Goal: Task Accomplishment & Management: Manage account settings

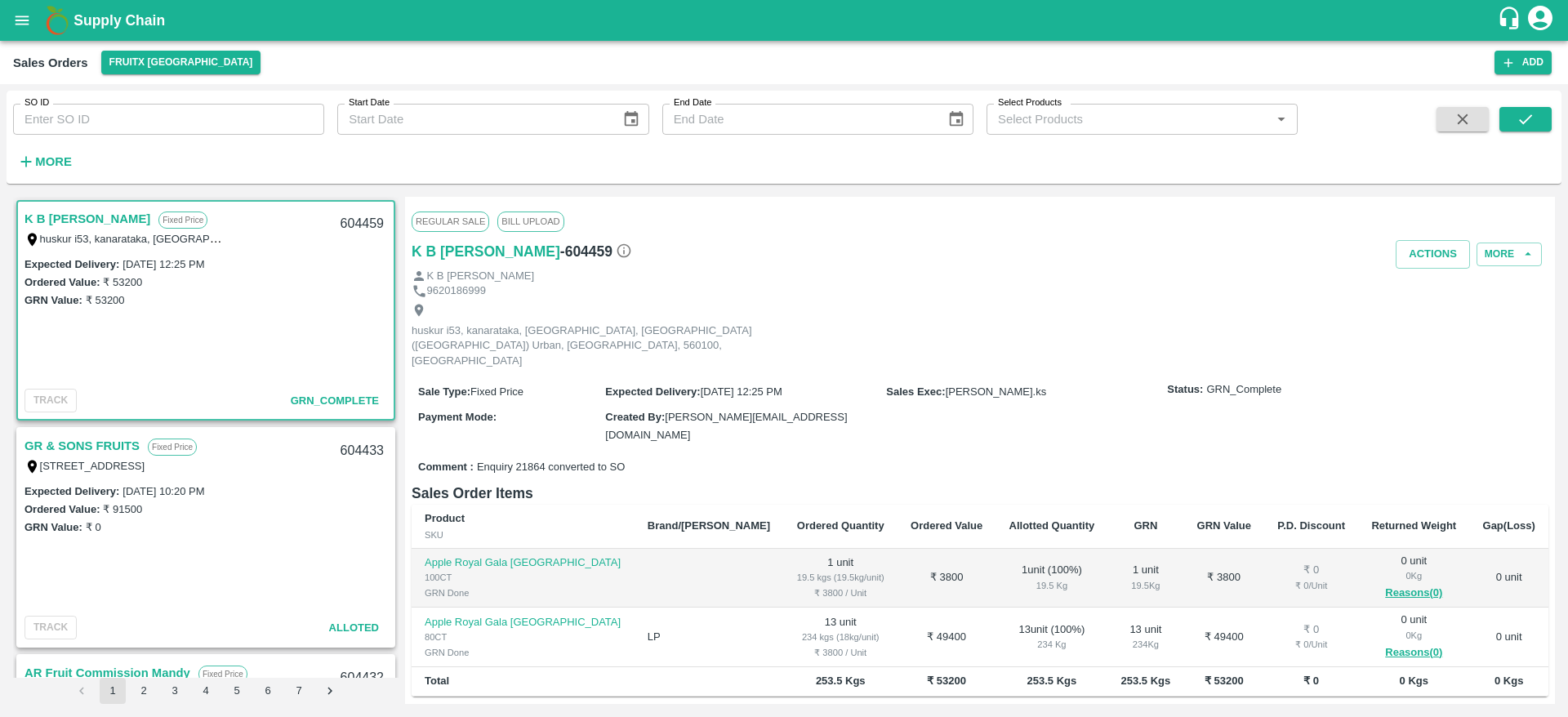
scroll to position [146, 0]
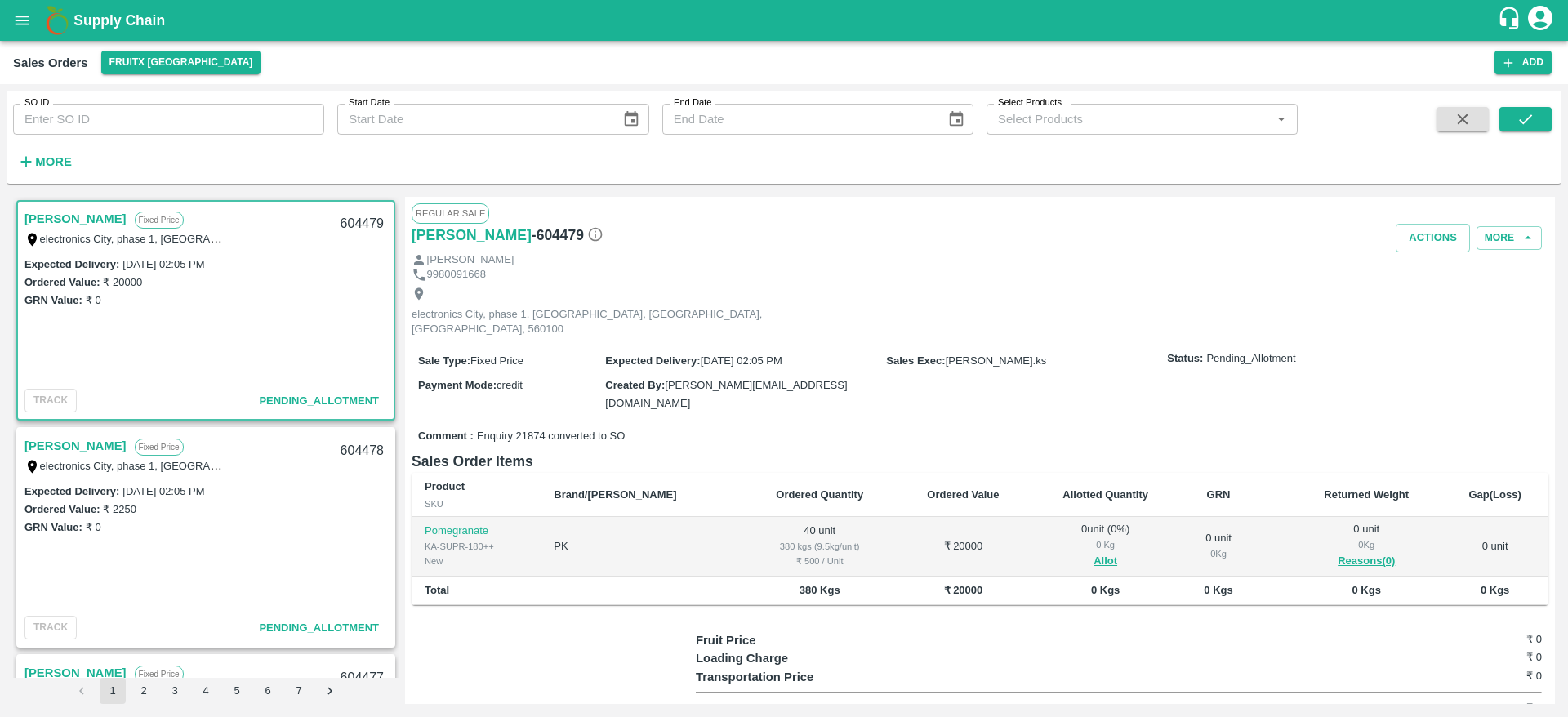
click at [79, 211] on link "[PERSON_NAME]" at bounding box center [75, 219] width 102 height 22
click at [79, 215] on link "Arfath Basha" at bounding box center [75, 219] width 102 height 22
click at [1094, 552] on button "Allot" at bounding box center [1105, 561] width 24 height 19
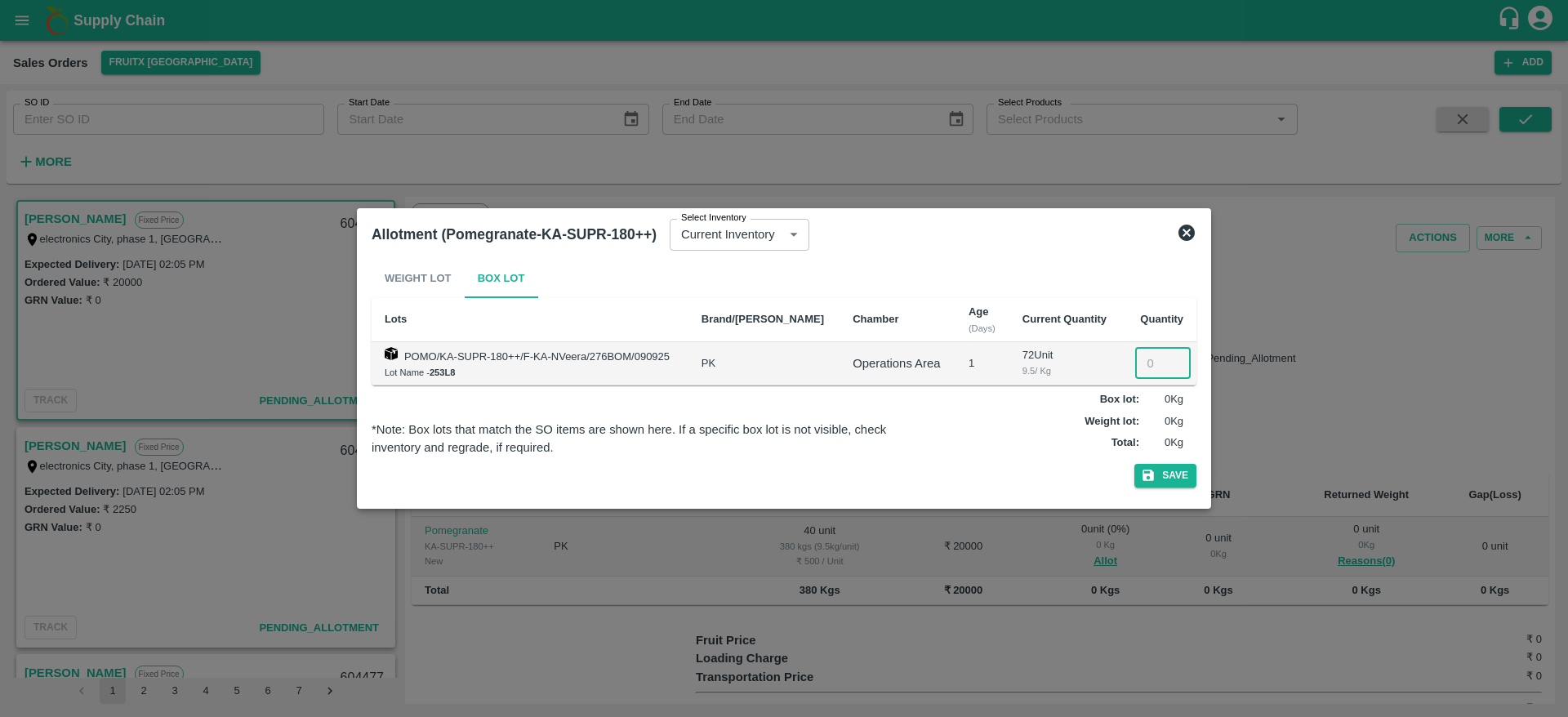
click at [1154, 367] on input "number" at bounding box center [1163, 363] width 55 height 31
type input "40"
click at [1154, 471] on icon "button" at bounding box center [1148, 476] width 15 height 15
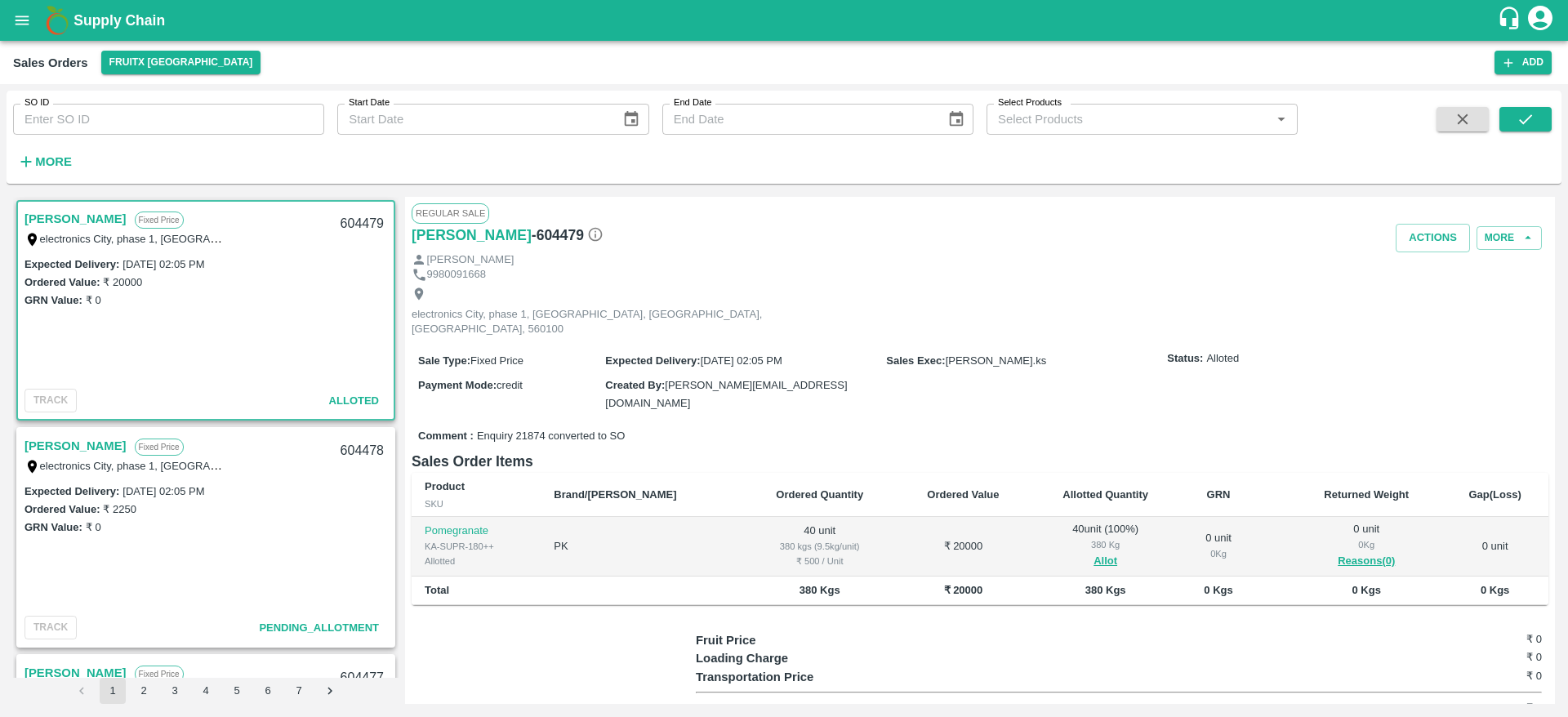
click at [76, 220] on link "[PERSON_NAME]" at bounding box center [75, 219] width 102 height 22
click at [1422, 234] on button "Actions" at bounding box center [1433, 237] width 74 height 29
click at [1440, 300] on li "Deliver" at bounding box center [1469, 300] width 172 height 28
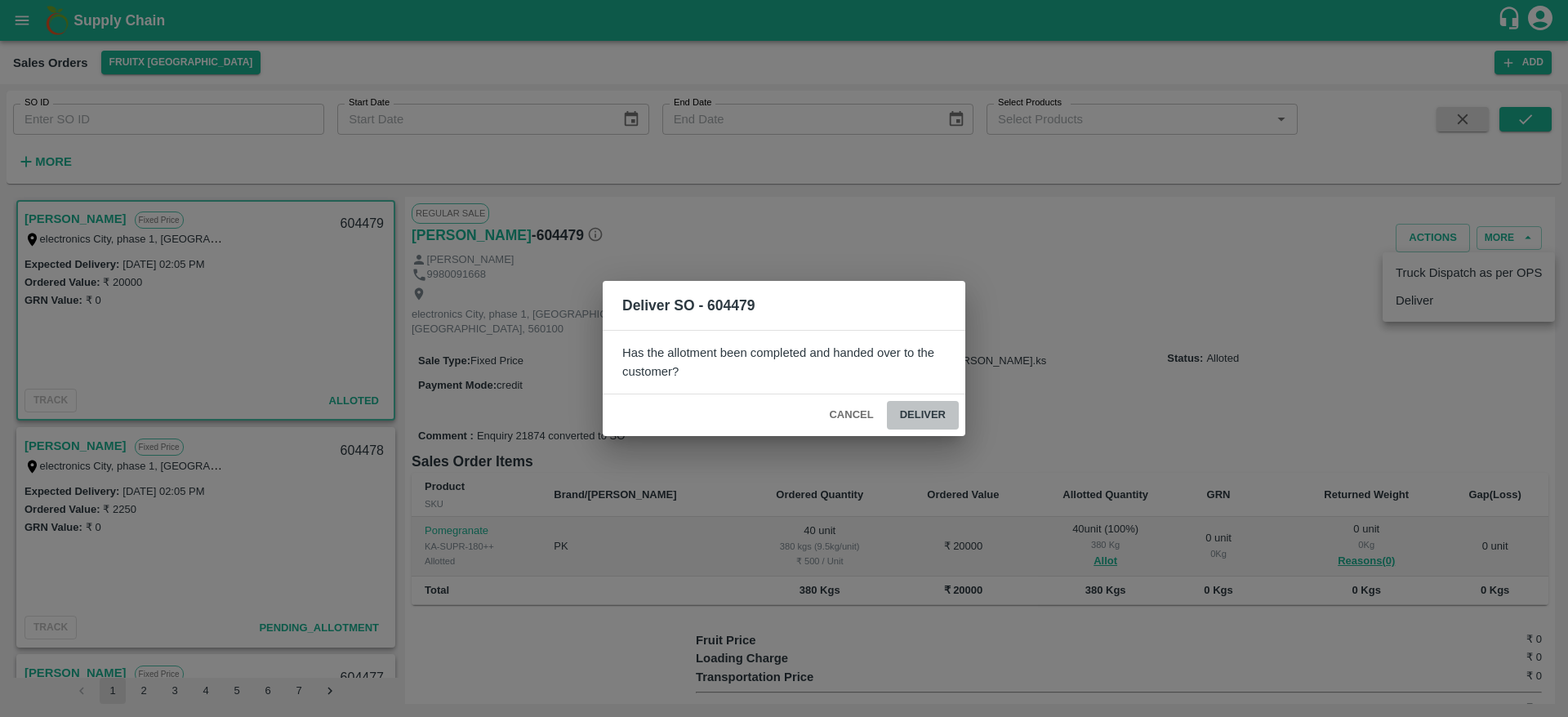
click at [933, 417] on button "Deliver" at bounding box center [923, 415] width 72 height 29
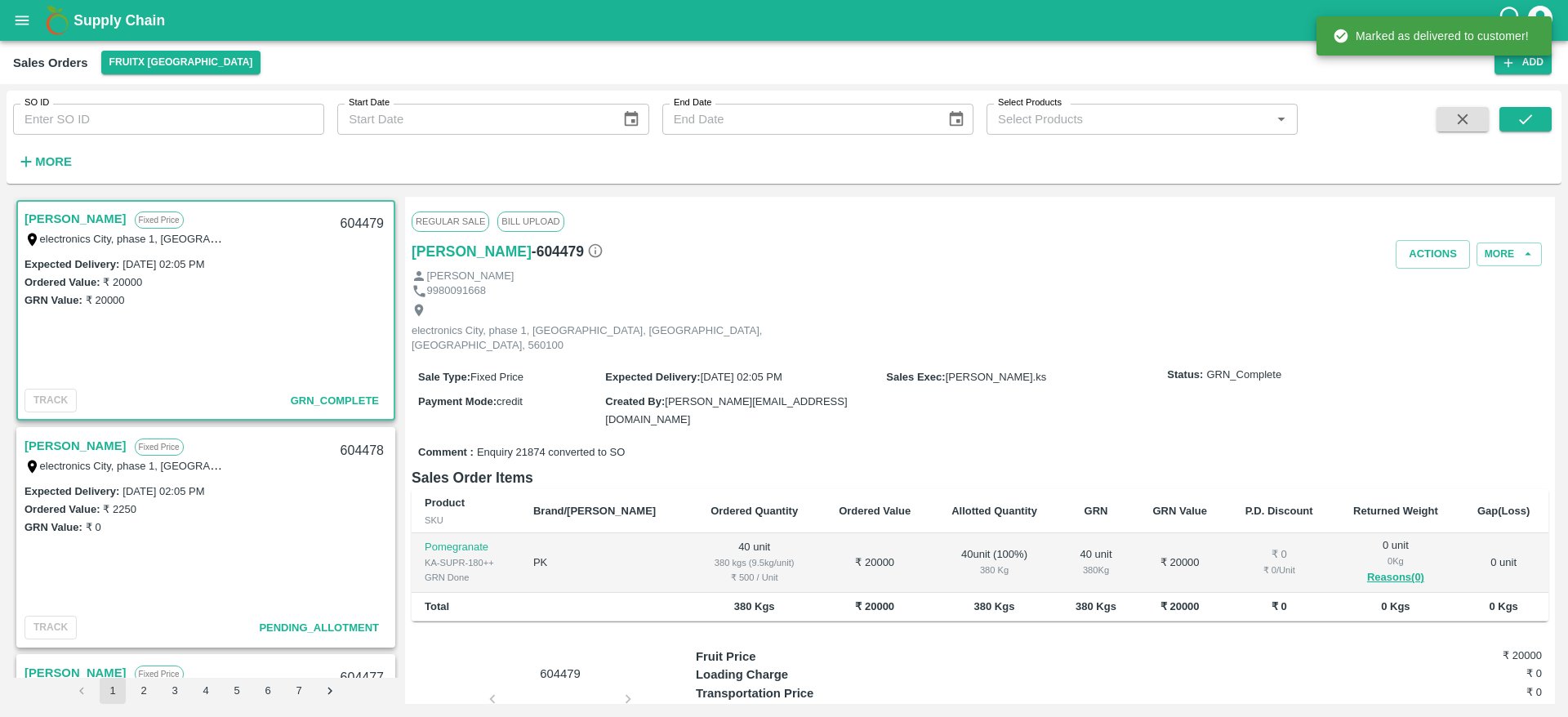
click at [352, 215] on div "604479" at bounding box center [362, 224] width 63 height 38
copy div "604479"
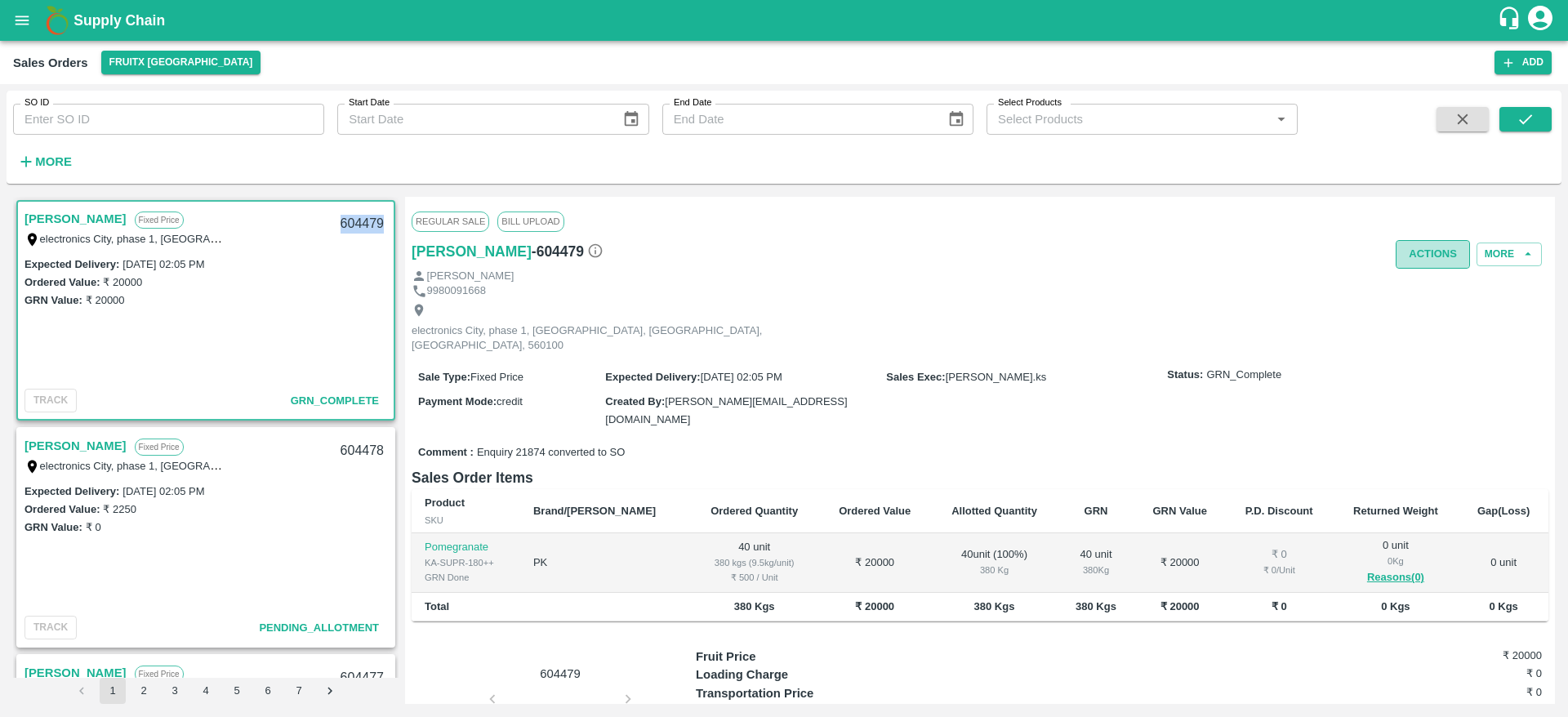
click at [1441, 245] on button "Actions" at bounding box center [1433, 254] width 74 height 29
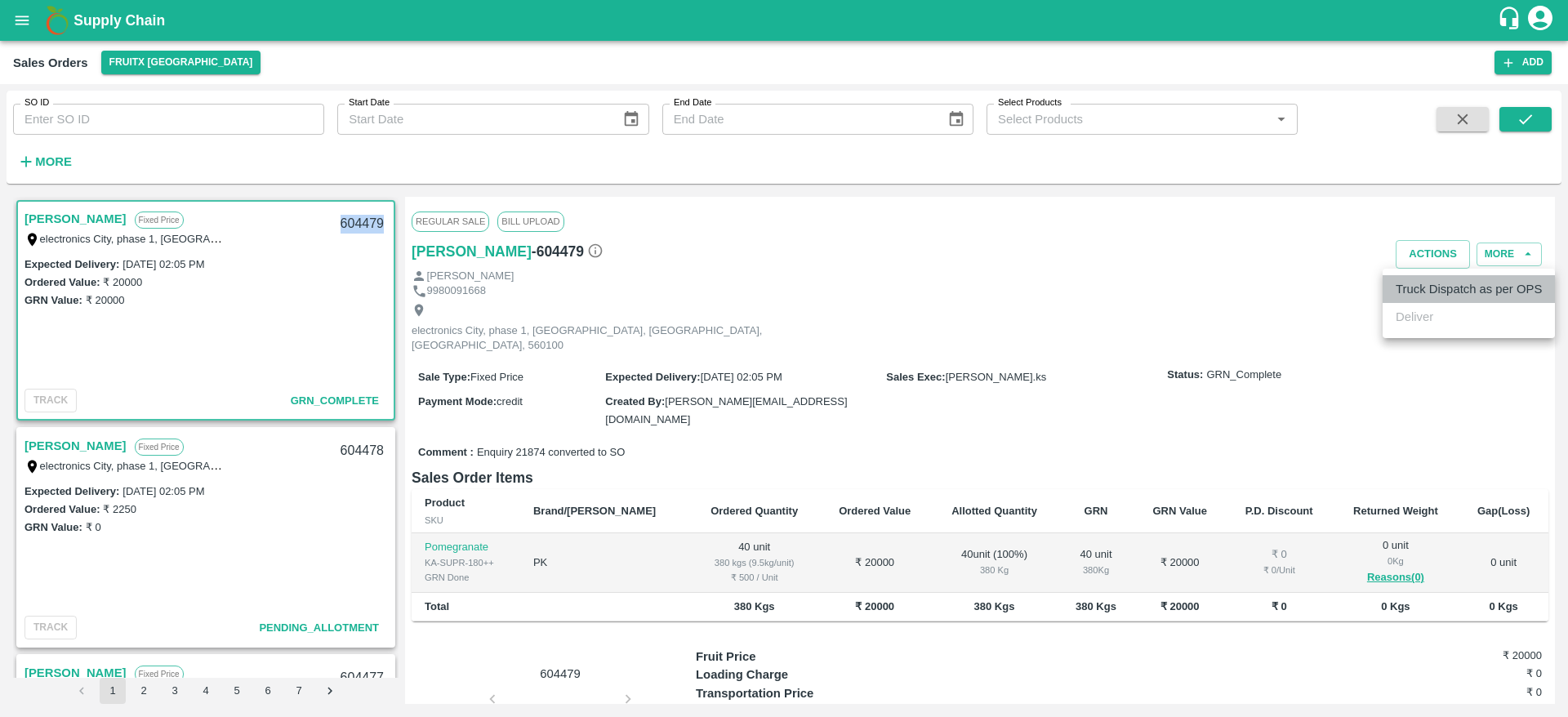
click at [1425, 282] on li "Truck Dispatch as per OPS" at bounding box center [1469, 289] width 172 height 28
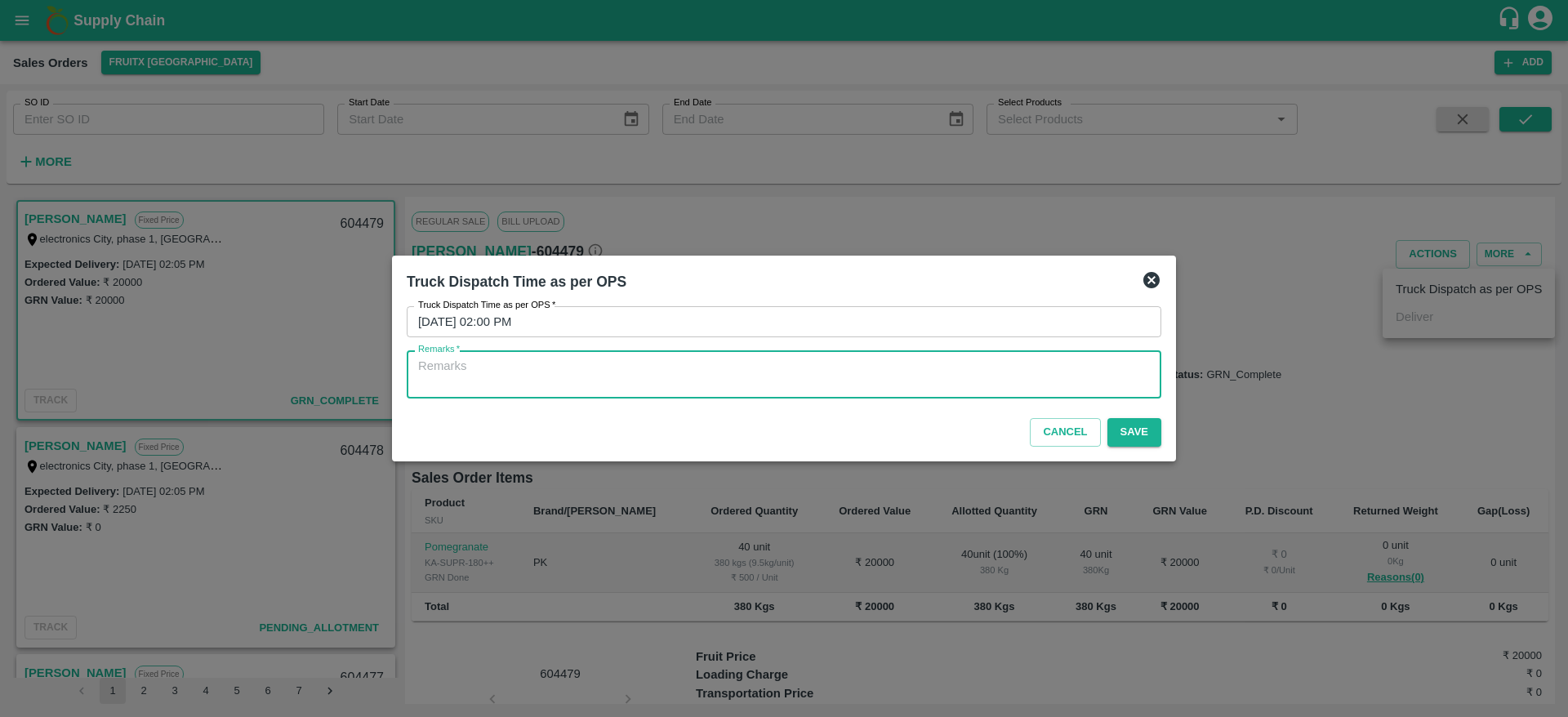
click at [880, 385] on textarea "Remarks   *" at bounding box center [784, 374] width 731 height 34
type textarea "OTD"
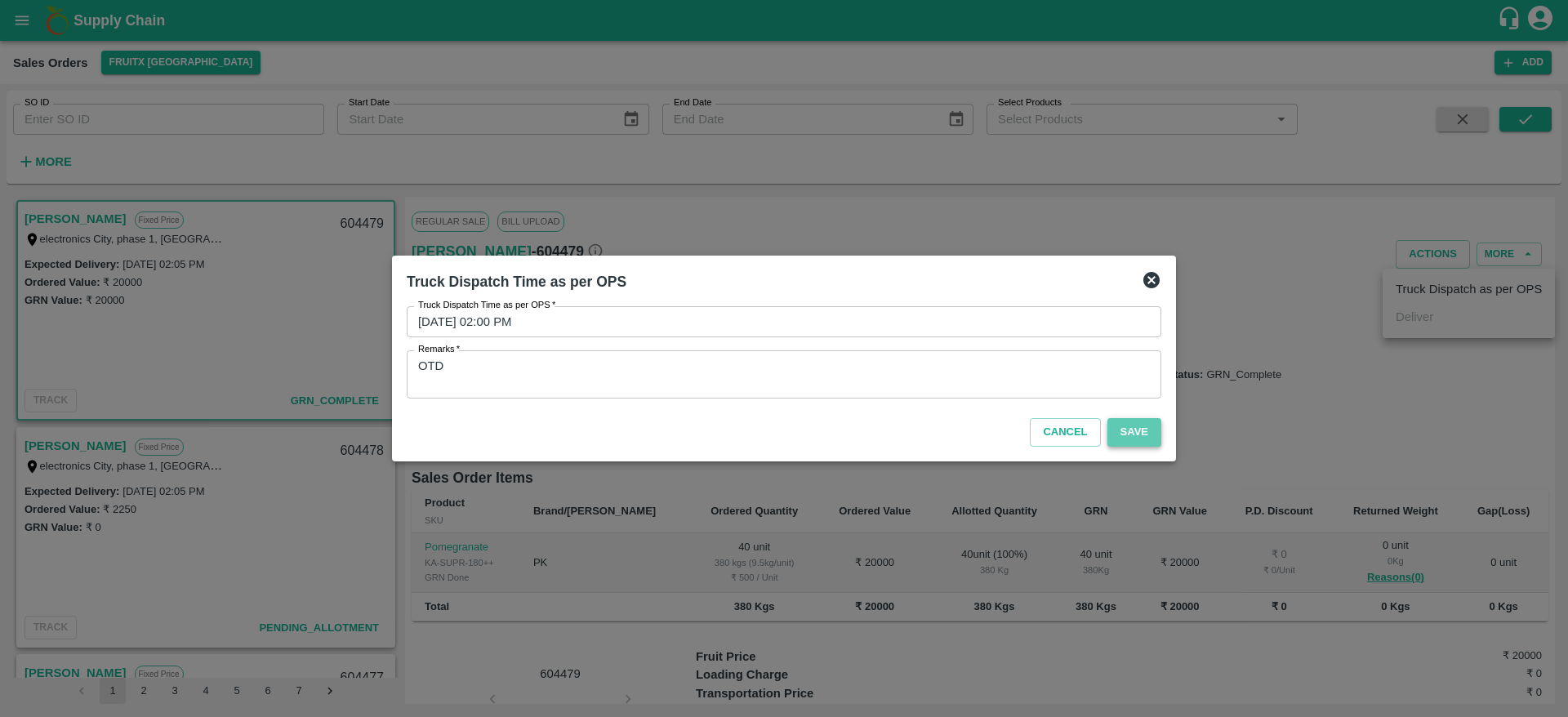
click at [1114, 437] on button "Save" at bounding box center [1134, 432] width 54 height 29
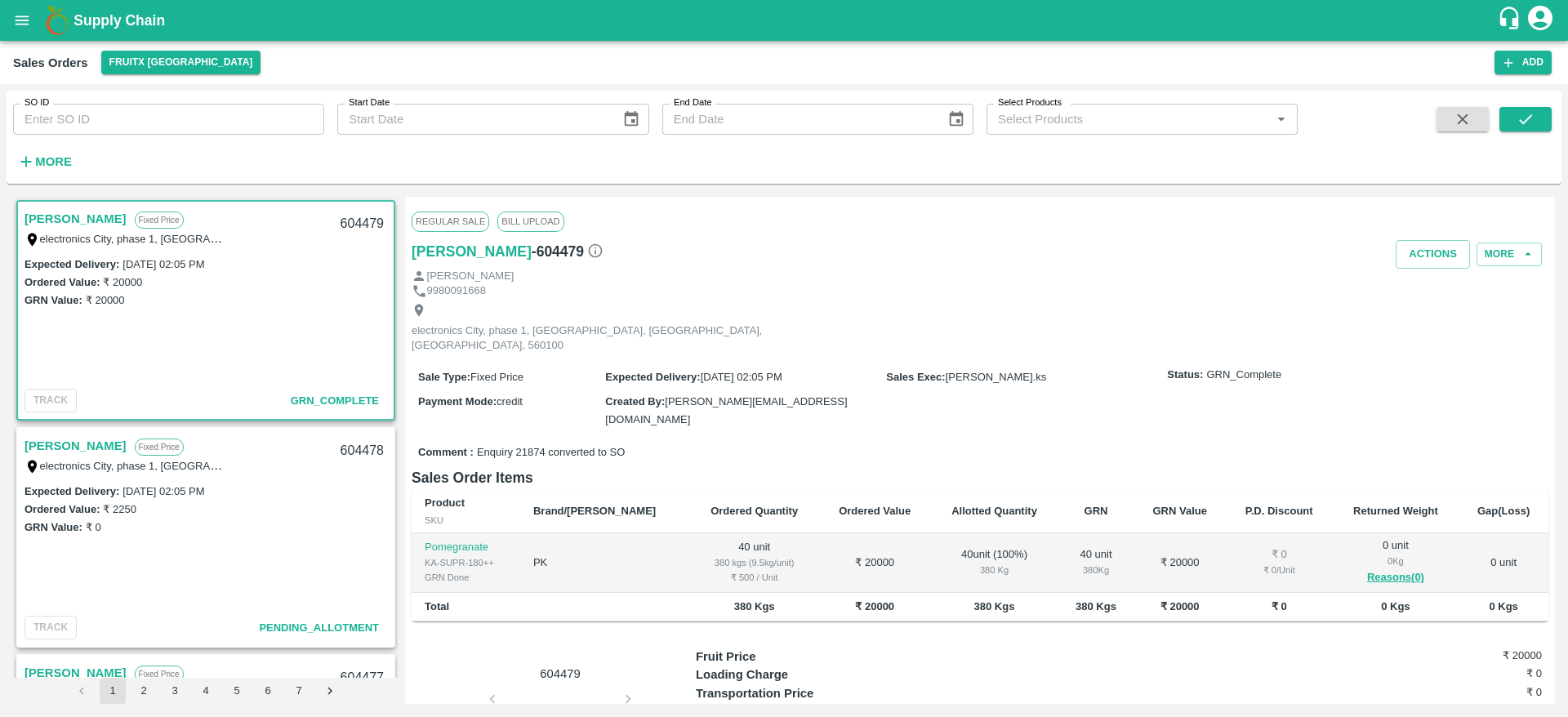
click at [36, 449] on link "[PERSON_NAME]" at bounding box center [75, 446] width 102 height 22
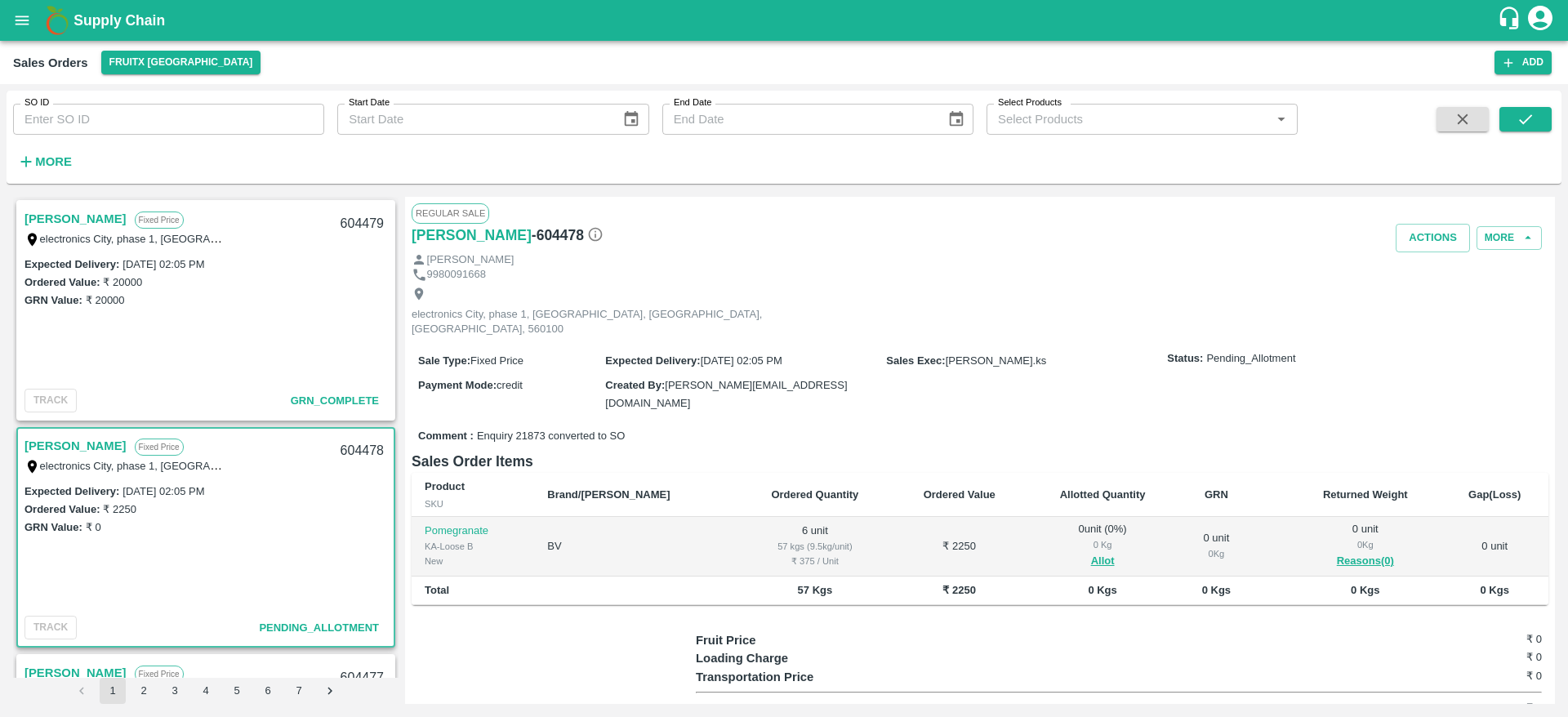
scroll to position [55, 0]
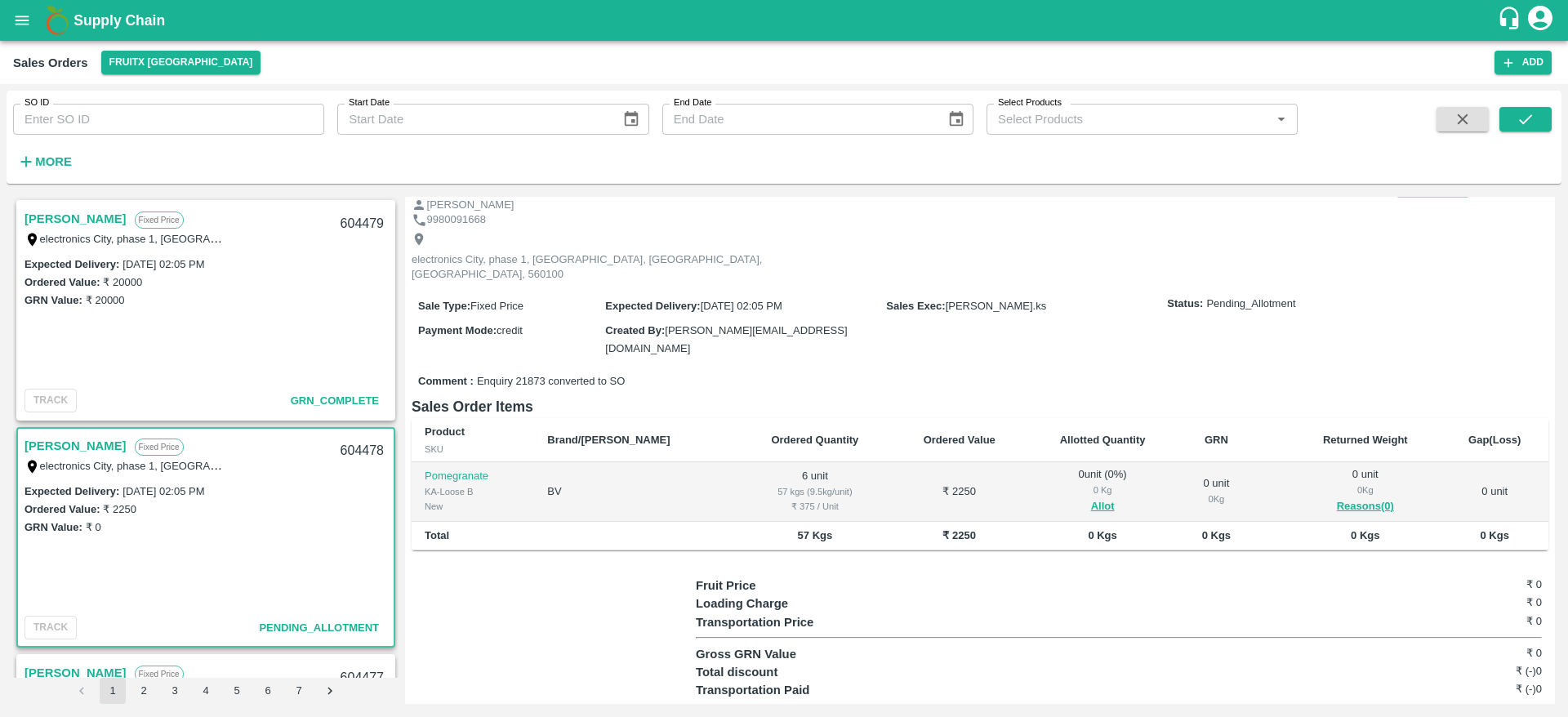
click at [362, 449] on div "604478" at bounding box center [362, 451] width 63 height 38
copy div "604478"
click at [1091, 497] on button "Allot" at bounding box center [1103, 506] width 24 height 19
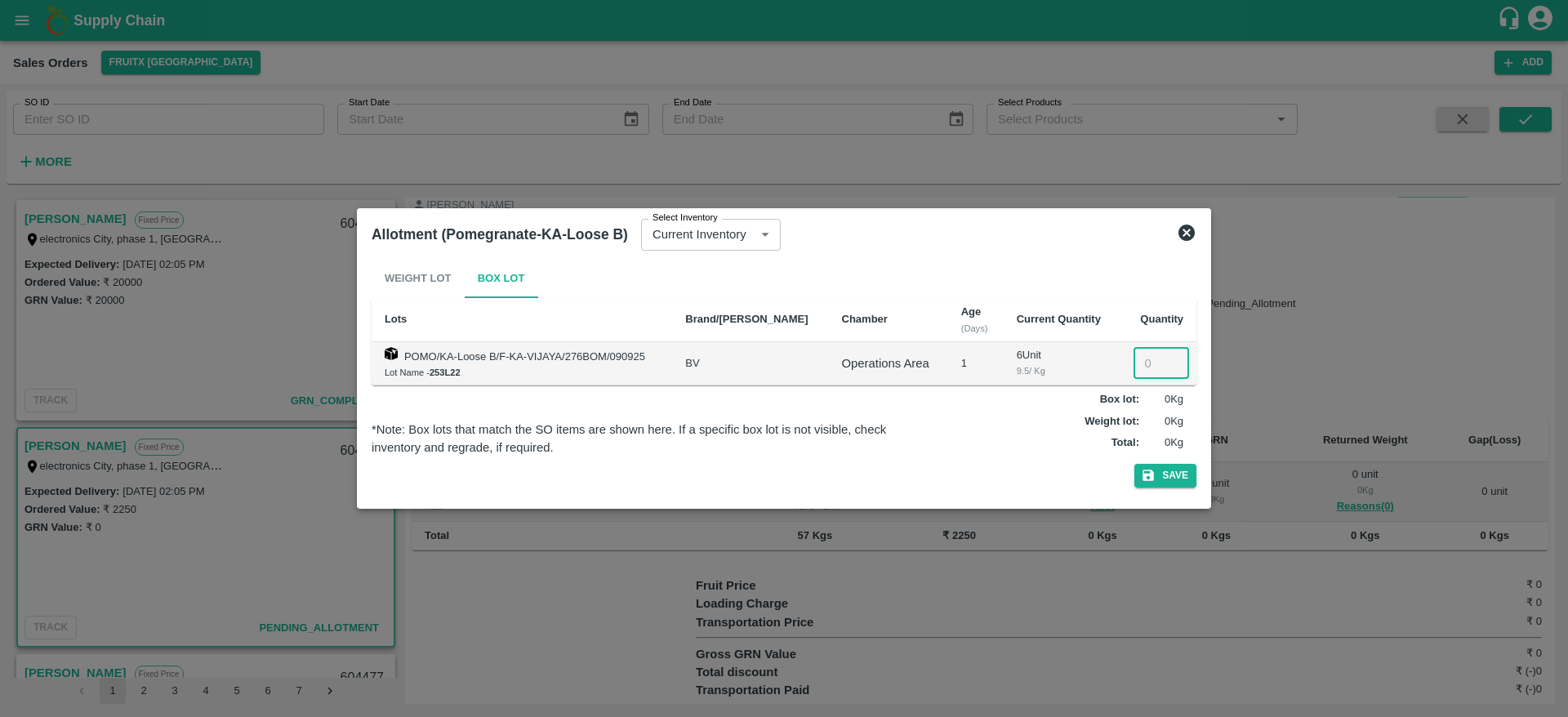
click at [1150, 366] on input "number" at bounding box center [1161, 363] width 55 height 31
type input "6"
click at [1151, 482] on button "Save" at bounding box center [1165, 476] width 62 height 24
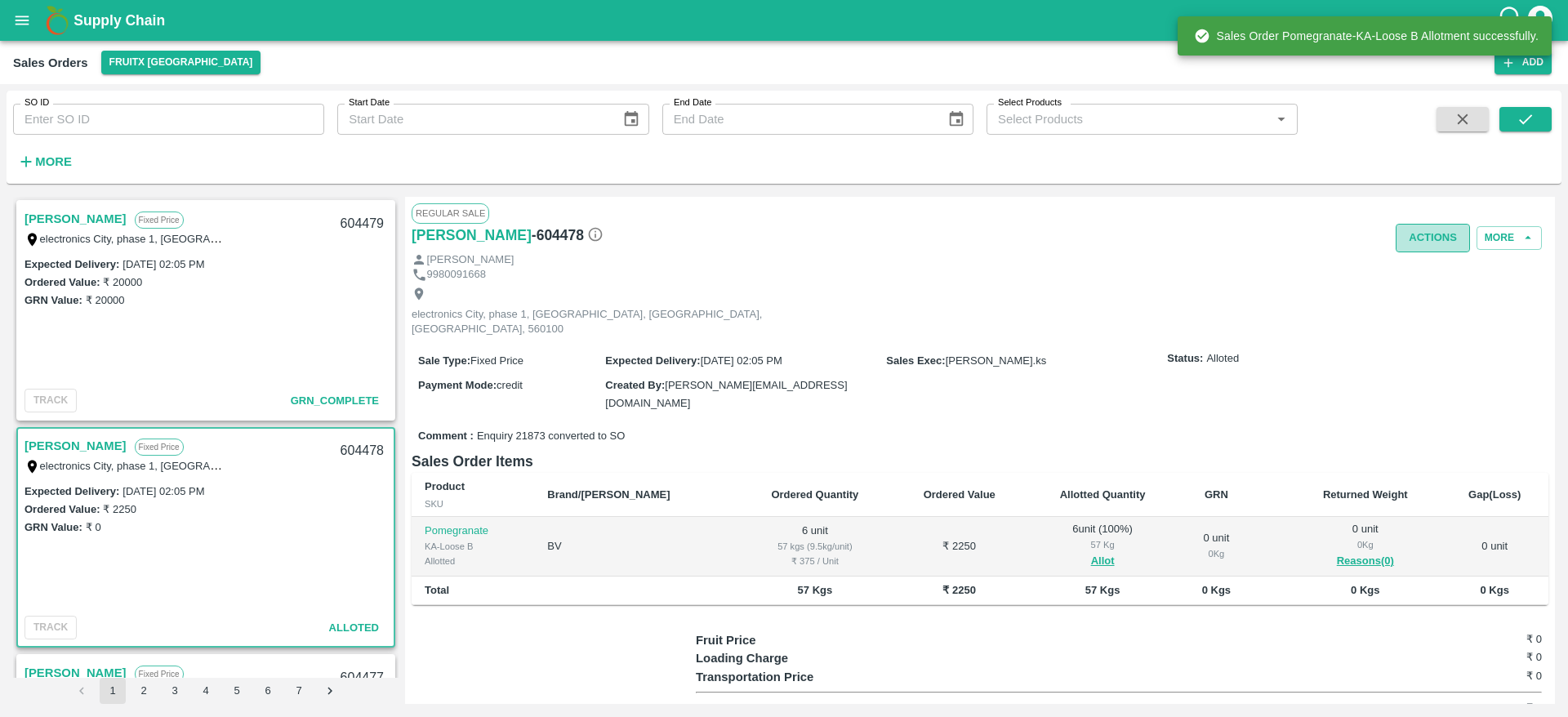
click at [1421, 241] on button "Actions" at bounding box center [1433, 237] width 74 height 29
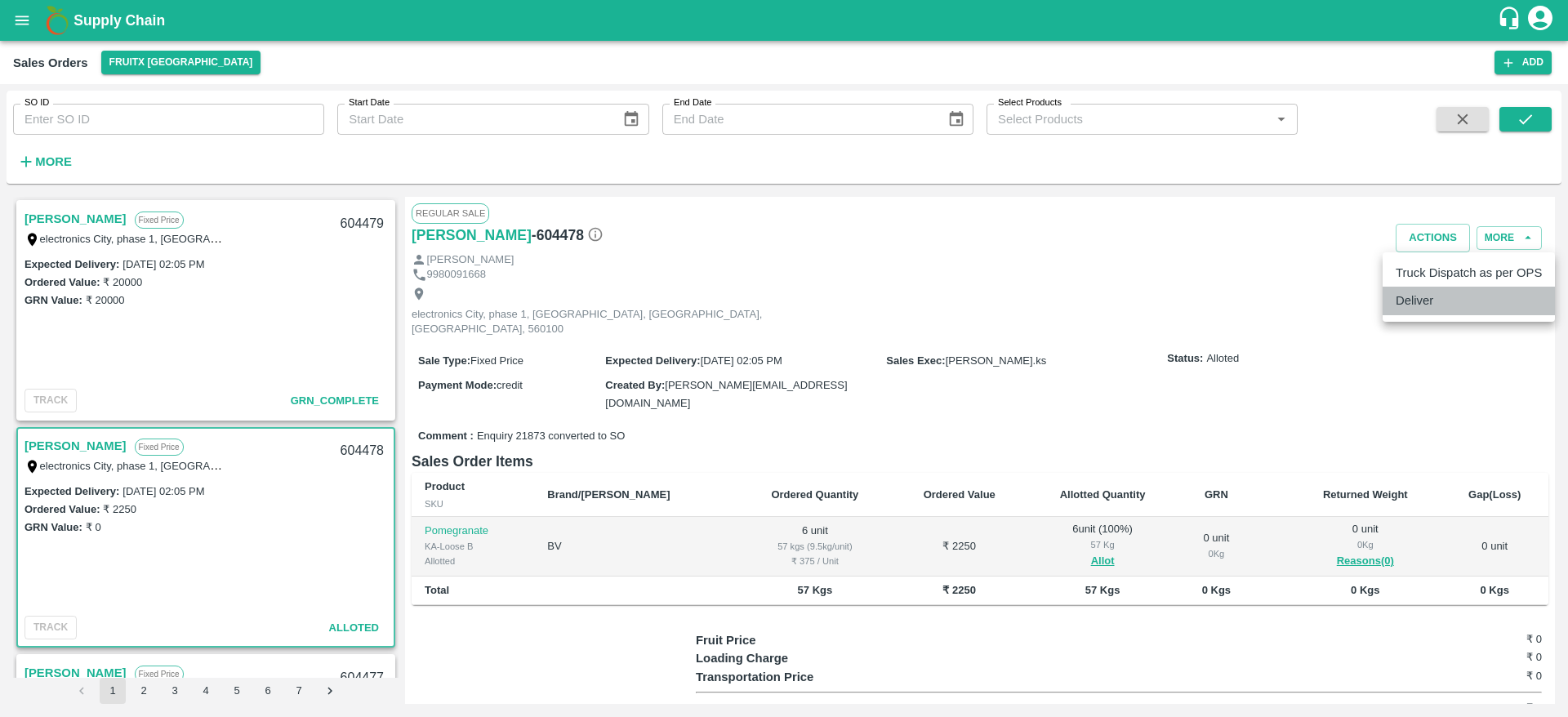
click at [1436, 291] on li "Deliver" at bounding box center [1469, 300] width 172 height 28
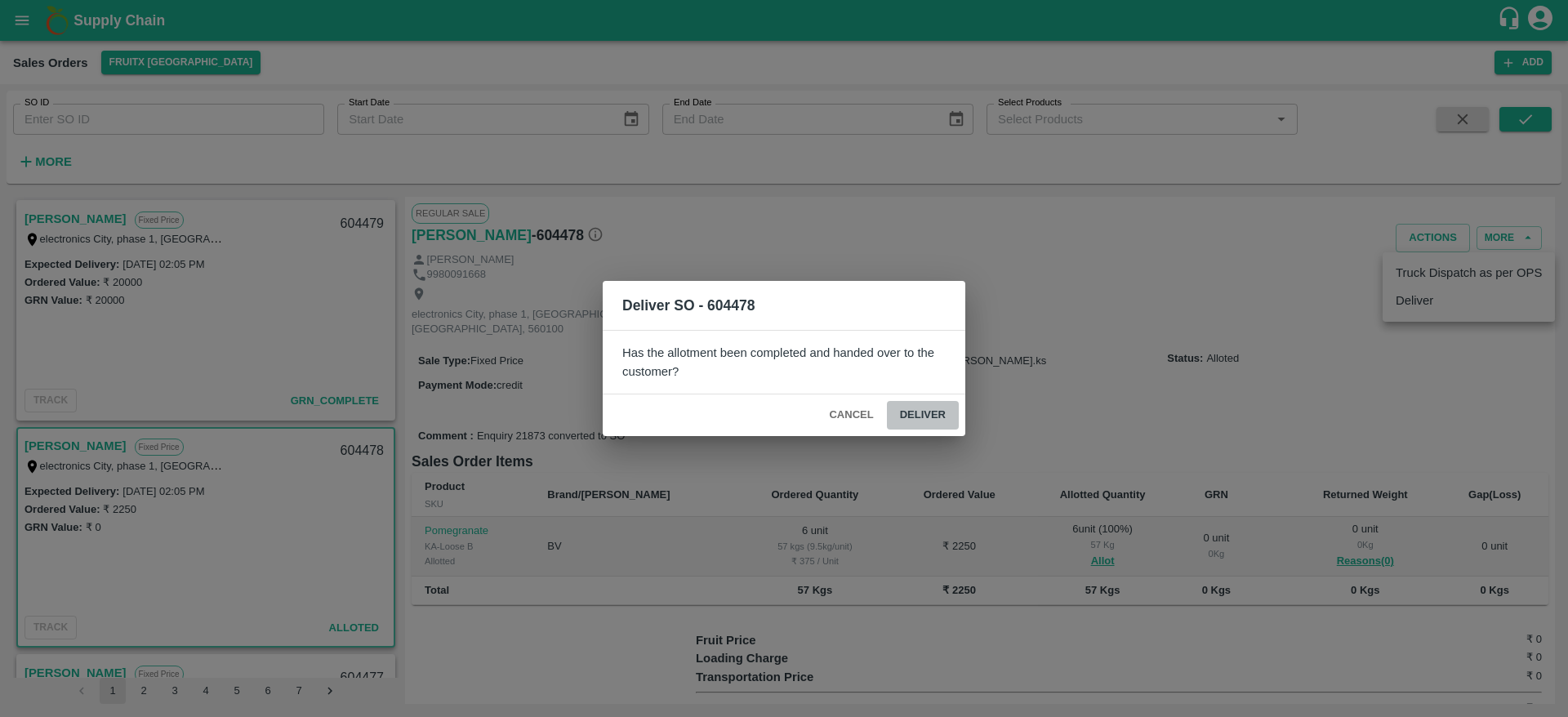
click at [906, 418] on button "Deliver" at bounding box center [923, 415] width 72 height 29
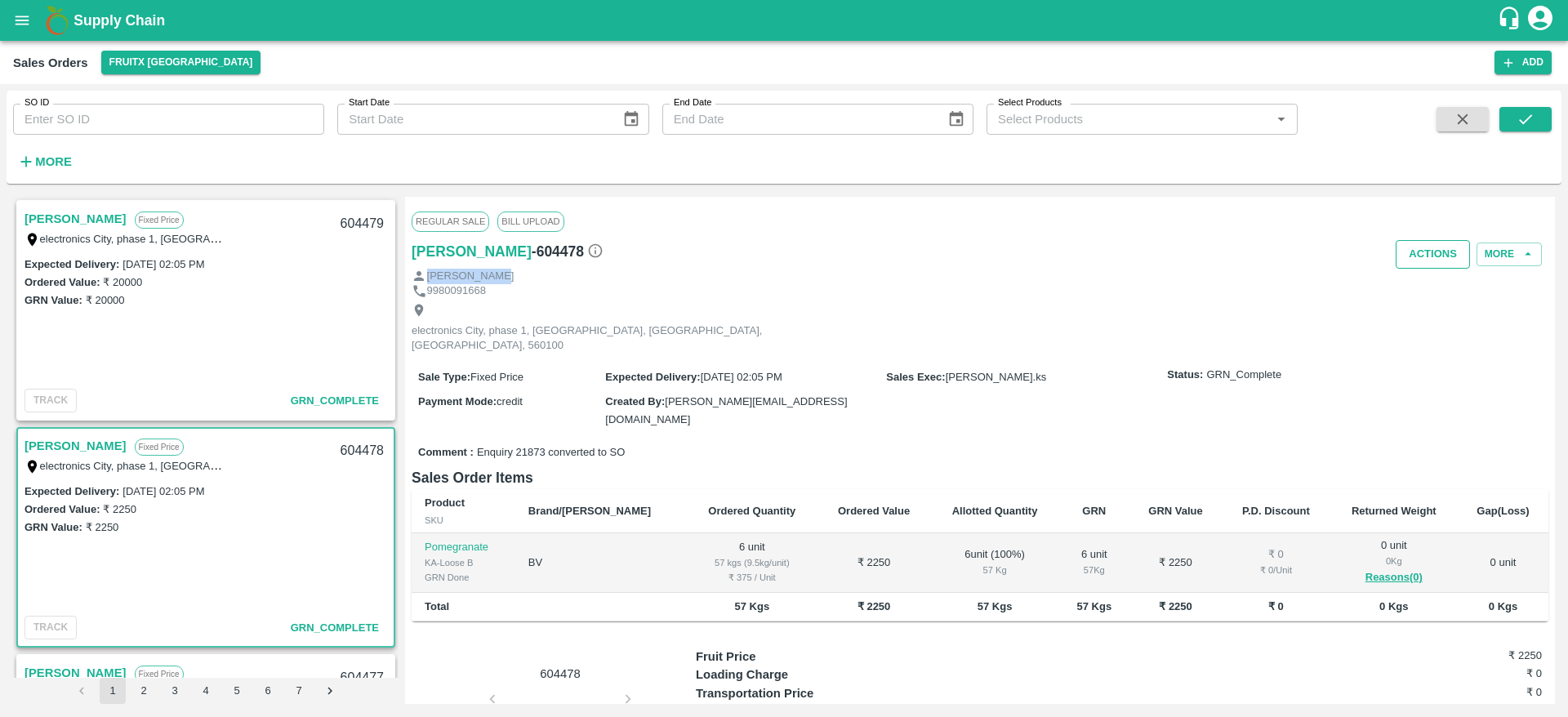
drag, startPoint x: 1423, startPoint y: 271, endPoint x: 1427, endPoint y: 260, distance: 11.7
click at [1427, 260] on div "Regular Sale Bill Upload Arfath Basha - 604478 Actions More Arfath Basha 998009…" at bounding box center [981, 450] width 1150 height 507
click at [1427, 260] on button "Actions" at bounding box center [1433, 254] width 74 height 29
click at [1425, 289] on li "Truck Dispatch as per OPS" at bounding box center [1469, 289] width 172 height 28
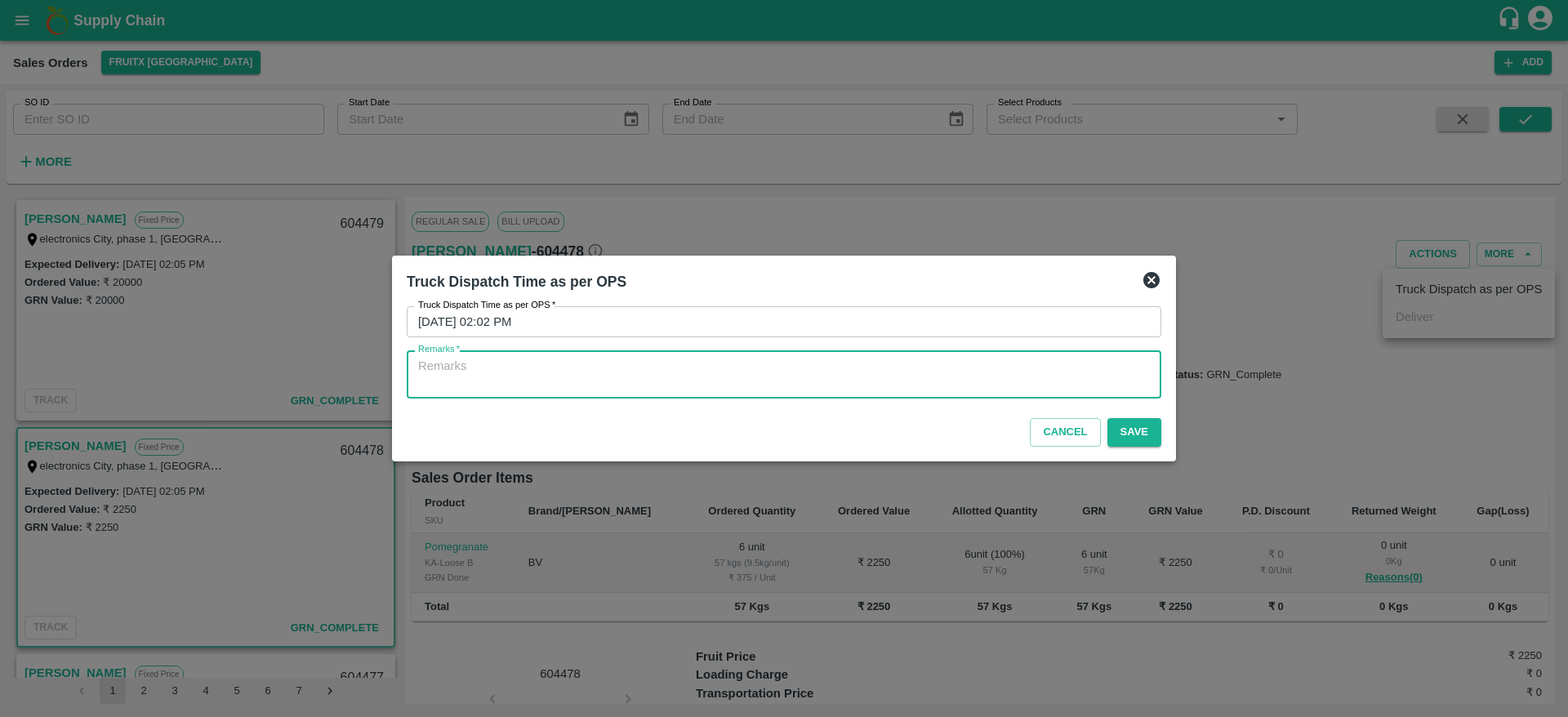
click at [722, 375] on textarea "Remarks   *" at bounding box center [784, 374] width 731 height 34
type textarea "OTD"
click at [1139, 418] on button "Save" at bounding box center [1134, 432] width 54 height 29
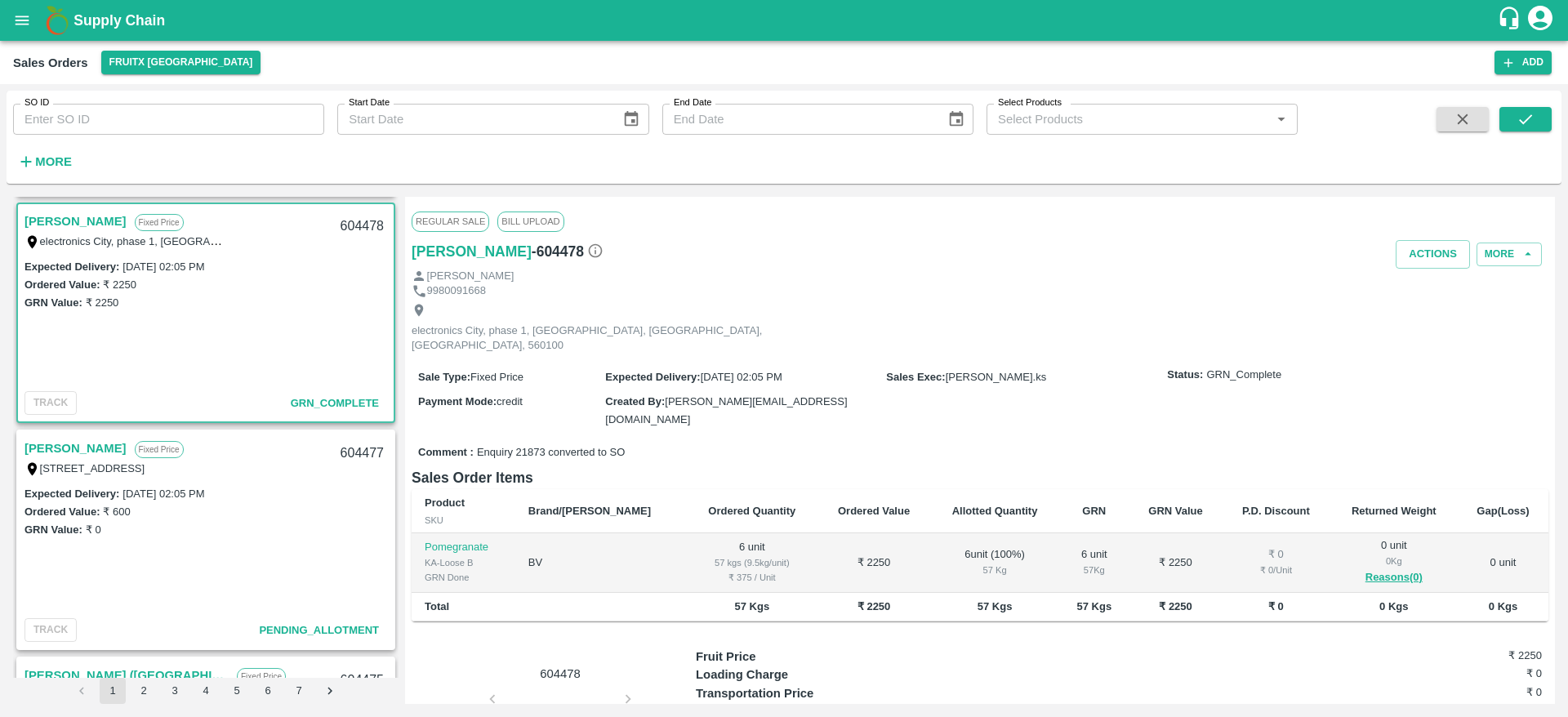
scroll to position [225, 0]
click at [1416, 251] on button "Actions" at bounding box center [1433, 254] width 74 height 29
click at [1007, 281] on div at bounding box center [784, 358] width 1568 height 717
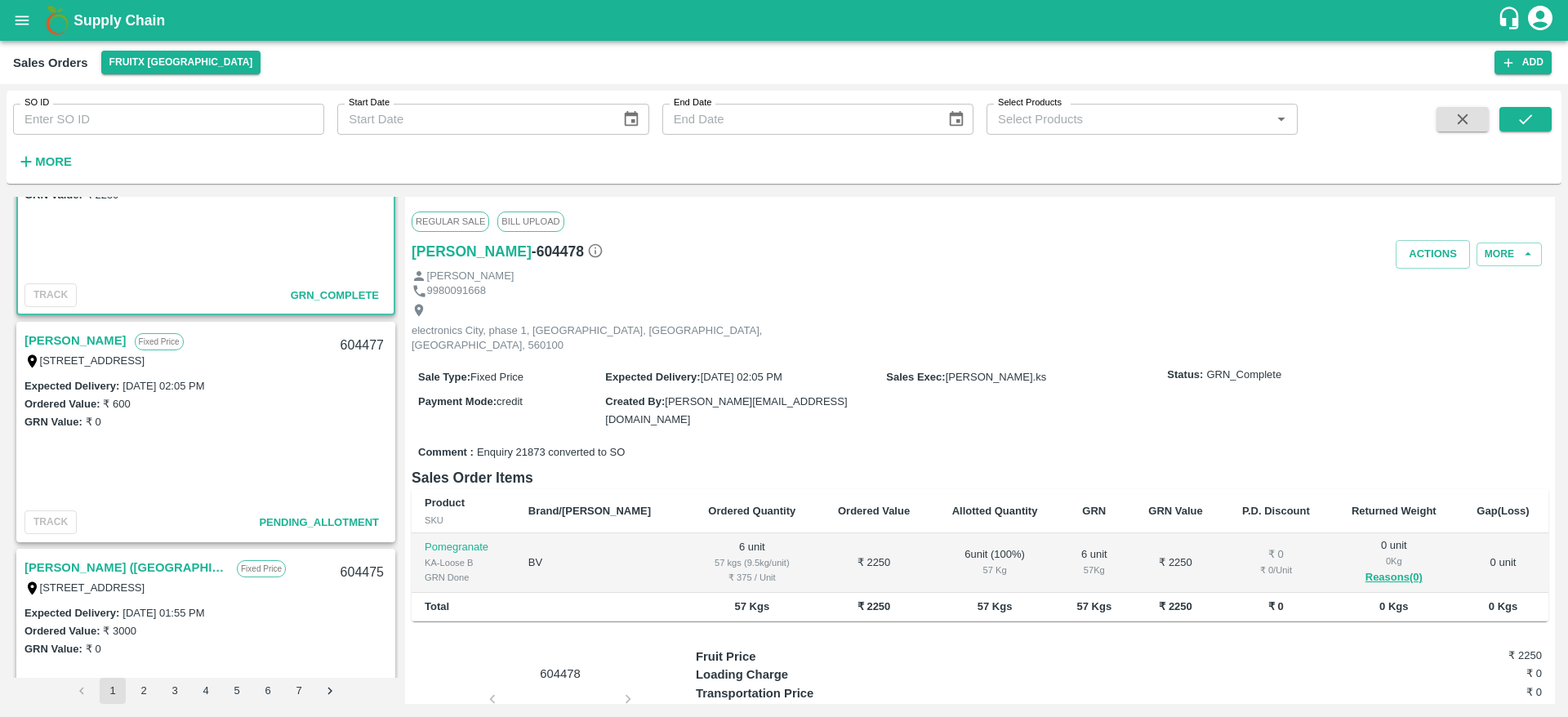
scroll to position [333, 0]
click at [55, 344] on link "[PERSON_NAME]" at bounding box center [75, 340] width 102 height 22
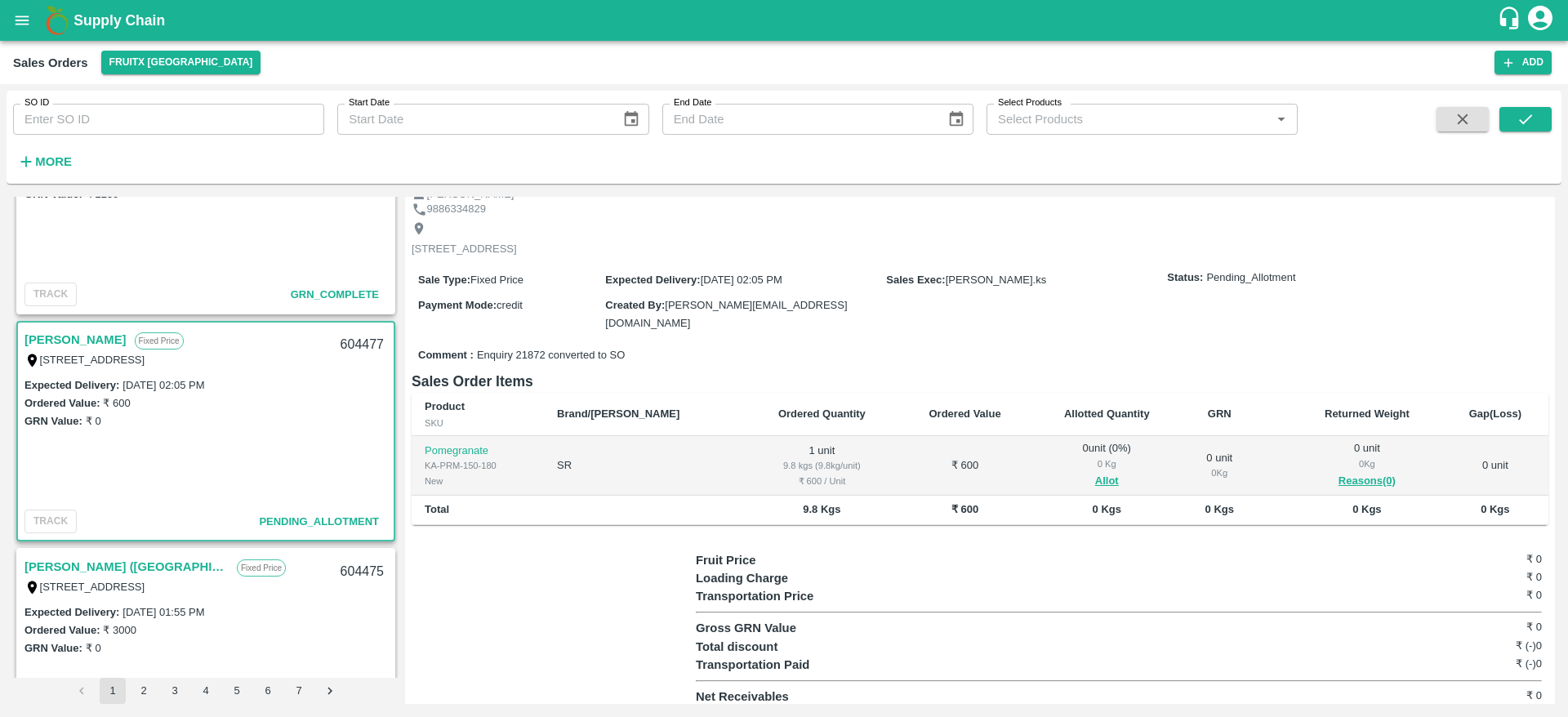
scroll to position [70, 0]
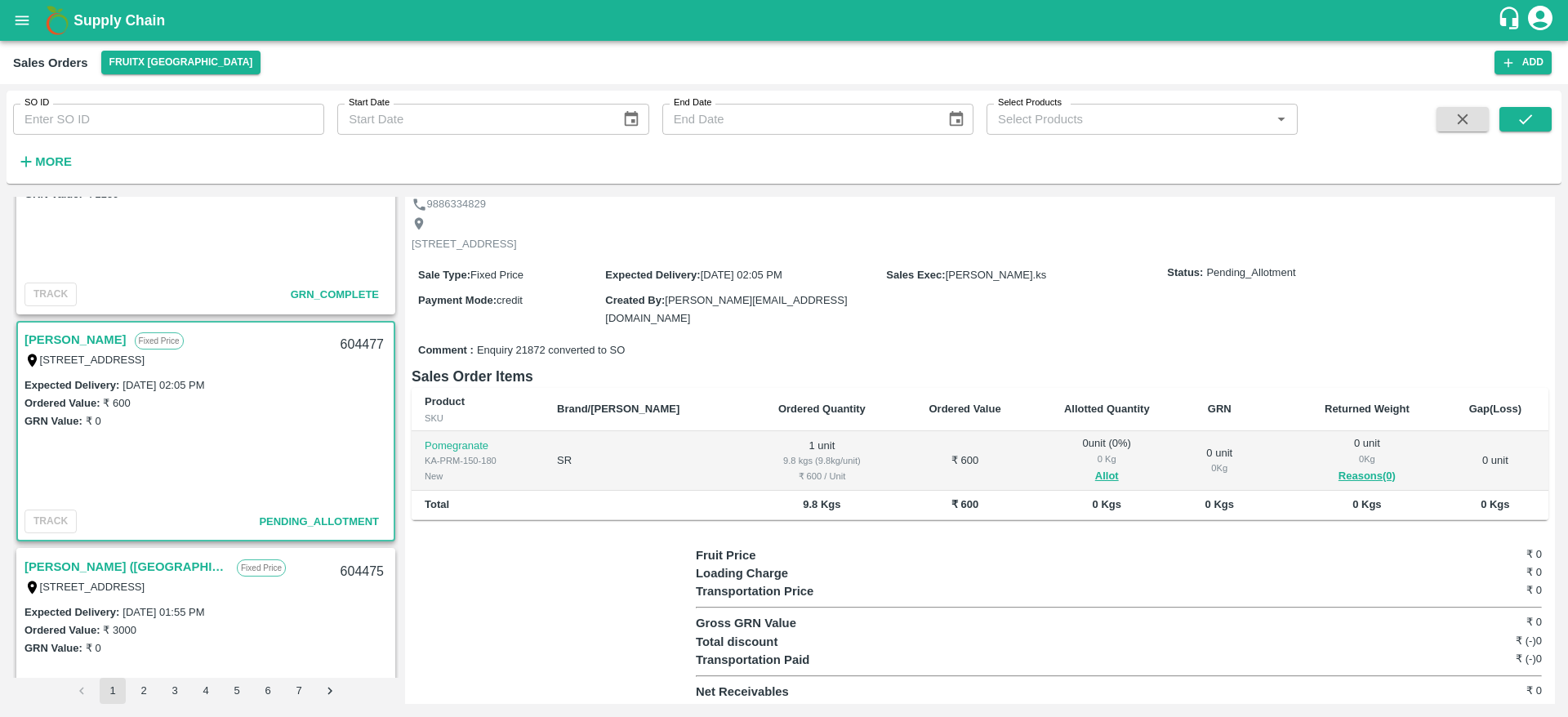
click at [359, 338] on div "604477" at bounding box center [362, 345] width 63 height 38
copy div "604477"
click at [1095, 471] on button "Allot" at bounding box center [1106, 476] width 24 height 19
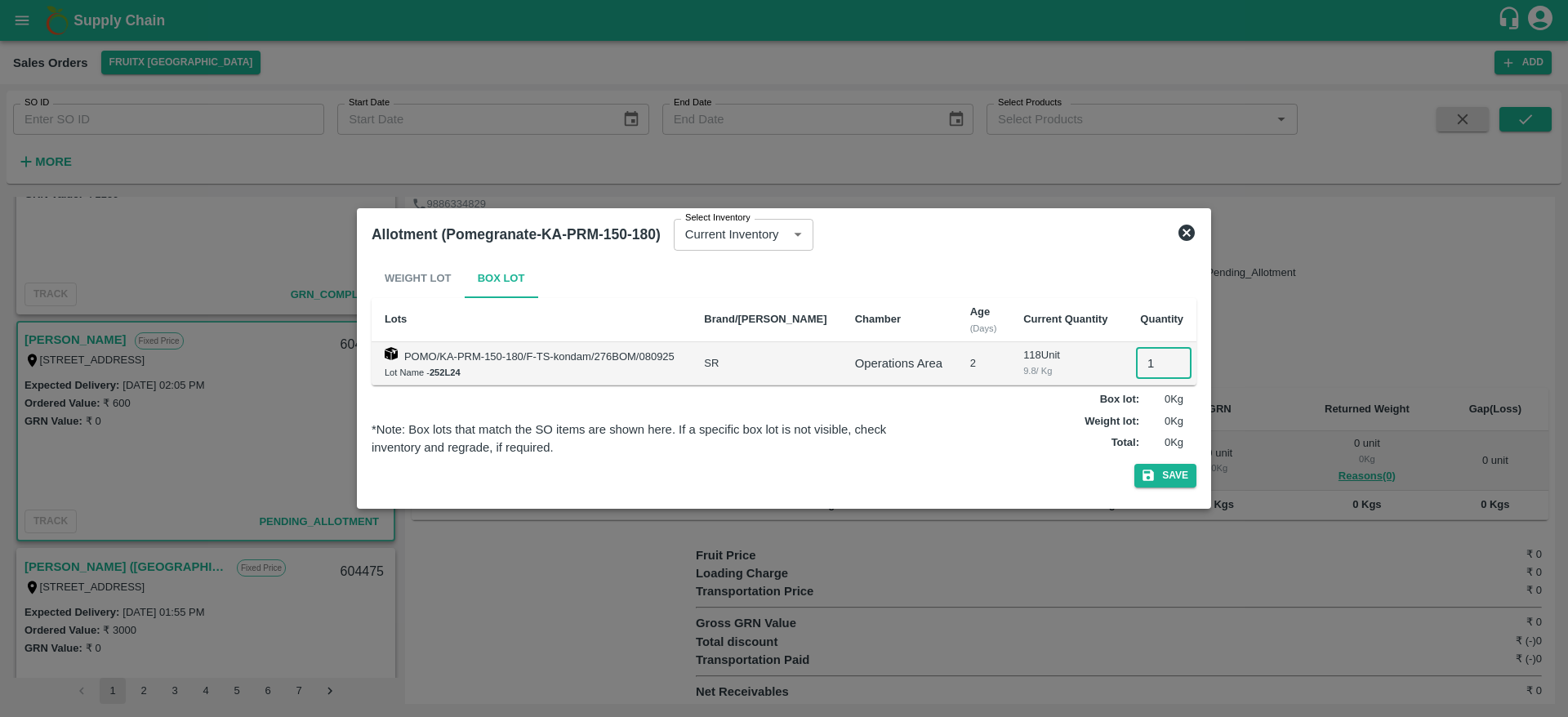
click at [1148, 370] on input "1" at bounding box center [1163, 363] width 55 height 31
type input "1"
click at [1187, 480] on button "Save" at bounding box center [1165, 476] width 62 height 24
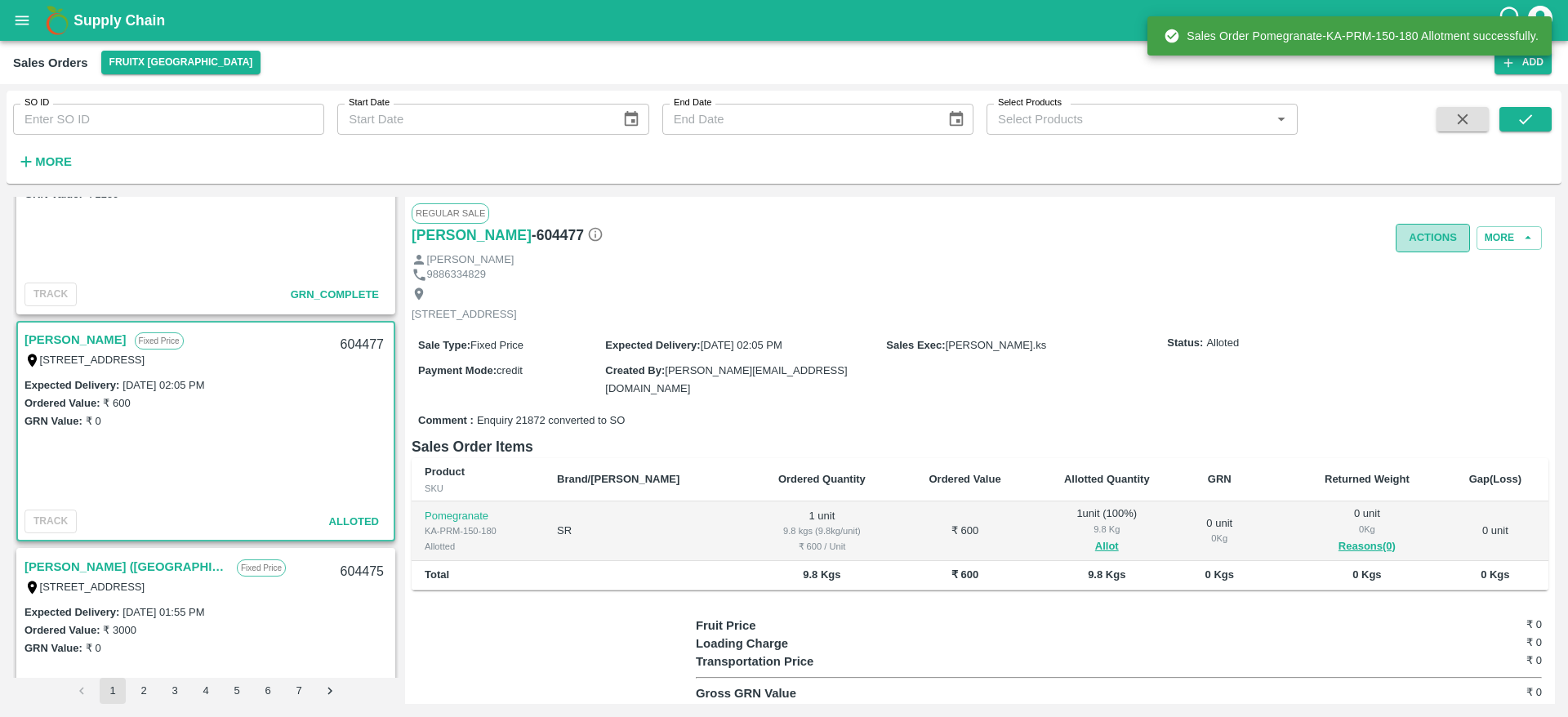
click at [1437, 242] on button "Actions" at bounding box center [1433, 237] width 74 height 29
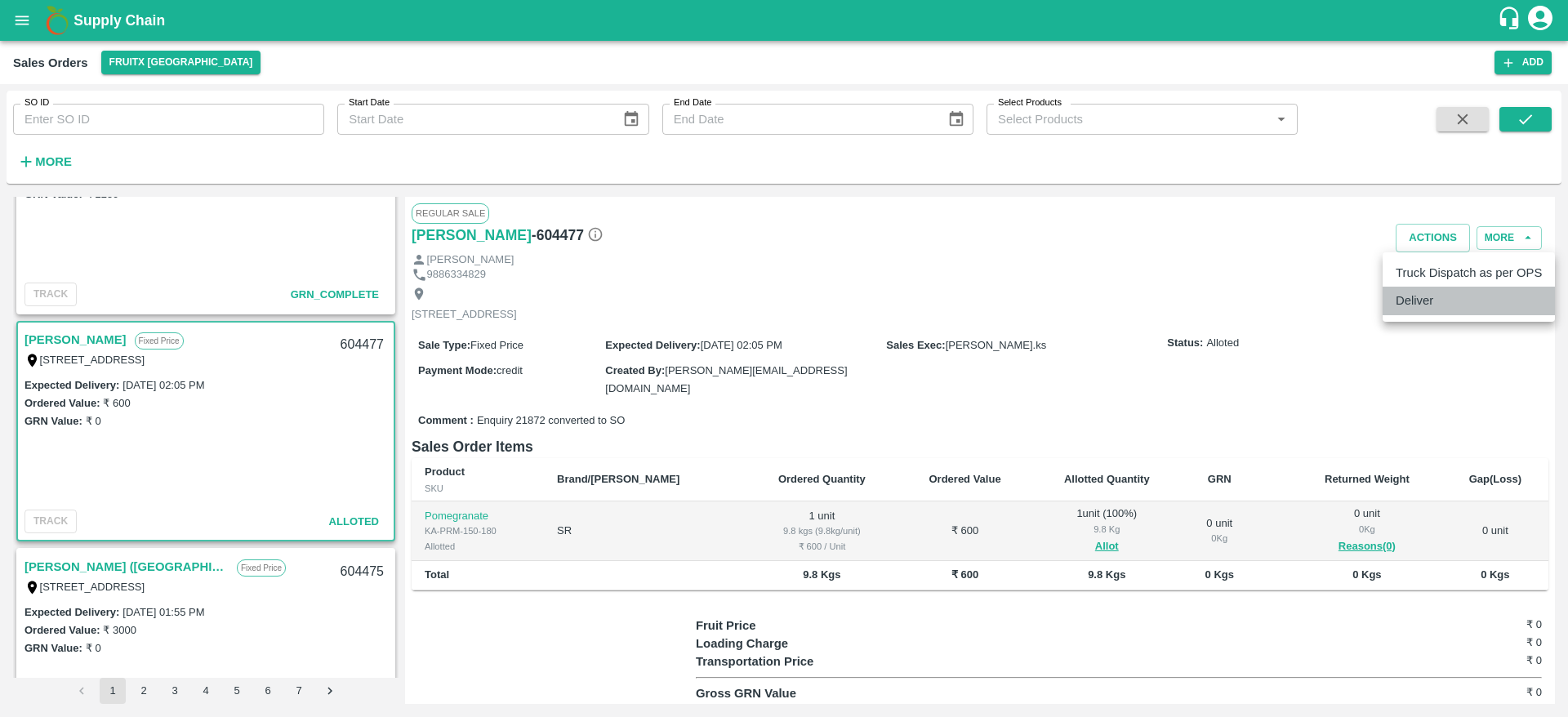
click at [1431, 310] on li "Deliver" at bounding box center [1469, 300] width 172 height 28
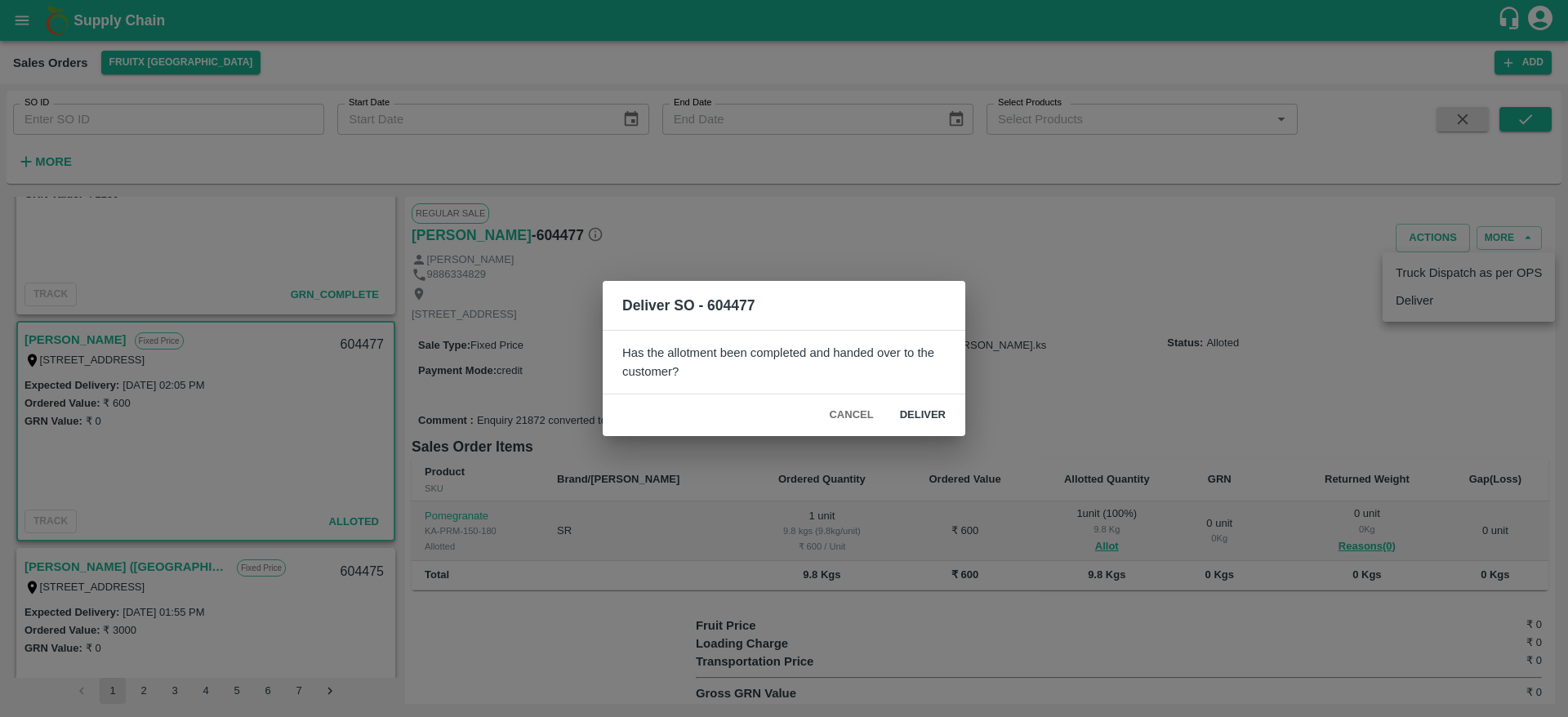
click at [925, 399] on div "Cancel Deliver" at bounding box center [784, 415] width 362 height 41
click at [922, 406] on button "Deliver" at bounding box center [923, 415] width 72 height 29
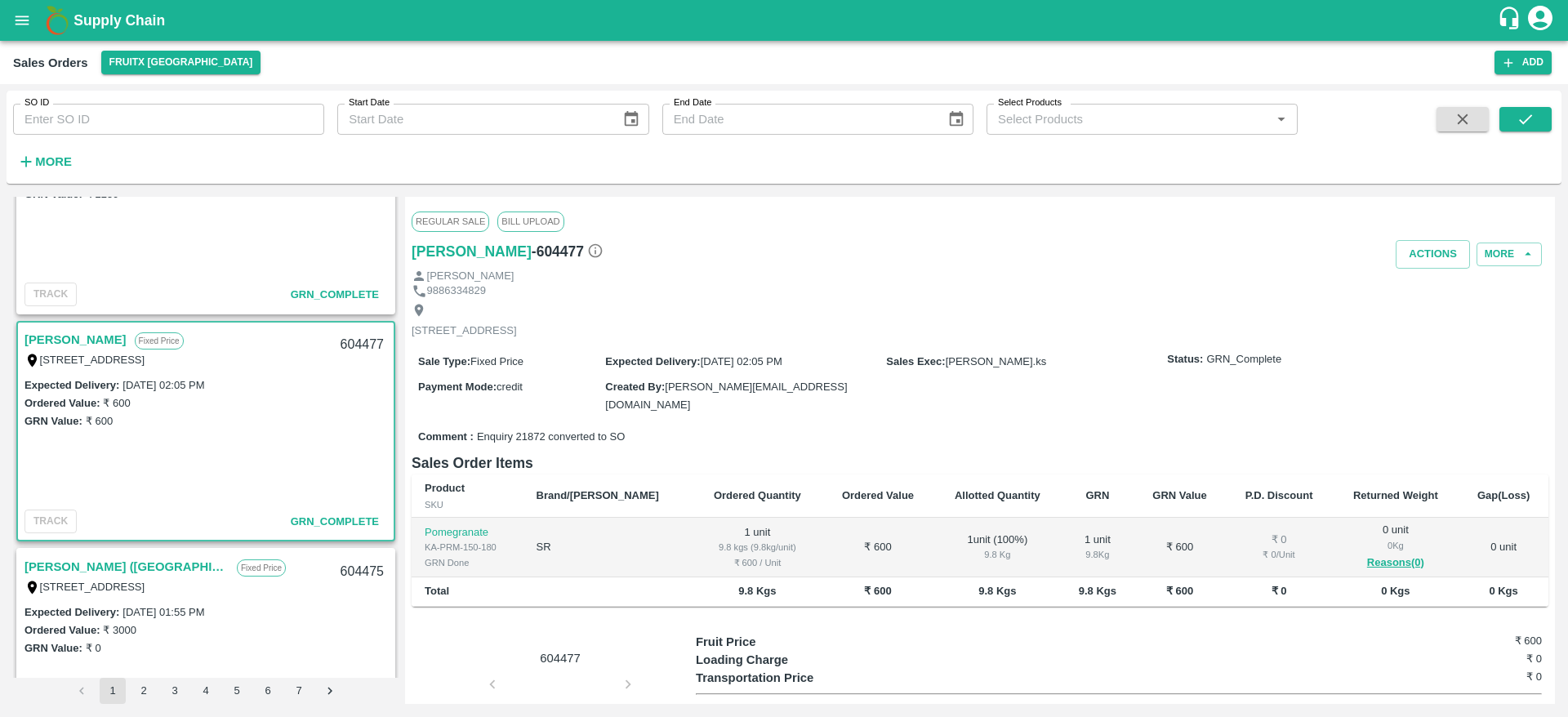
click at [58, 332] on link "[PERSON_NAME]" at bounding box center [75, 340] width 102 height 22
click at [1439, 246] on button "Actions" at bounding box center [1433, 254] width 74 height 29
click at [1198, 280] on div at bounding box center [784, 358] width 1568 height 717
click at [1407, 266] on button "Actions" at bounding box center [1433, 254] width 74 height 29
click at [1450, 294] on li "Truck Dispatch as per OPS" at bounding box center [1469, 289] width 172 height 28
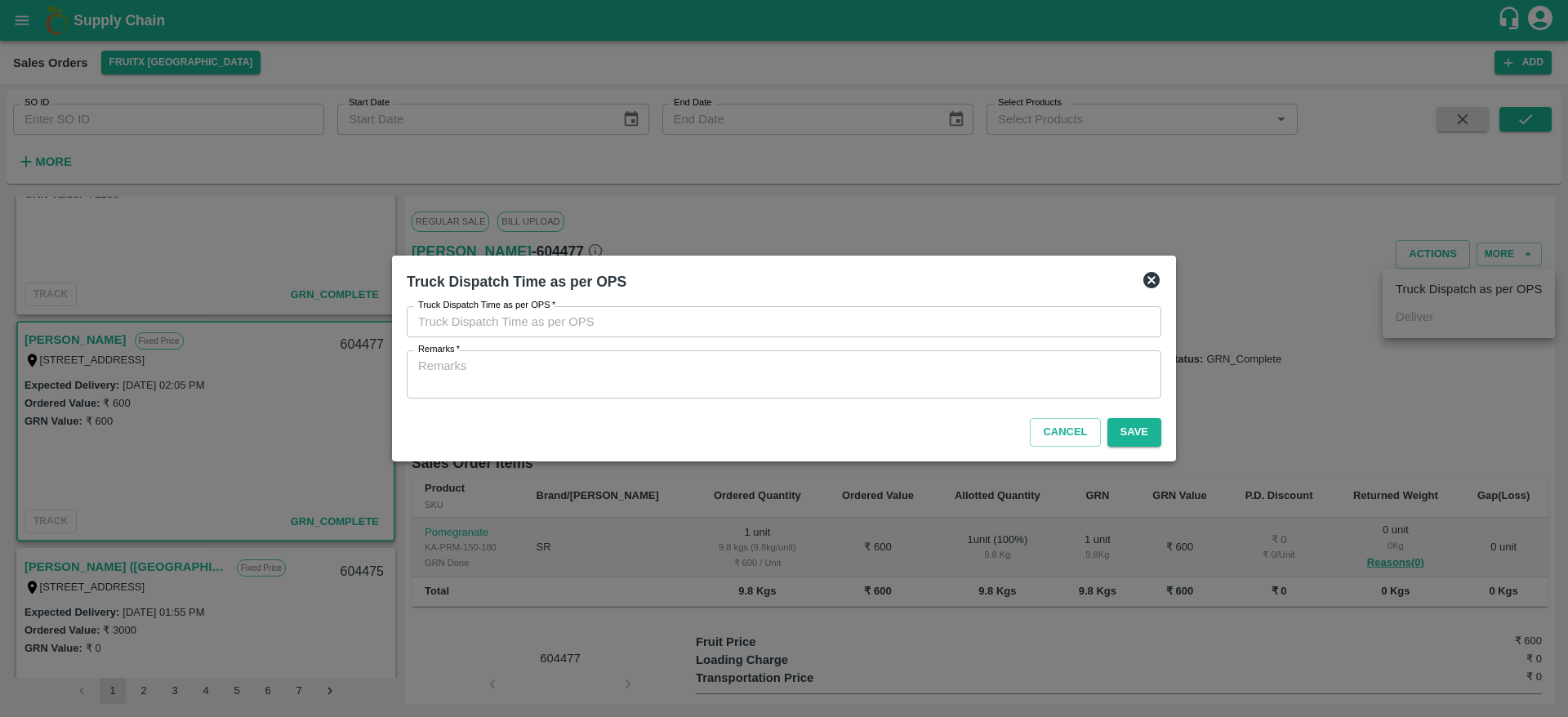
type input "10/09/2025 02:04 PM"
click at [753, 355] on div "x Remarks" at bounding box center [784, 374] width 755 height 48
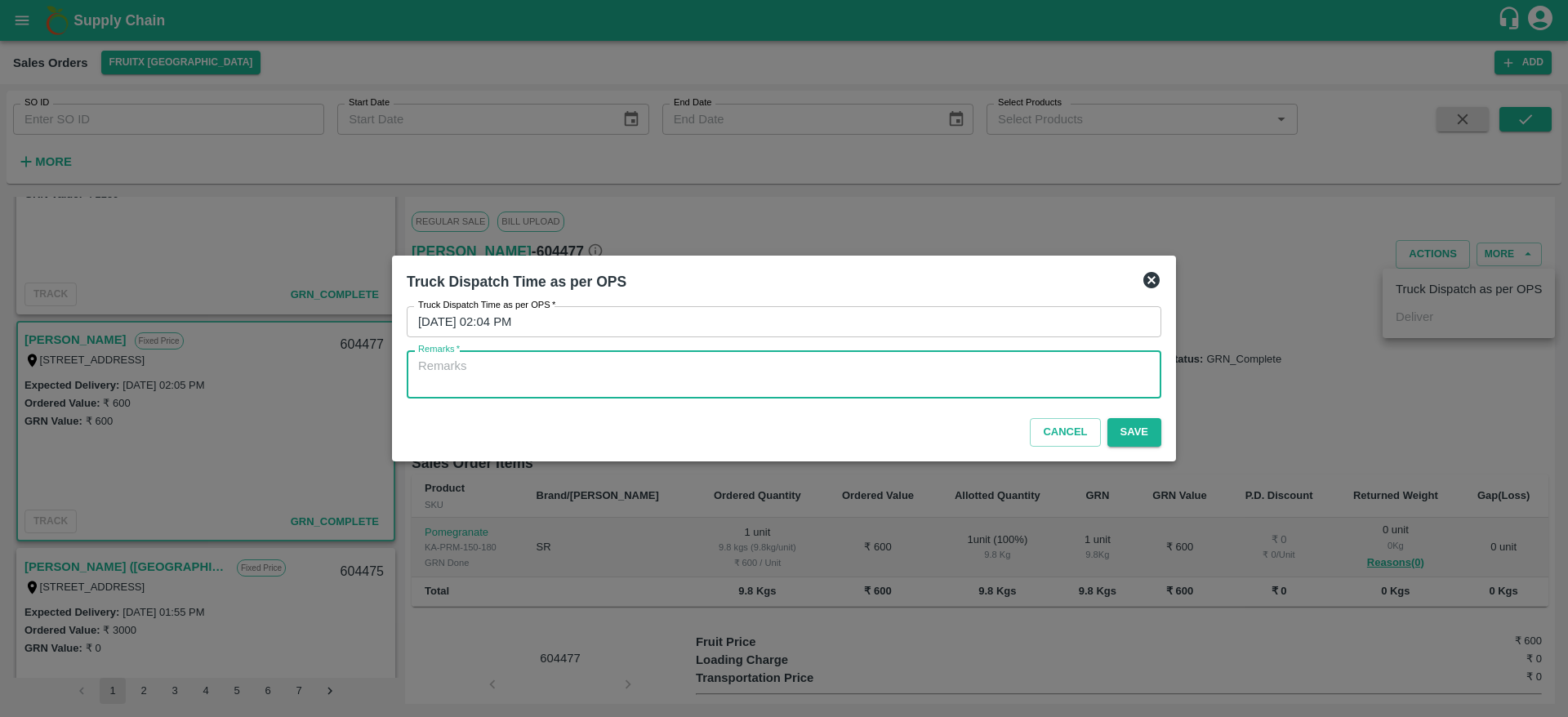
click at [744, 367] on textarea "Remarks   *" at bounding box center [784, 374] width 731 height 34
type textarea "OTD"
click at [1133, 433] on button "Save" at bounding box center [1134, 432] width 54 height 29
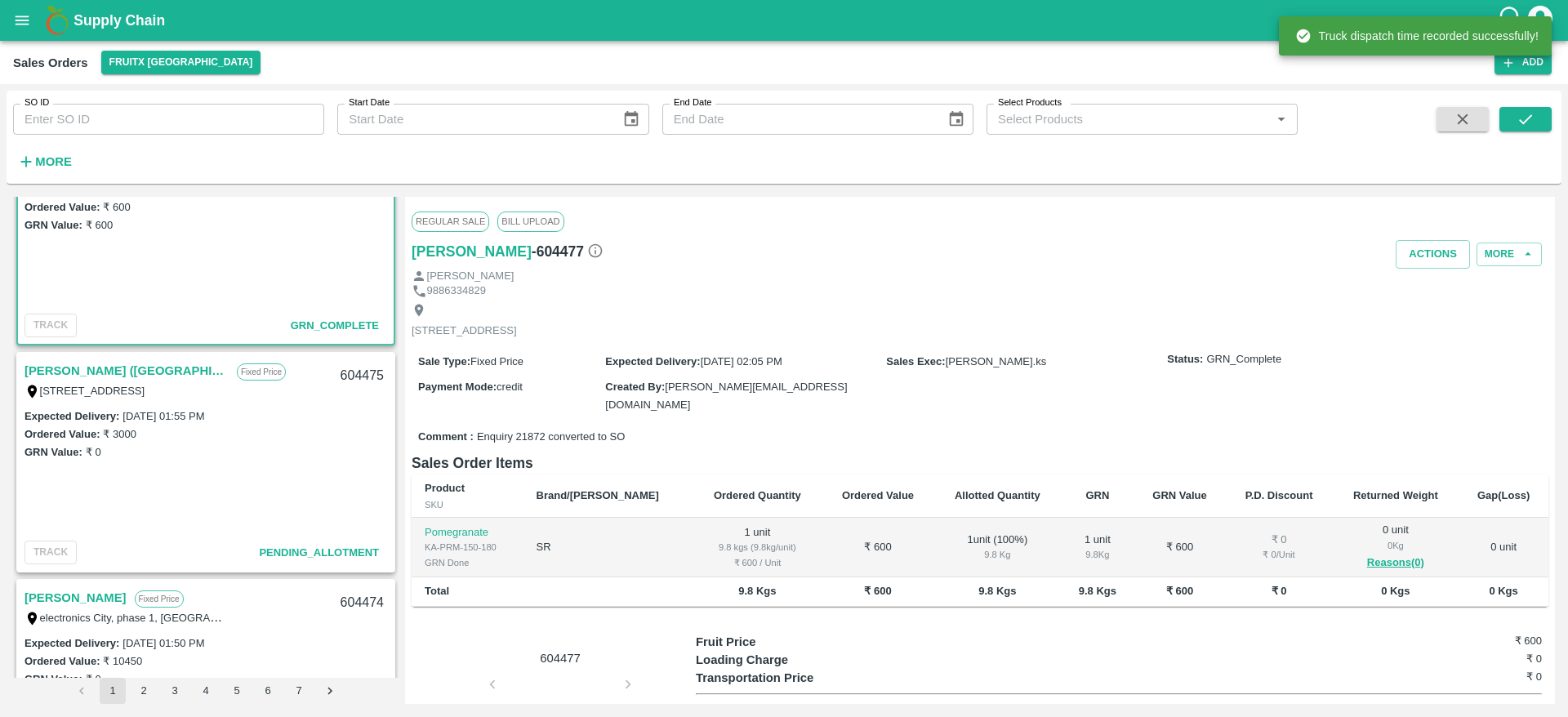
scroll to position [533, 0]
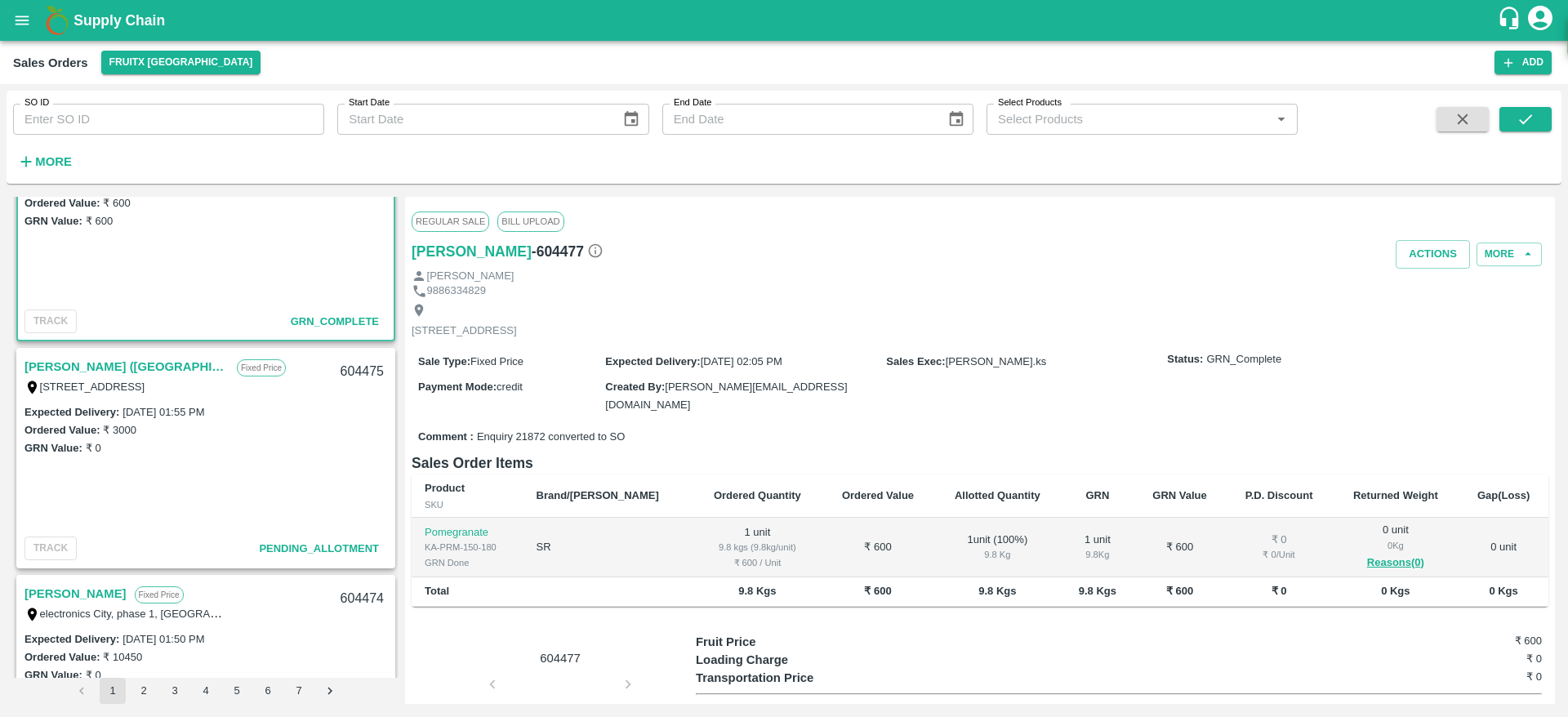
click at [123, 364] on link "[PERSON_NAME] ([GEOGRAPHIC_DATA])" at bounding box center [127, 366] width 204 height 22
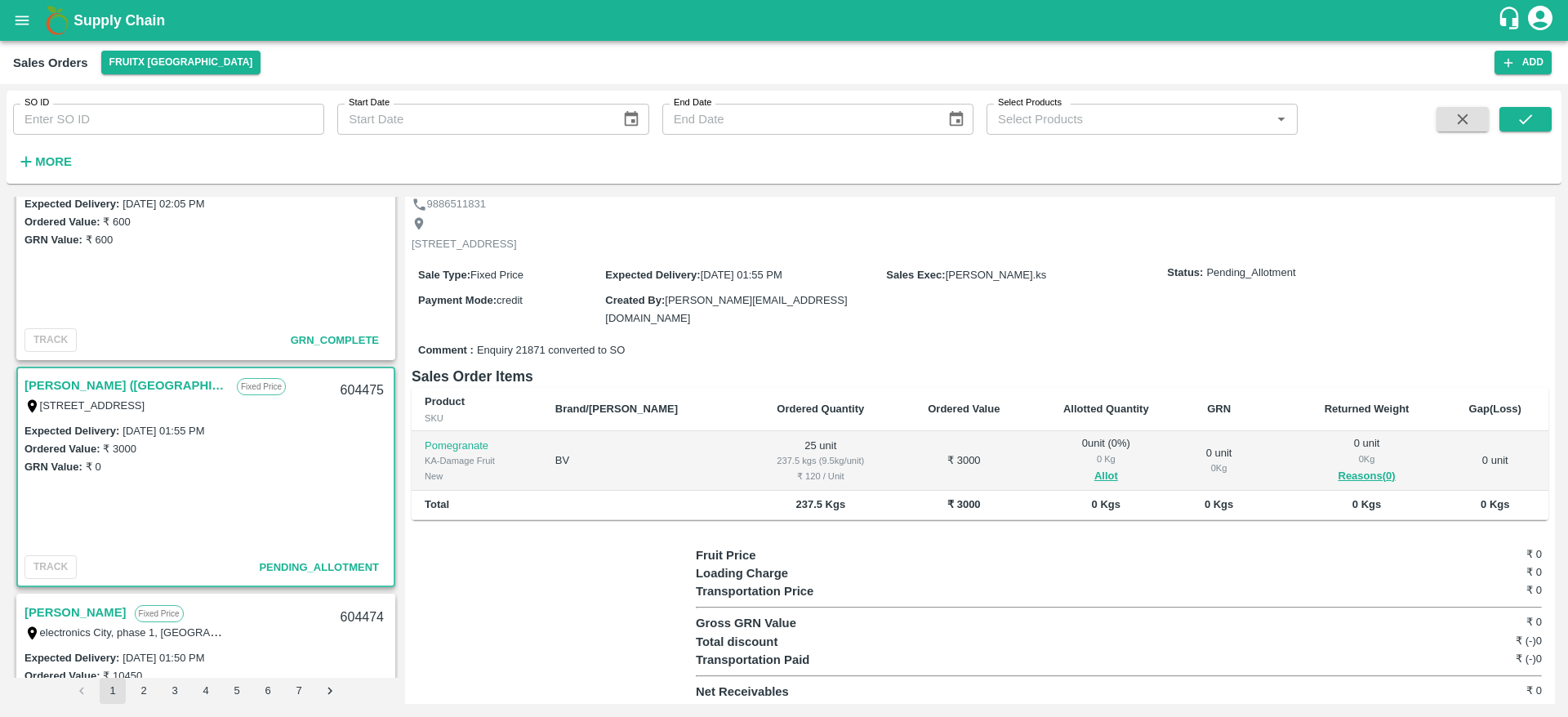
scroll to position [517, 0]
click at [93, 394] on div "[STREET_ADDRESS]" at bounding box center [127, 403] width 204 height 18
click at [93, 390] on link "[PERSON_NAME] ([GEOGRAPHIC_DATA])" at bounding box center [127, 383] width 204 height 22
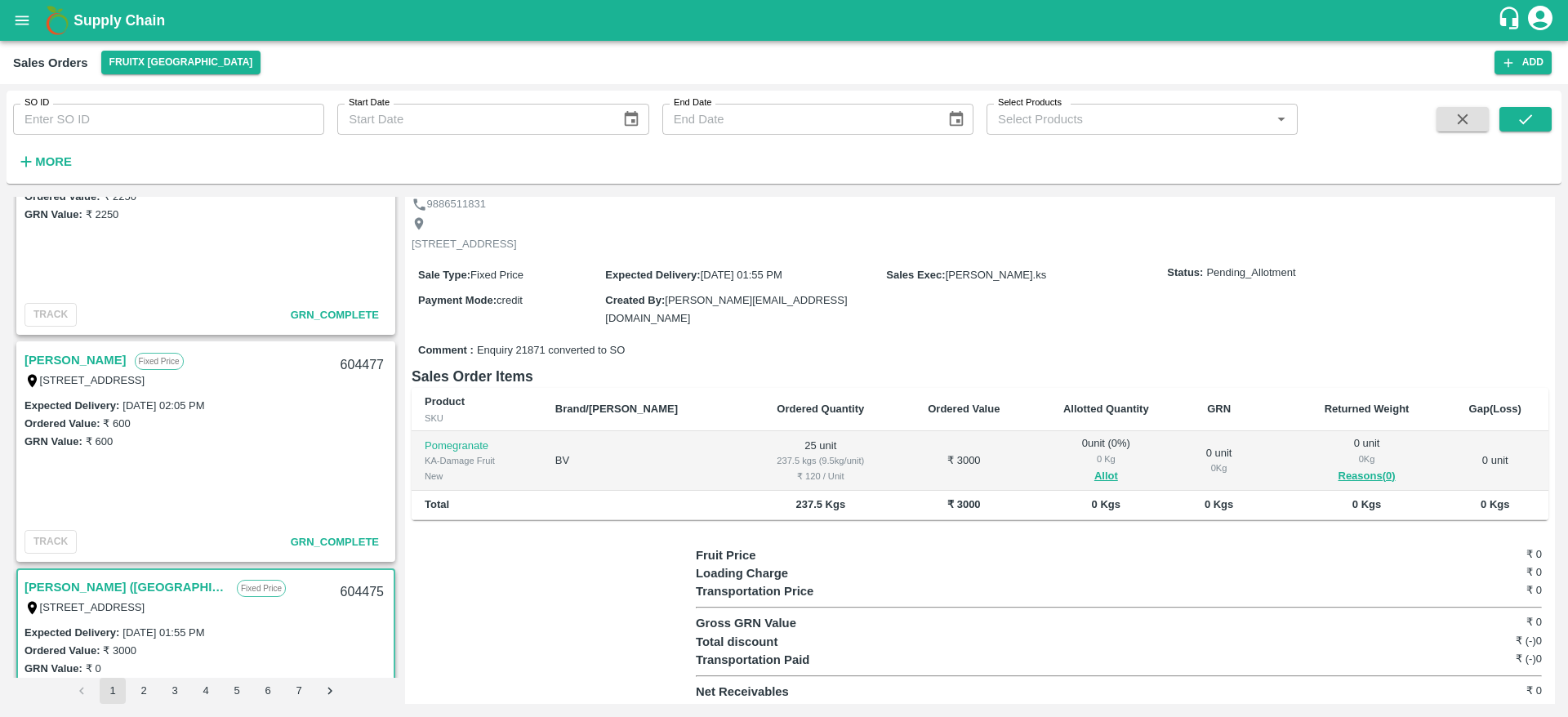
scroll to position [0, 0]
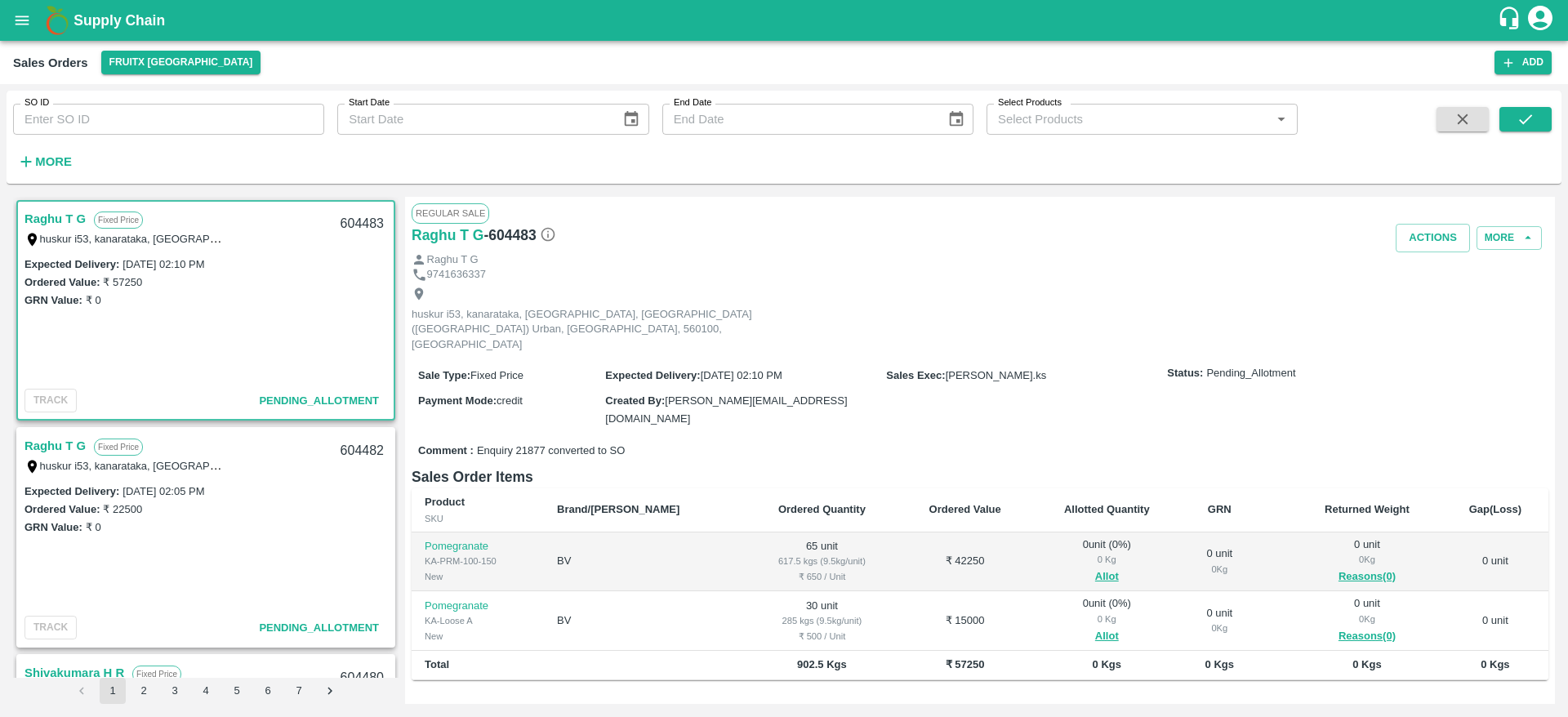
click at [60, 221] on link "Raghu T G" at bounding box center [55, 219] width 61 height 22
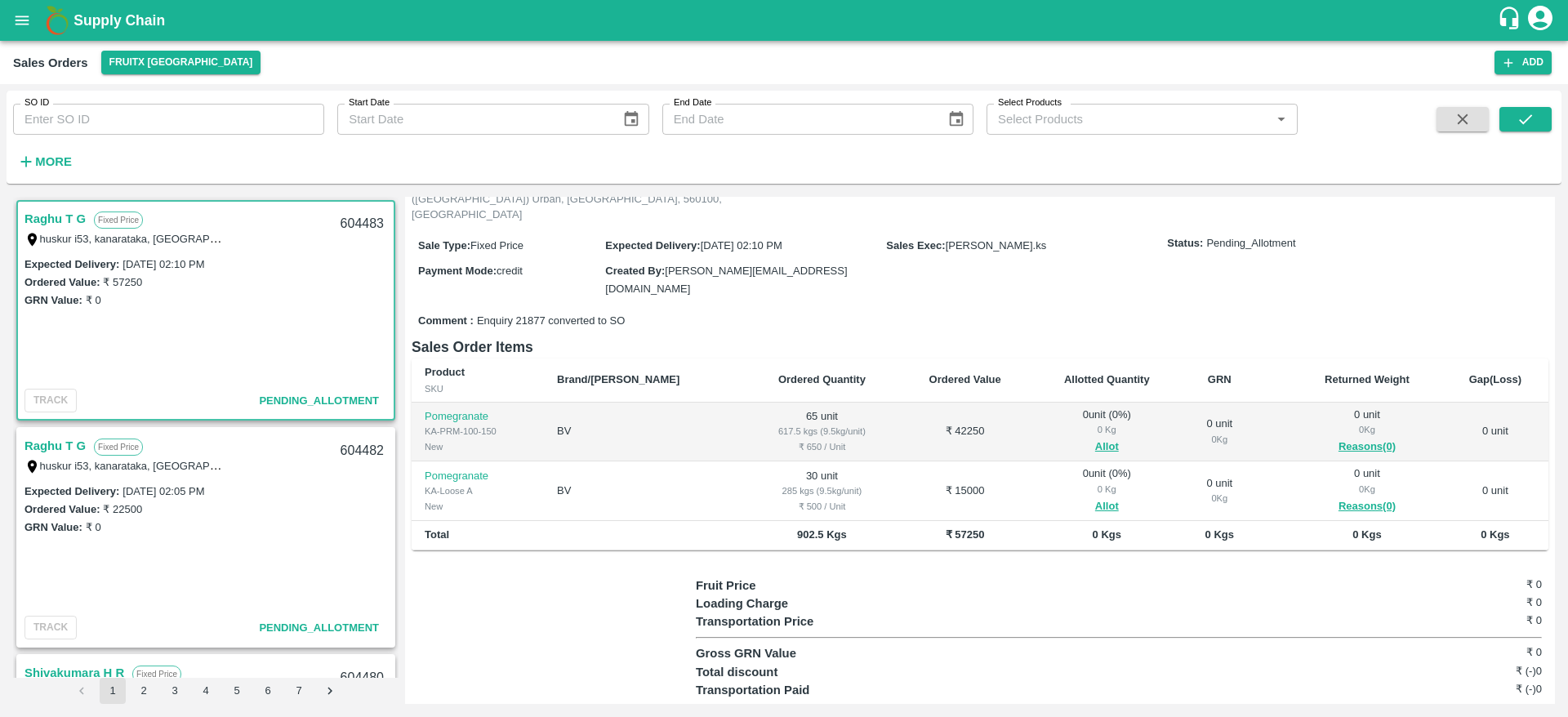
click at [352, 227] on div "604483" at bounding box center [362, 224] width 63 height 38
copy div "604483"
click at [1085, 437] on span "Allot" at bounding box center [1106, 447] width 125 height 19
click at [1095, 437] on button "Allot" at bounding box center [1106, 447] width 24 height 19
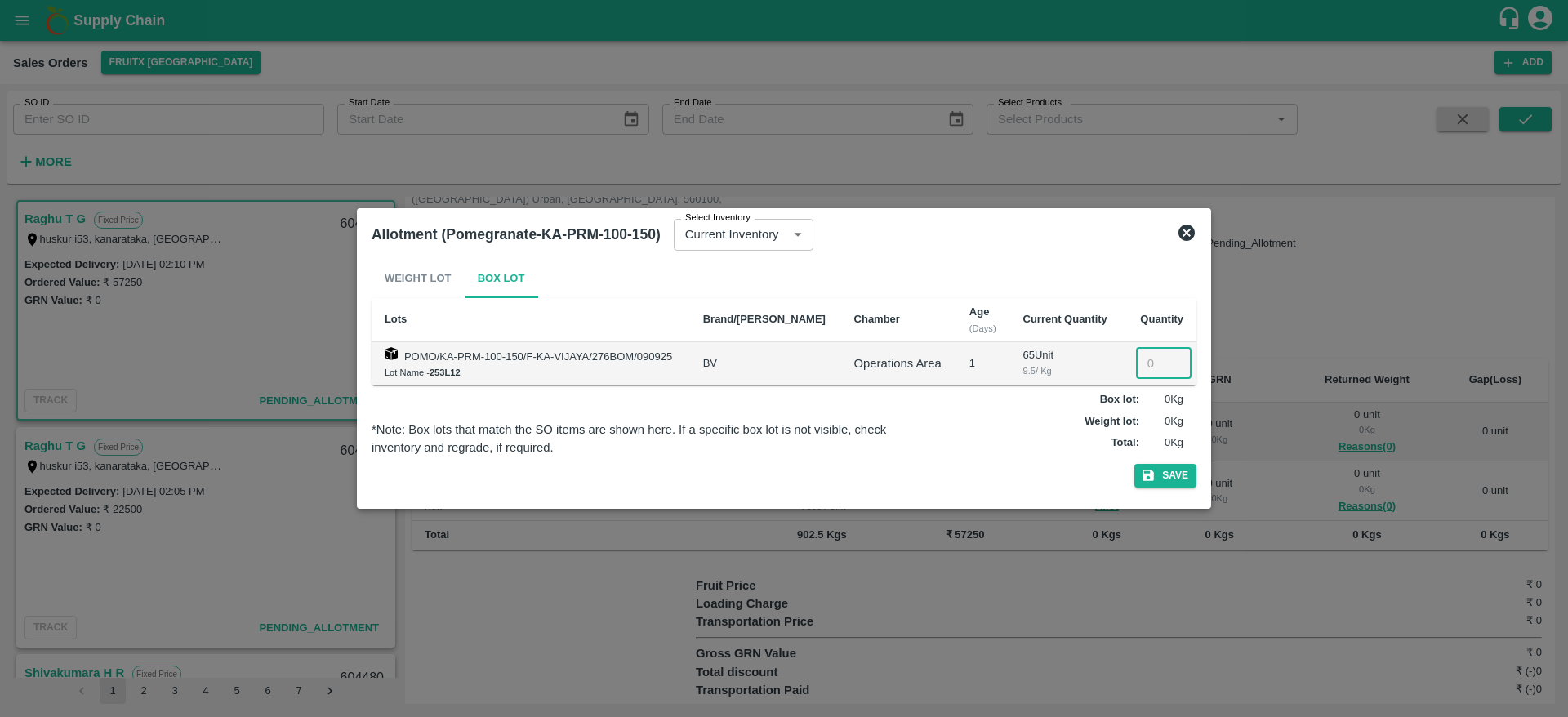
click at [1141, 363] on input "number" at bounding box center [1163, 363] width 55 height 31
type input "65"
click at [1172, 476] on button "Save" at bounding box center [1165, 476] width 62 height 24
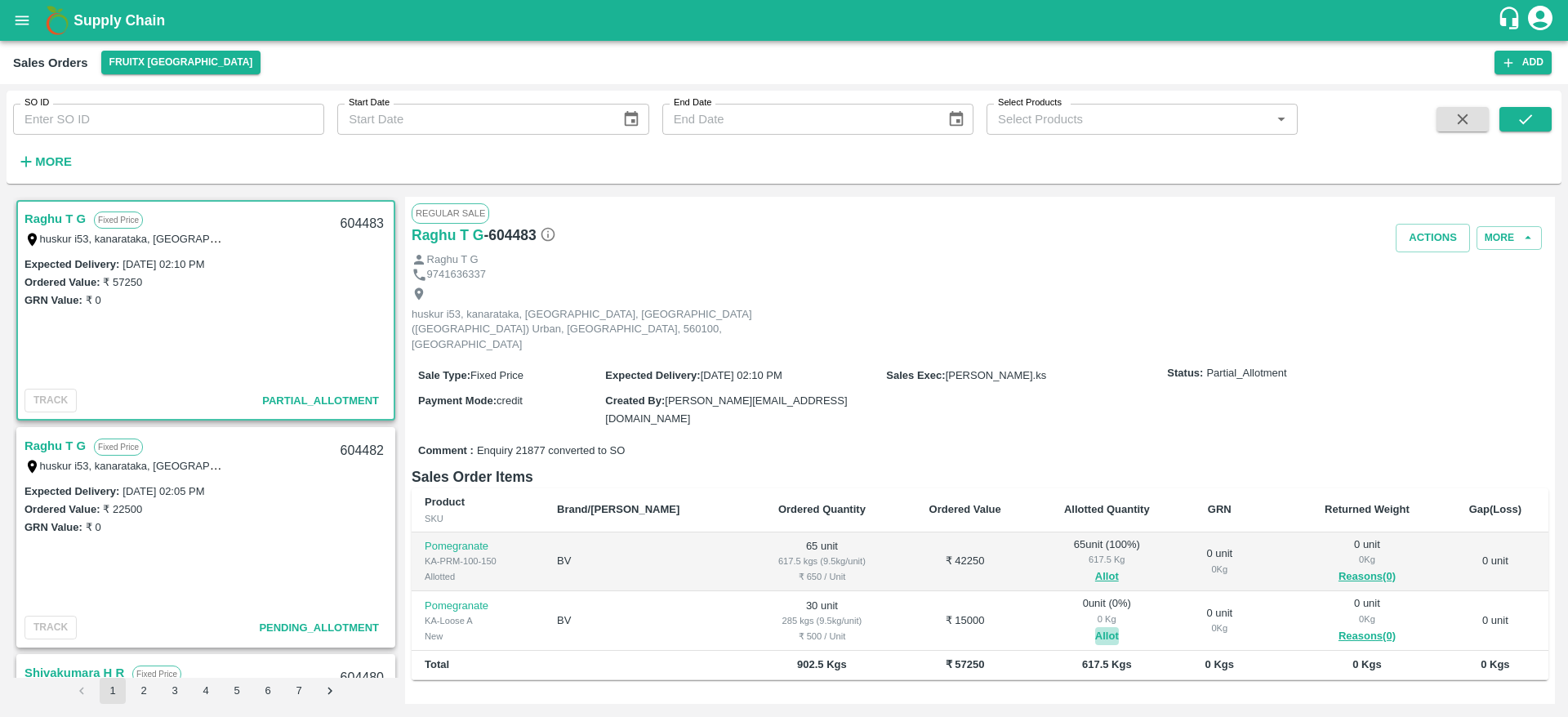
click at [1095, 627] on button "Allot" at bounding box center [1106, 636] width 24 height 19
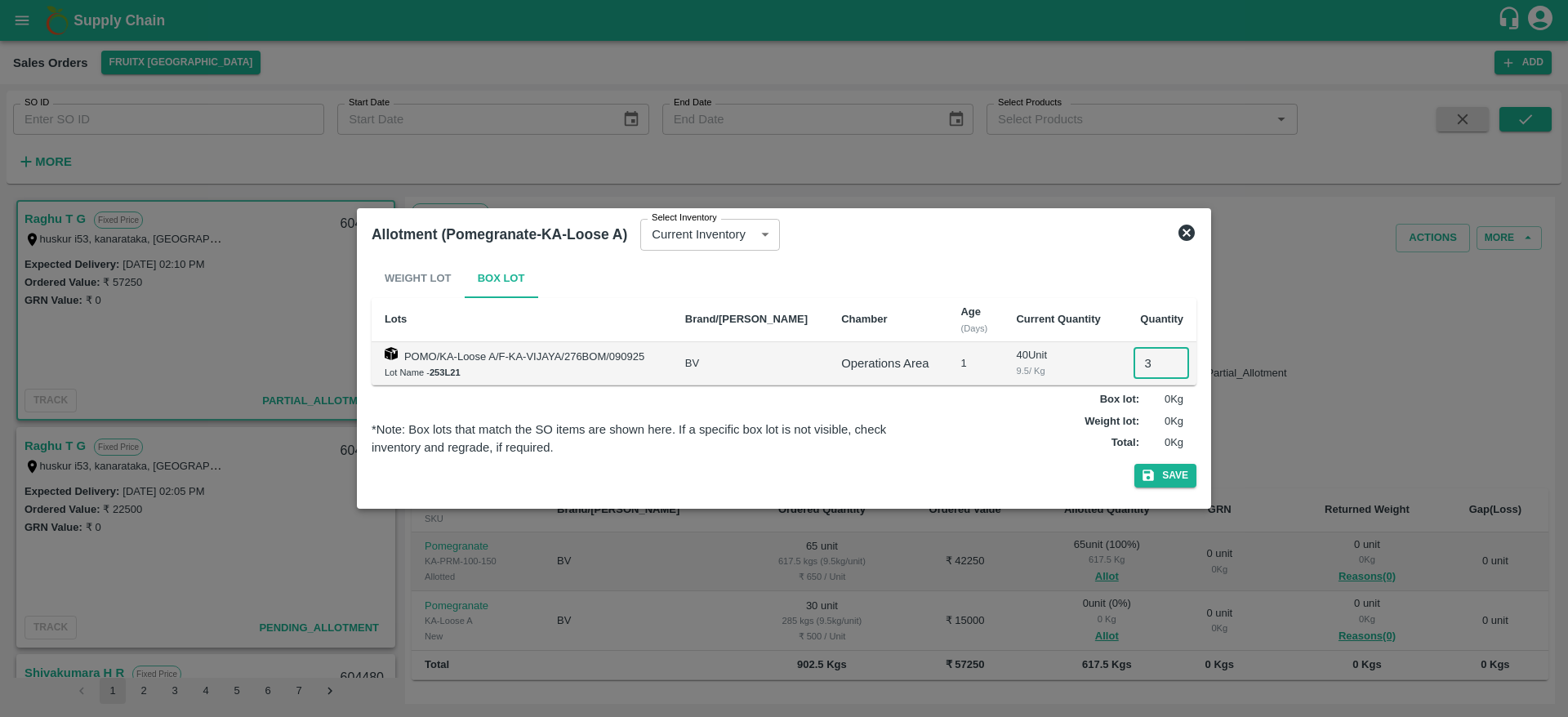
click at [1149, 369] on input "3" at bounding box center [1161, 363] width 55 height 31
type input "30"
click at [1150, 464] on button "Save" at bounding box center [1165, 476] width 62 height 24
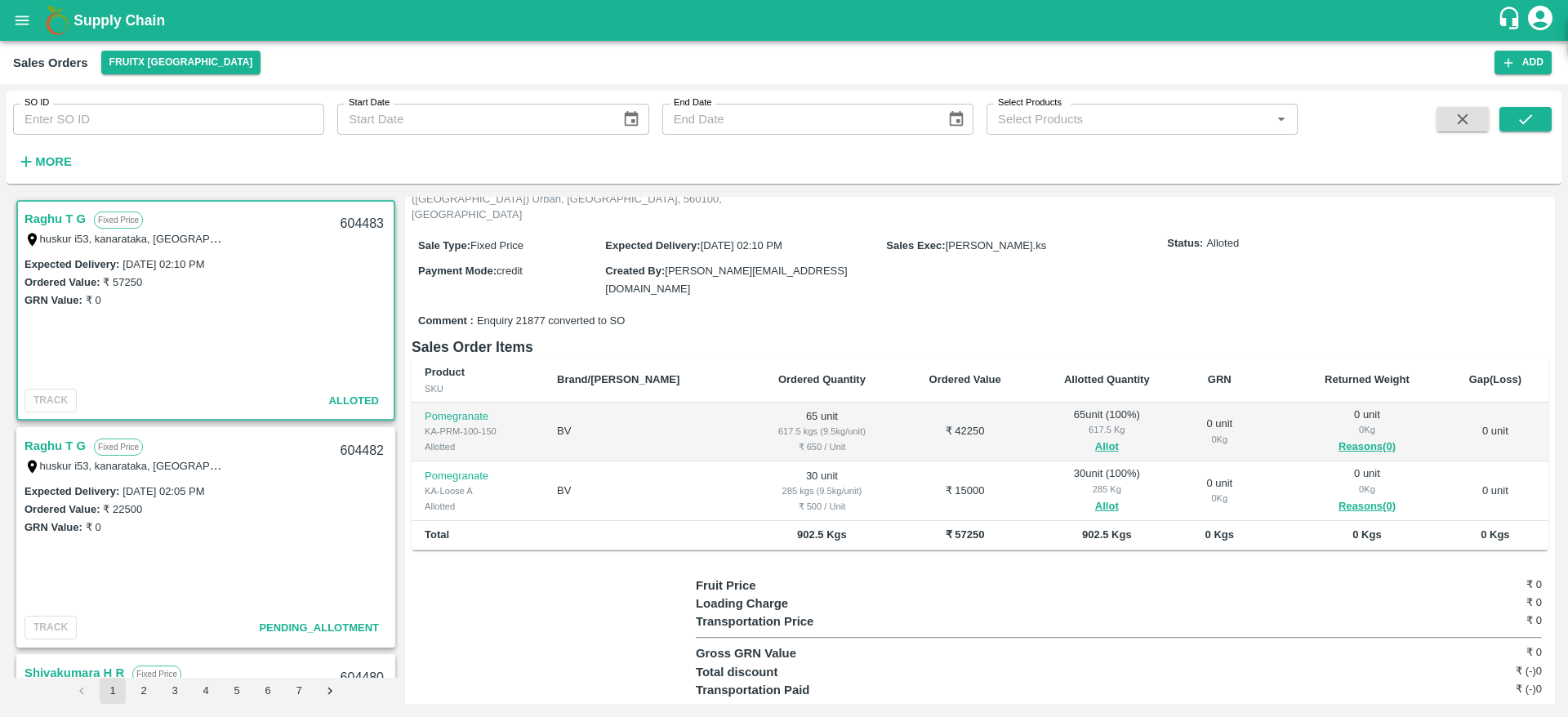
scroll to position [0, 0]
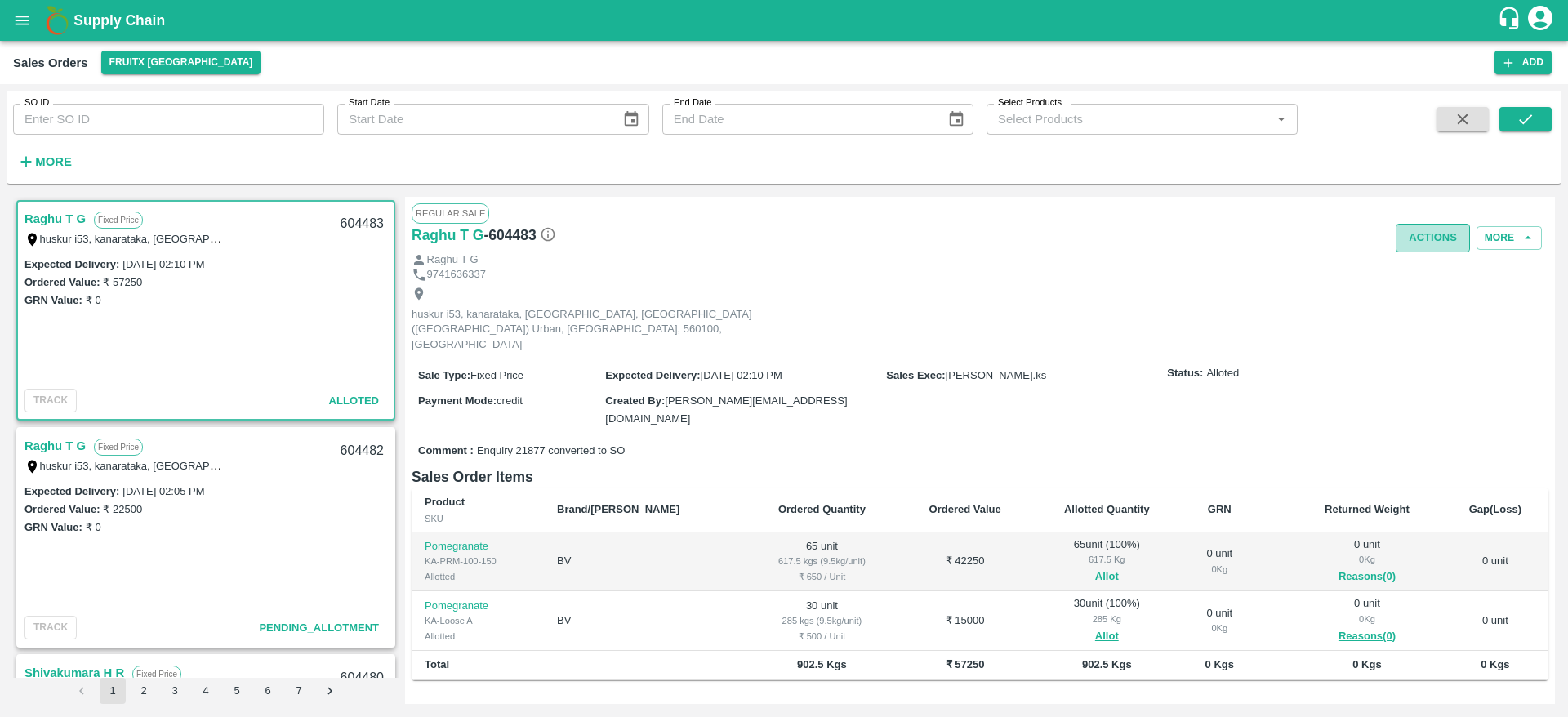
click at [1423, 224] on button "Actions" at bounding box center [1433, 237] width 74 height 29
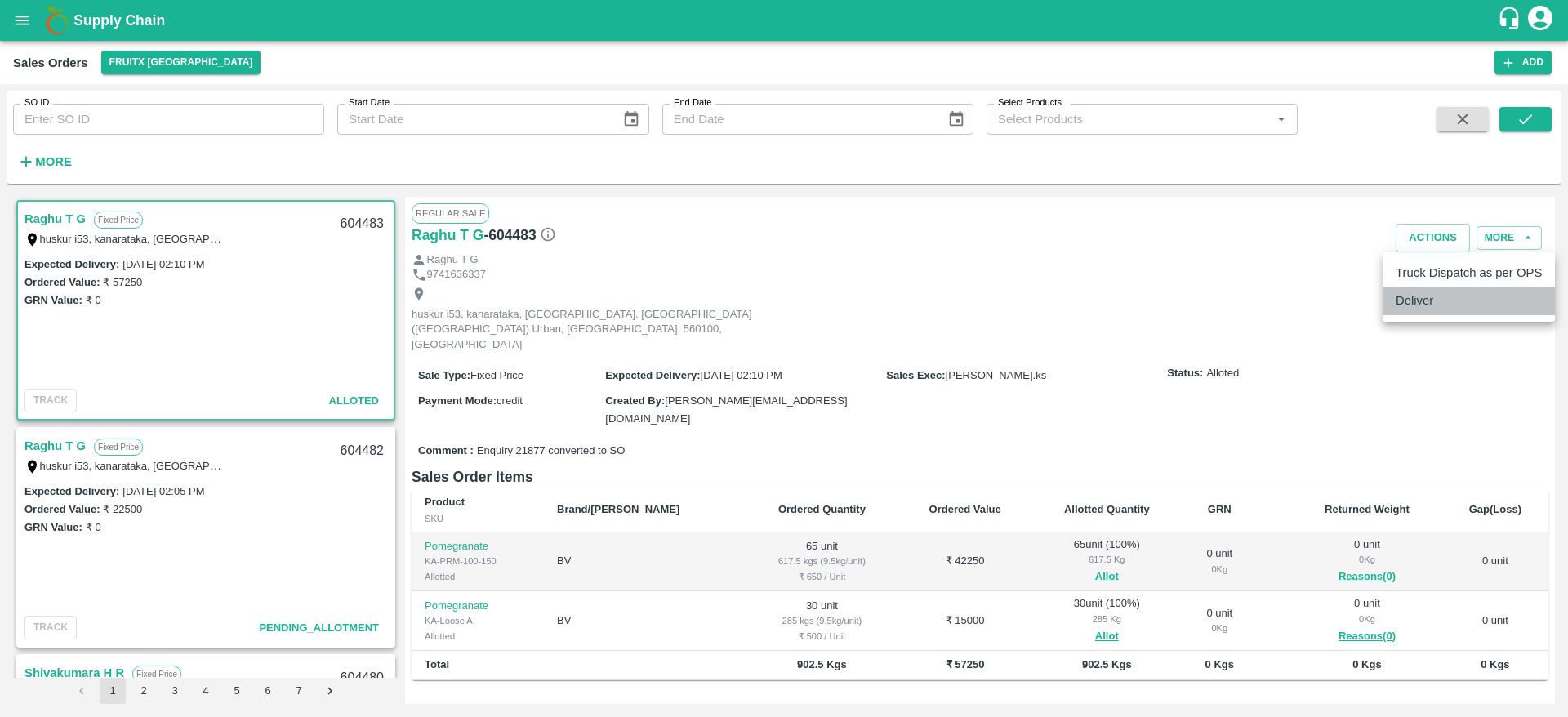
click at [1428, 297] on li "Deliver" at bounding box center [1469, 300] width 172 height 28
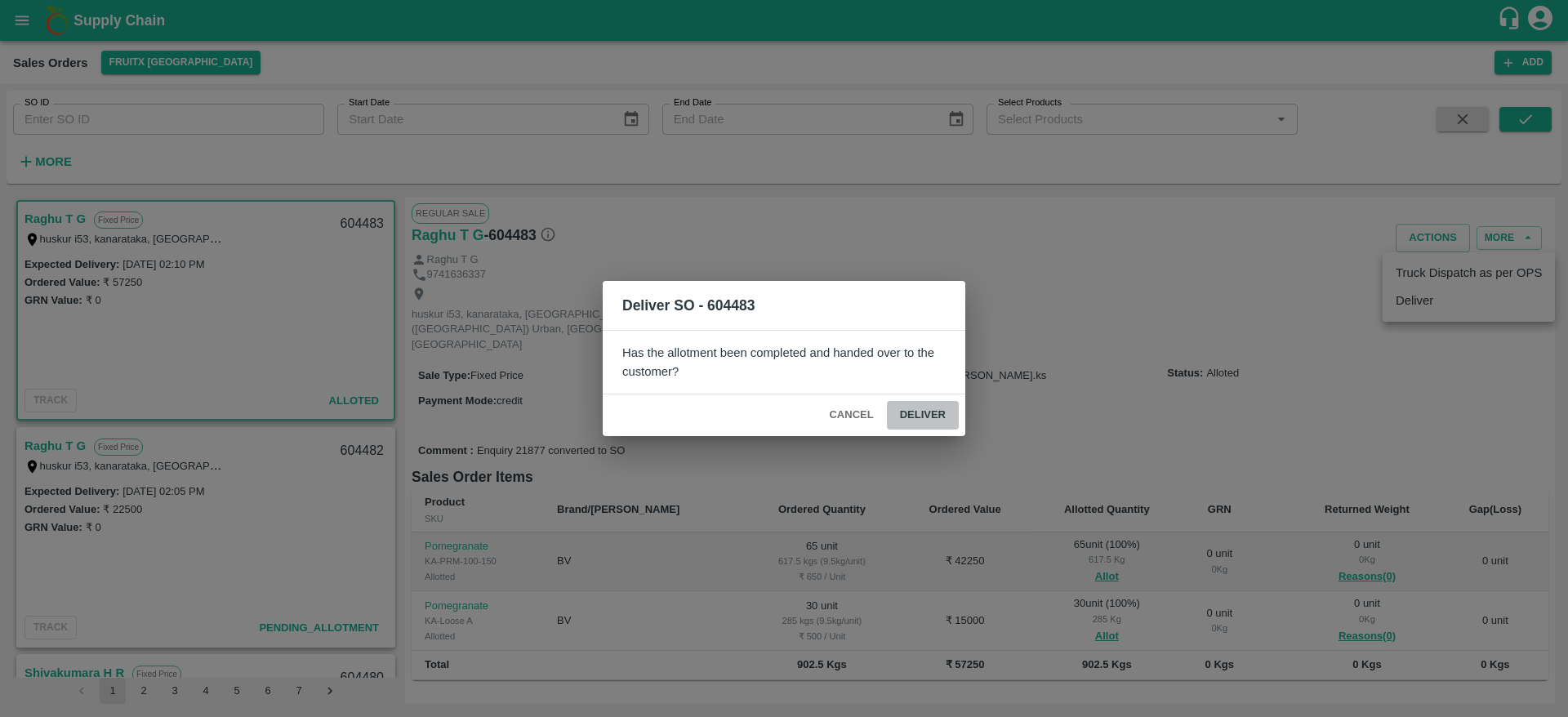
click at [942, 413] on button "Deliver" at bounding box center [923, 415] width 72 height 29
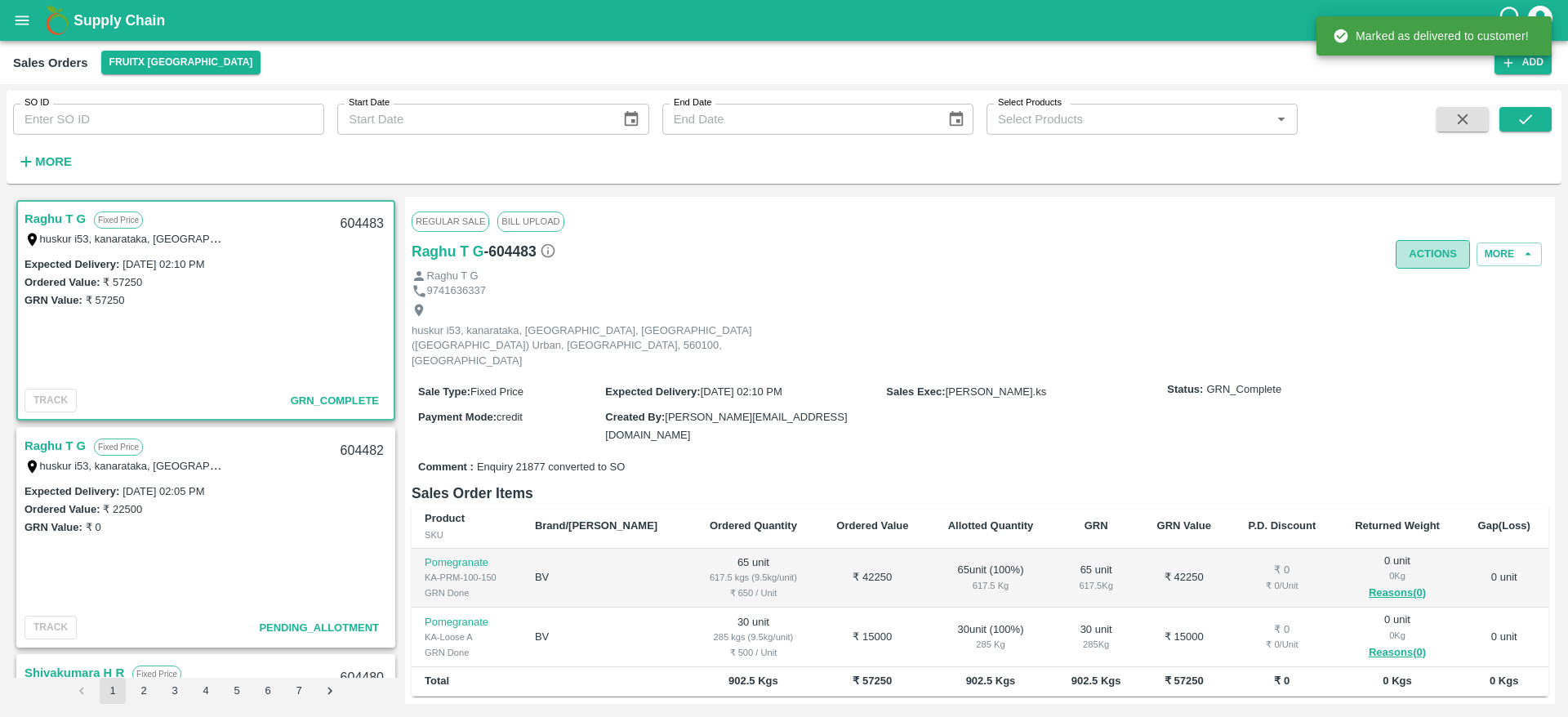
click at [1430, 243] on button "Actions" at bounding box center [1433, 254] width 74 height 29
click at [1431, 278] on li "Truck Dispatch as per OPS" at bounding box center [1469, 289] width 172 height 28
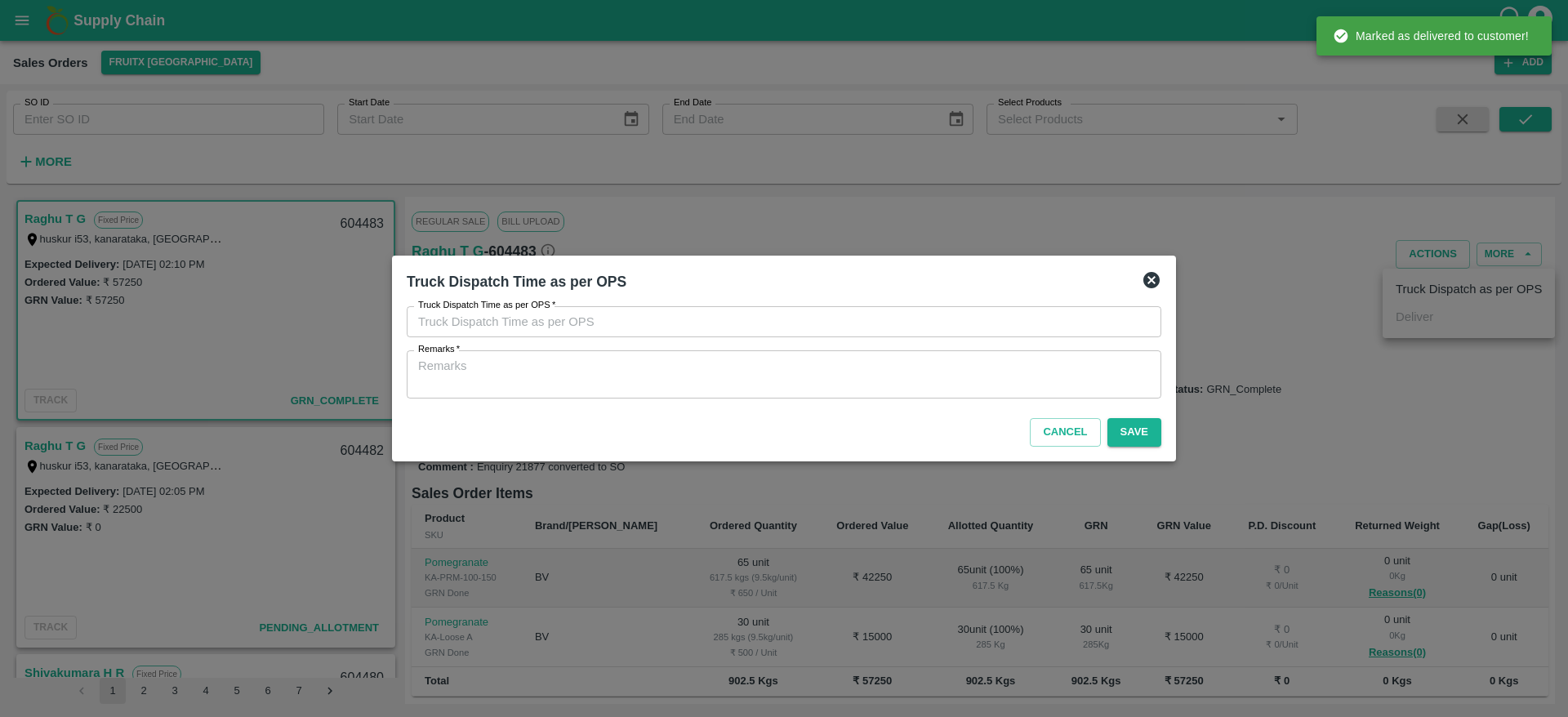
type input "10/09/2025 02:06 PM"
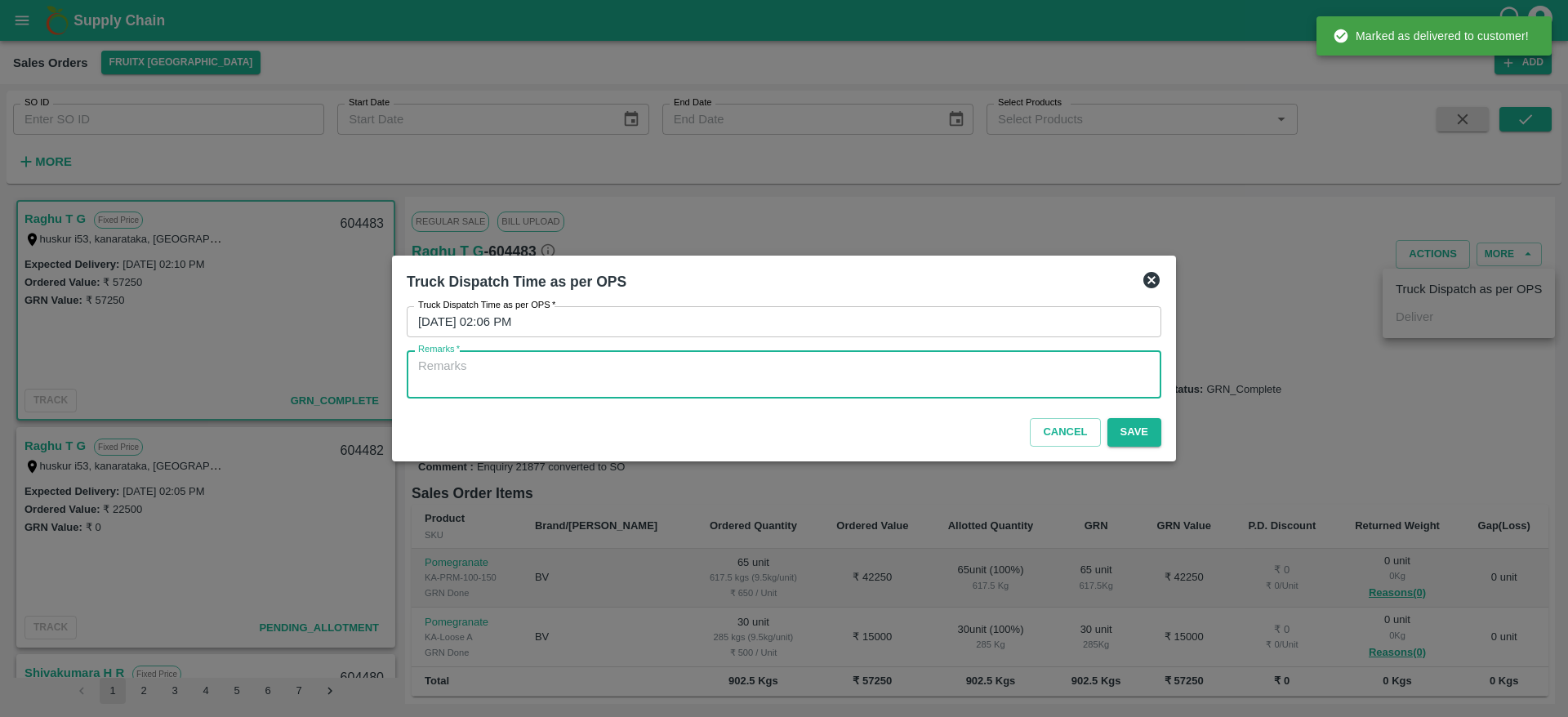
click at [957, 375] on textarea "Remarks   *" at bounding box center [784, 374] width 731 height 34
type textarea "OTD"
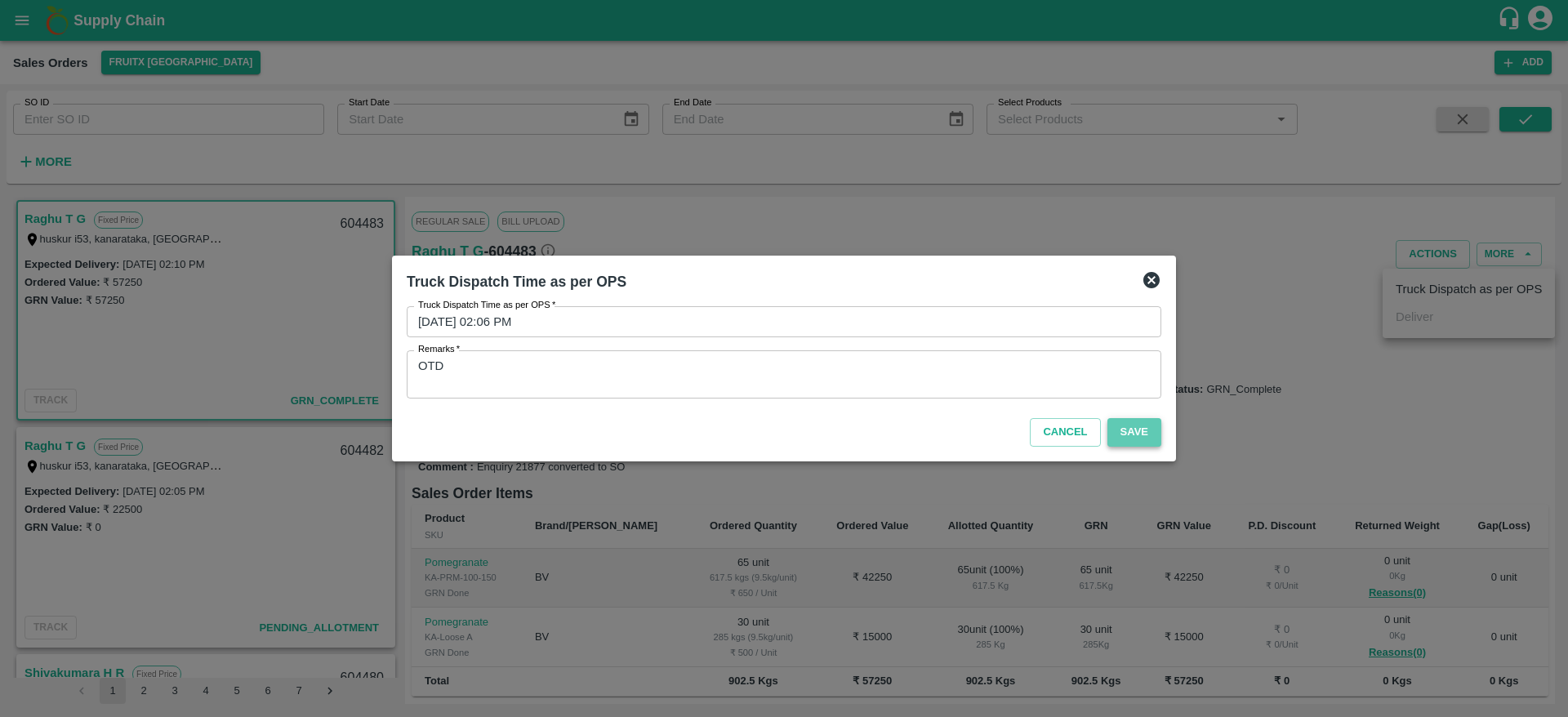
click at [1128, 421] on button "Save" at bounding box center [1134, 432] width 54 height 29
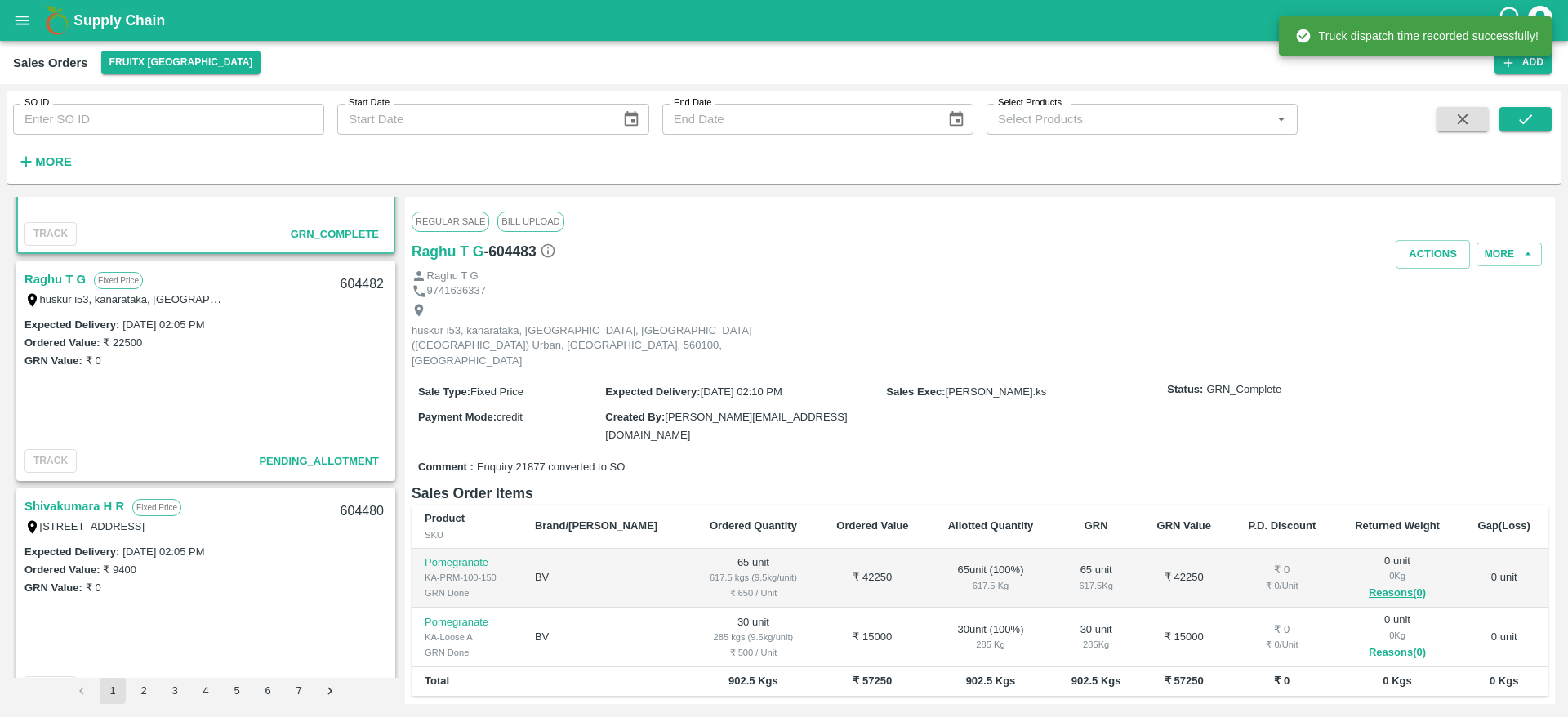
scroll to position [171, 0]
click at [55, 271] on link "Raghu T G" at bounding box center [55, 275] width 61 height 22
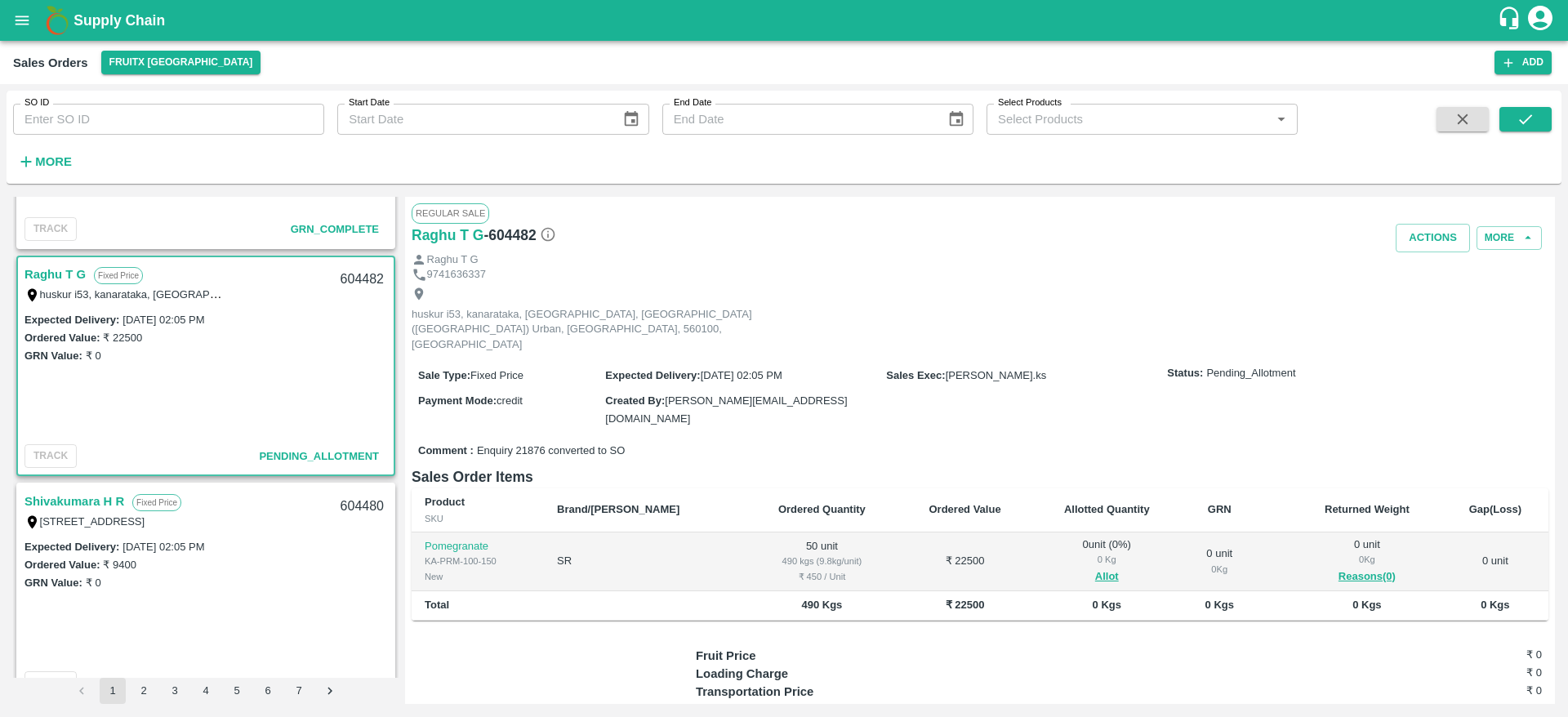
click at [353, 279] on div "604482" at bounding box center [362, 280] width 63 height 38
copy div "604482"
click at [1095, 567] on button "Allot" at bounding box center [1106, 576] width 24 height 19
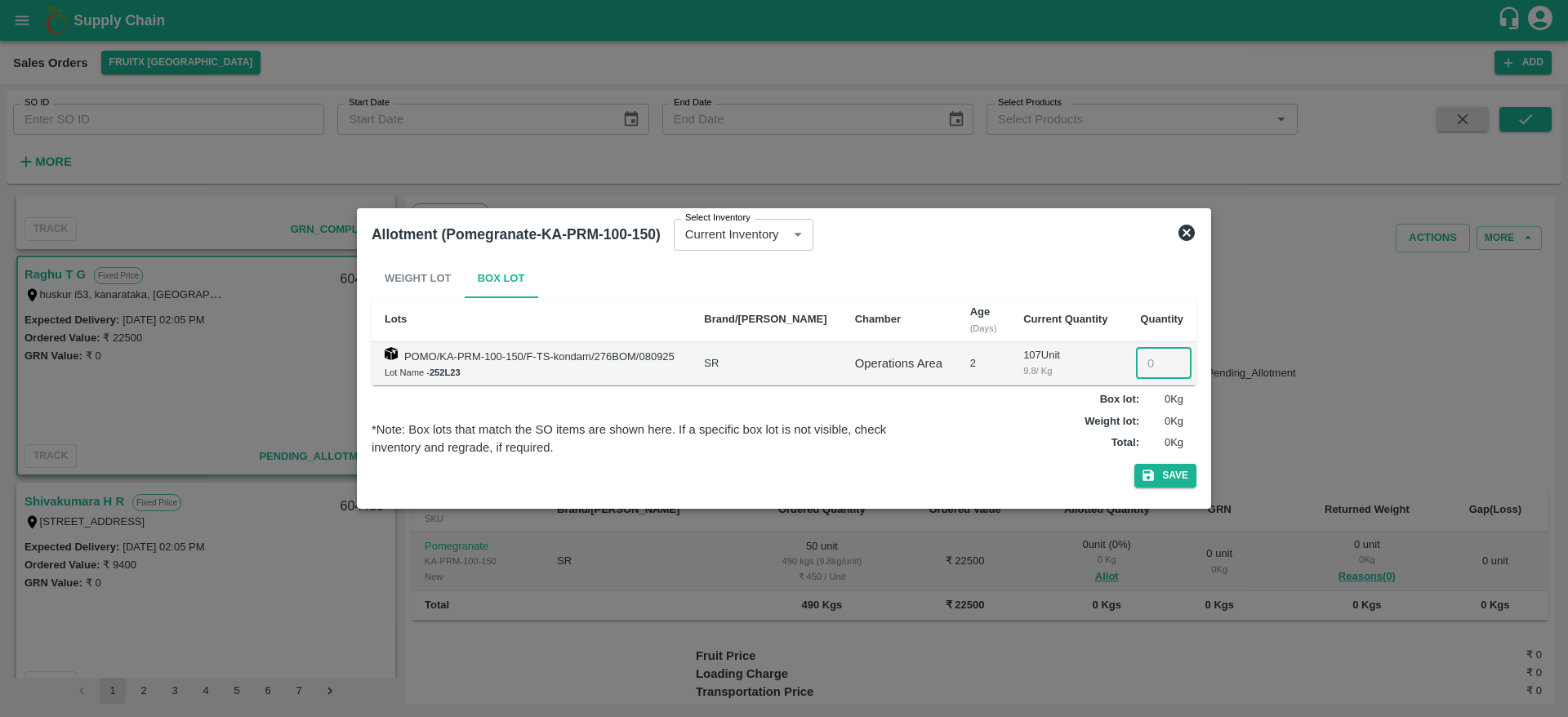
click at [1155, 367] on input "number" at bounding box center [1163, 363] width 55 height 31
type input "50"
click at [1156, 482] on button "Save" at bounding box center [1165, 476] width 62 height 24
click at [1182, 233] on icon at bounding box center [1187, 232] width 17 height 17
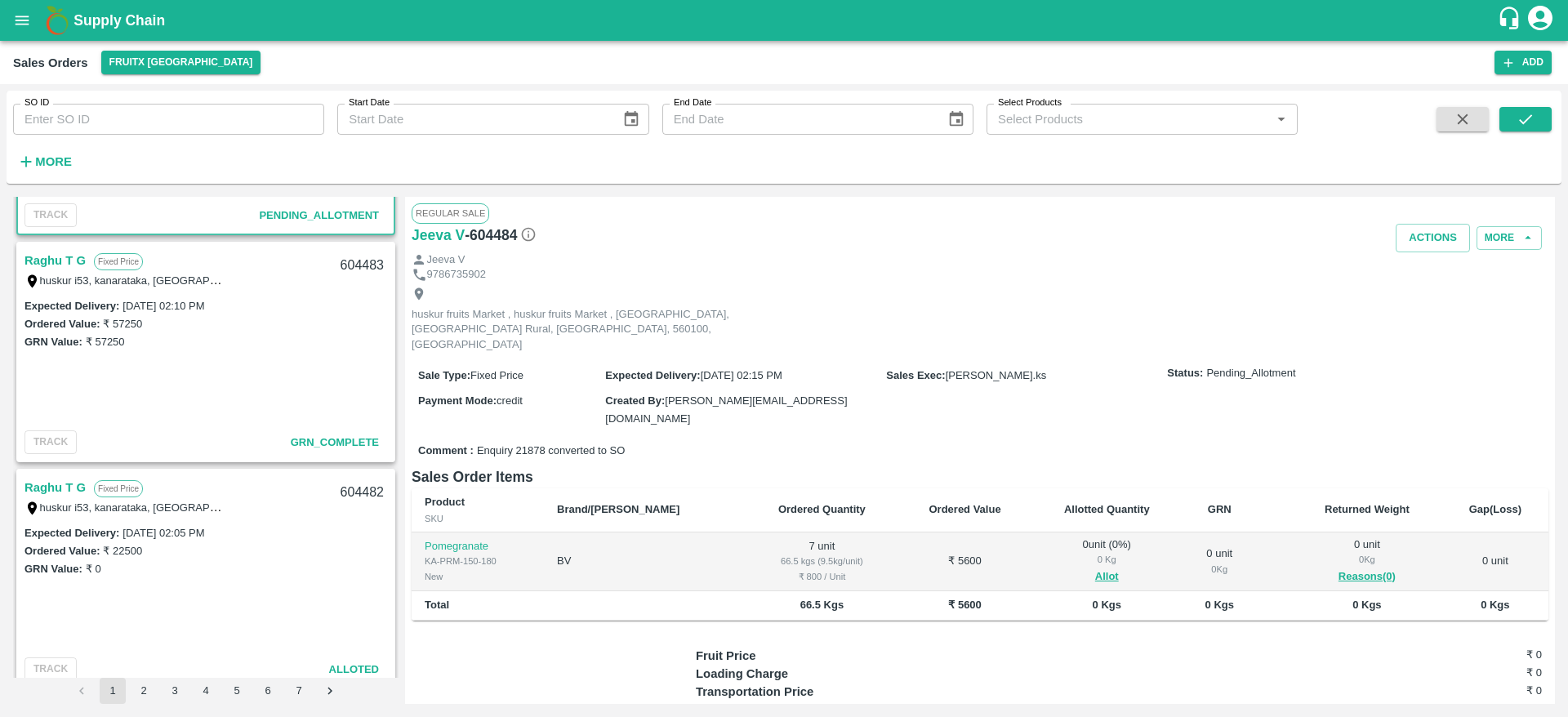
scroll to position [168, 0]
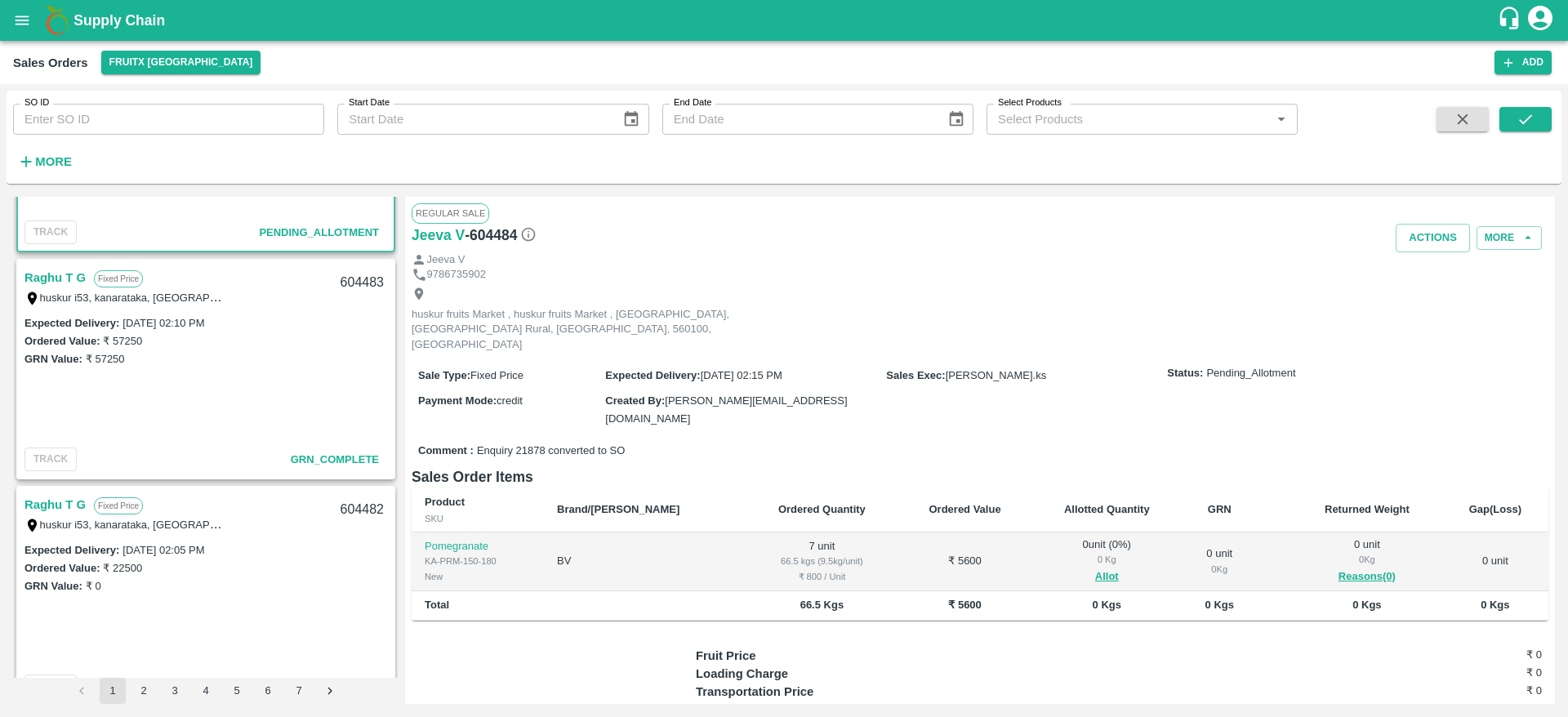
click at [65, 497] on link "Raghu T G" at bounding box center [55, 504] width 61 height 22
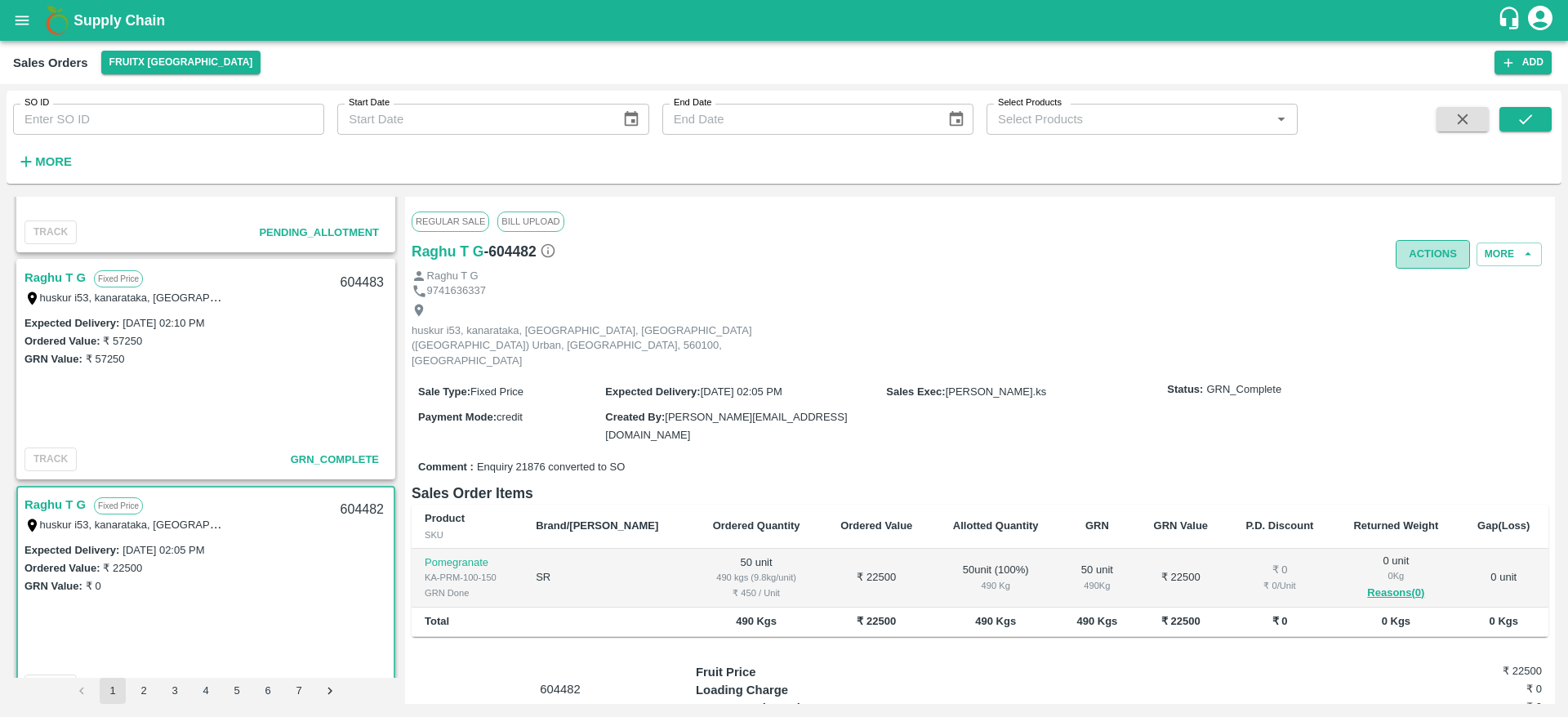
click at [1424, 263] on button "Actions" at bounding box center [1433, 254] width 74 height 29
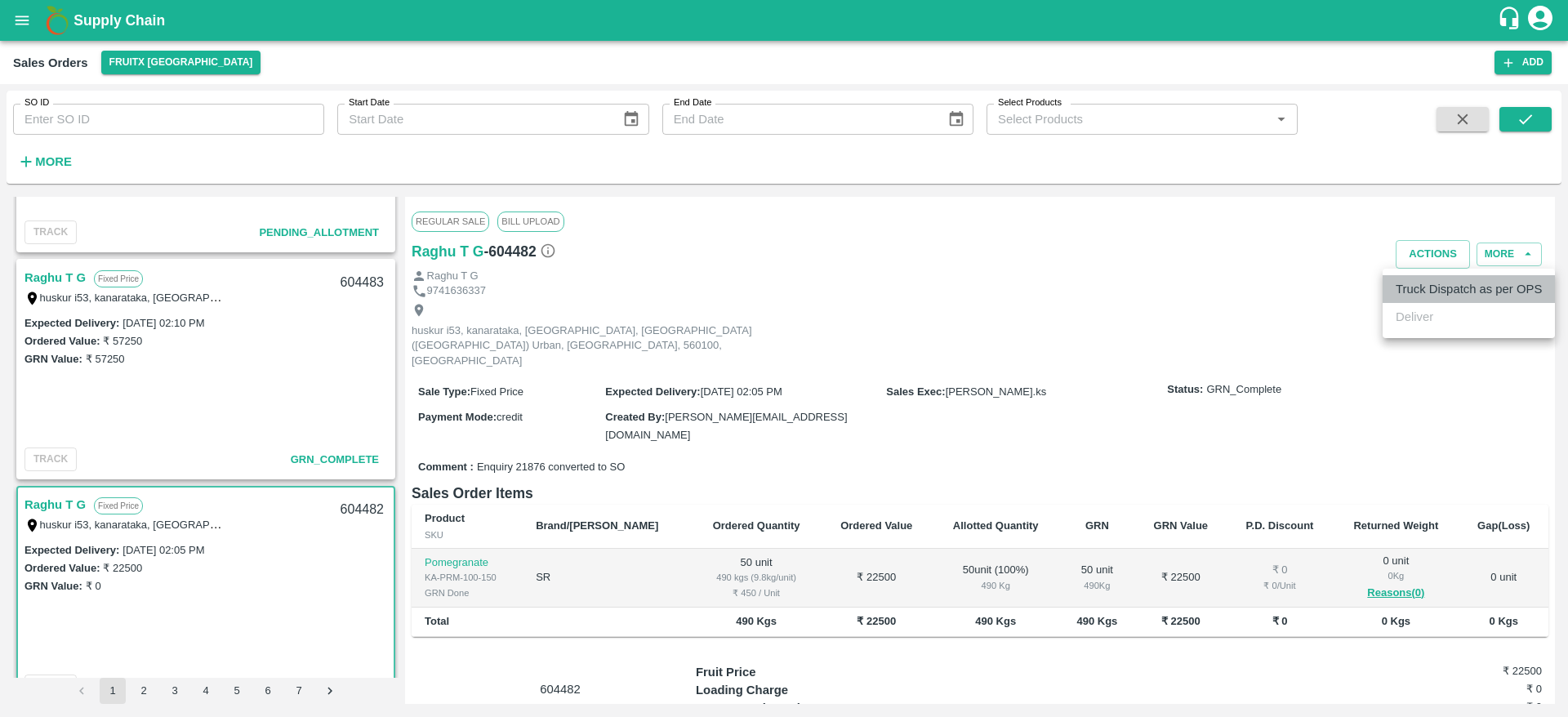
click at [1426, 294] on li "Truck Dispatch as per OPS" at bounding box center [1469, 289] width 172 height 28
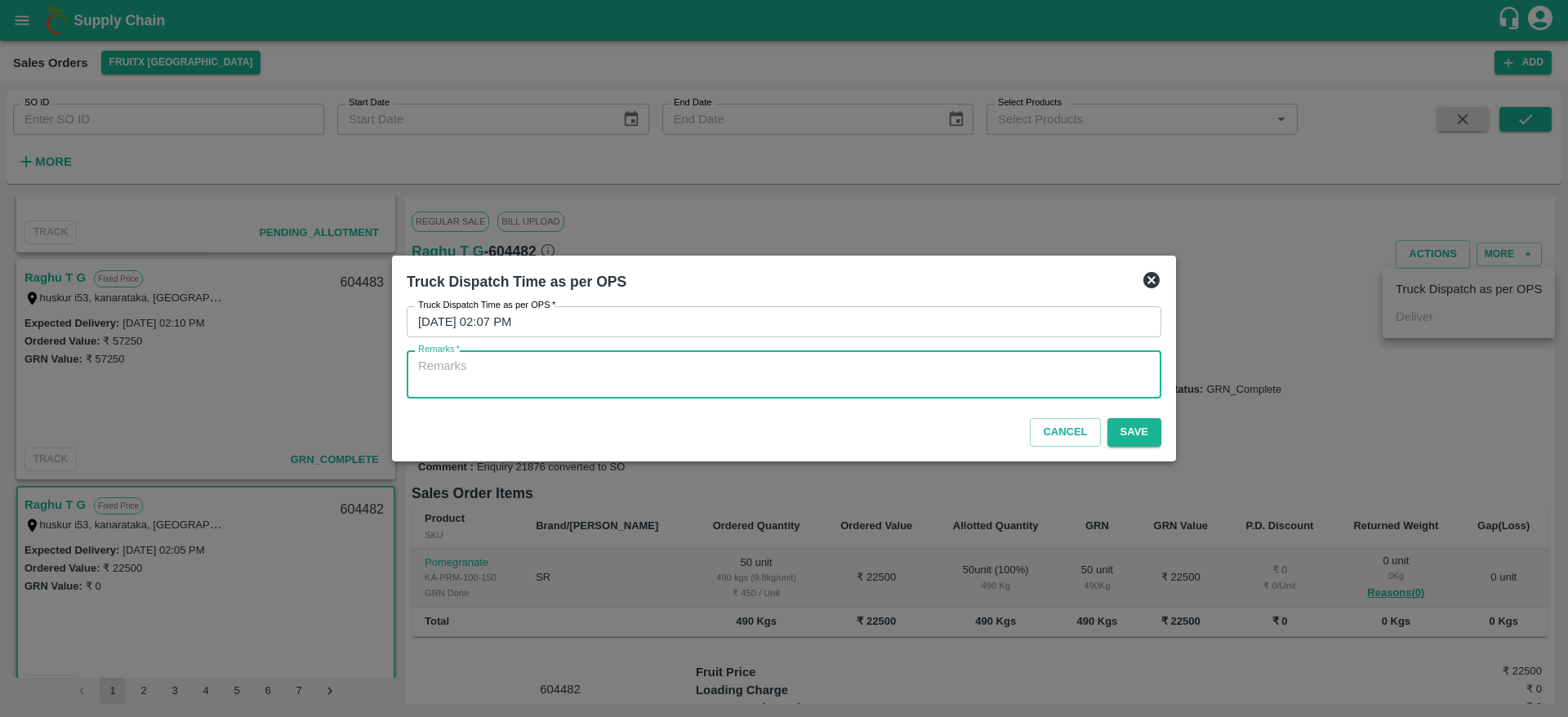
click at [865, 388] on textarea "Remarks   *" at bounding box center [784, 374] width 731 height 34
type textarea "OTD"
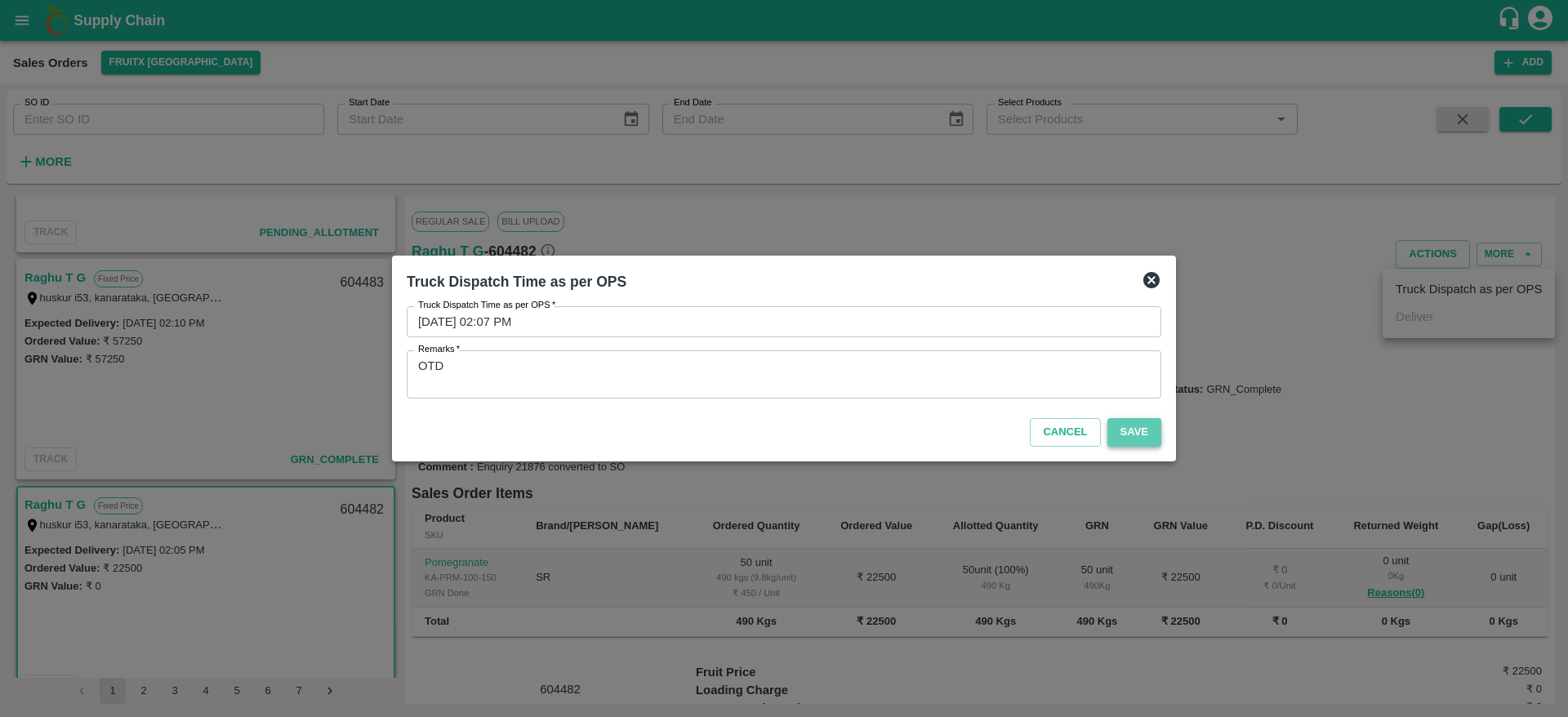
click at [1126, 434] on button "Save" at bounding box center [1134, 432] width 54 height 29
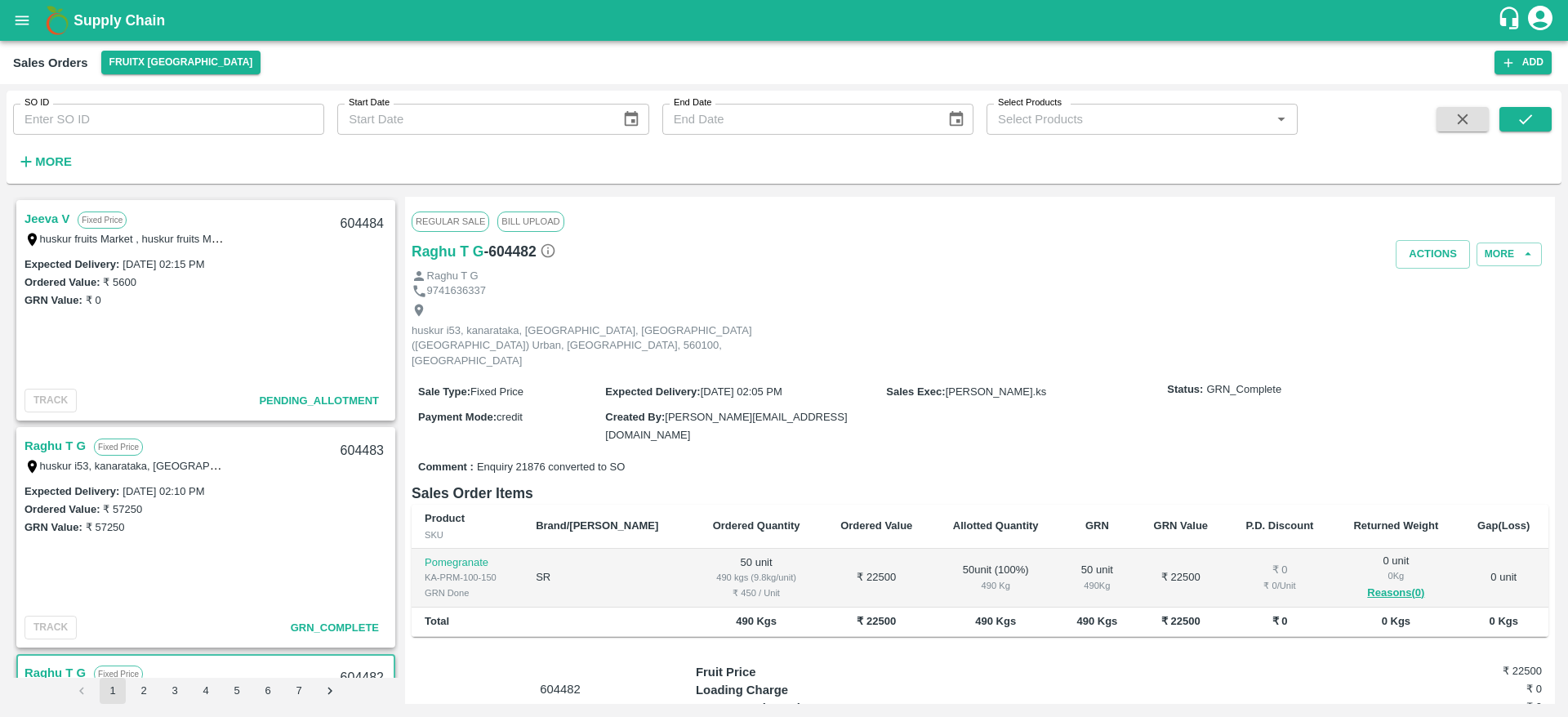
click at [50, 215] on link "Jeeva V" at bounding box center [47, 219] width 45 height 22
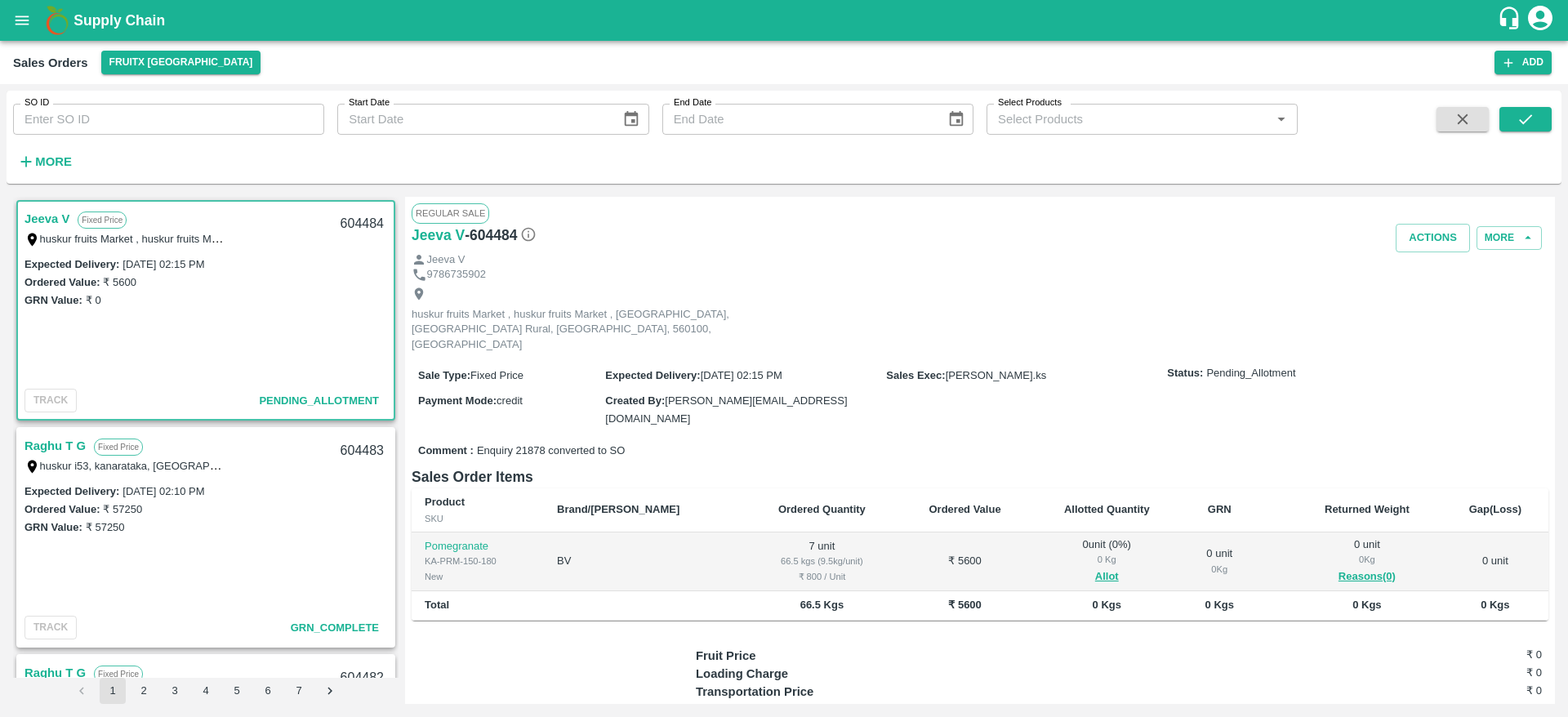
click at [37, 213] on link "Jeeva V" at bounding box center [47, 219] width 45 height 22
click at [352, 220] on div "604484" at bounding box center [362, 224] width 63 height 38
copy div "604484"
click at [1078, 552] on div "0 Kg" at bounding box center [1106, 559] width 125 height 15
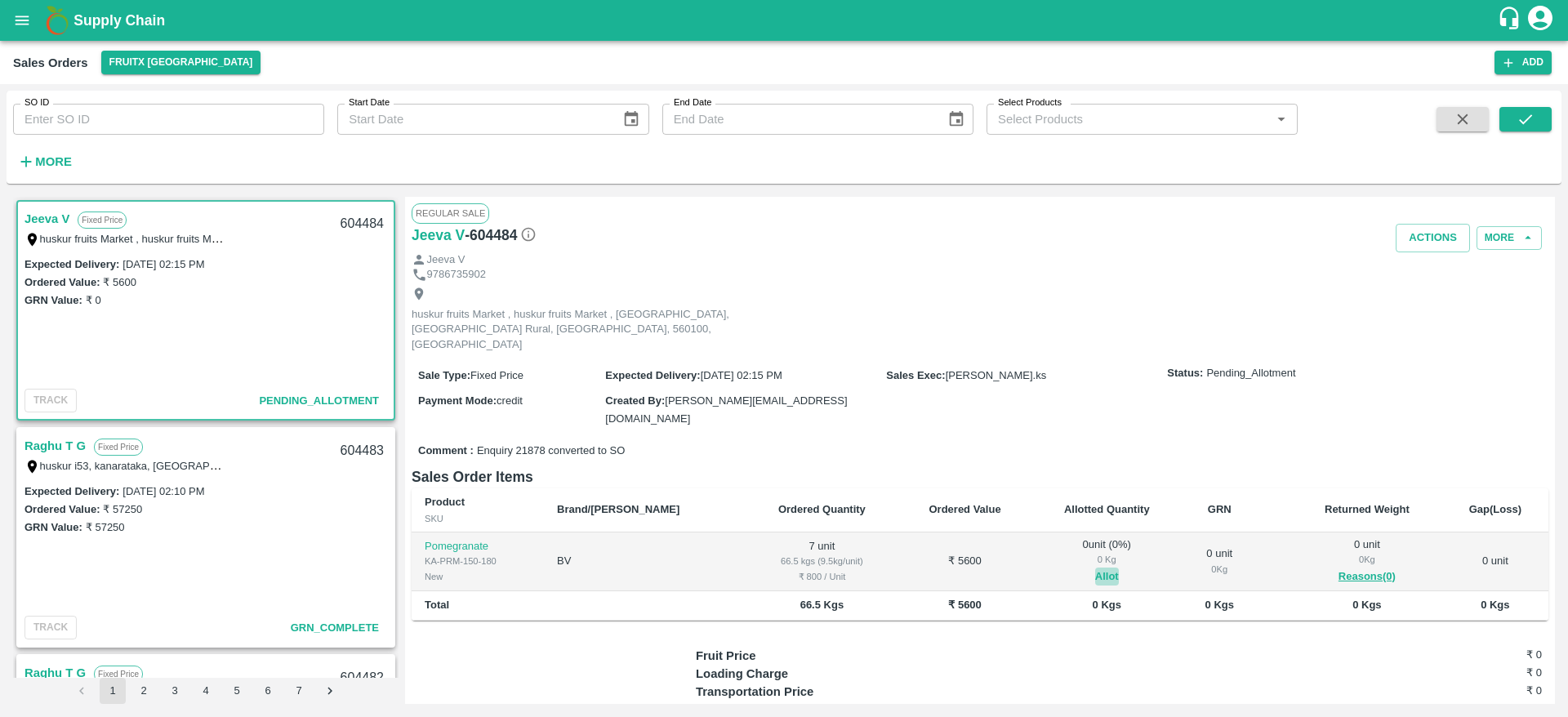
click at [1095, 567] on button "Allot" at bounding box center [1106, 576] width 24 height 19
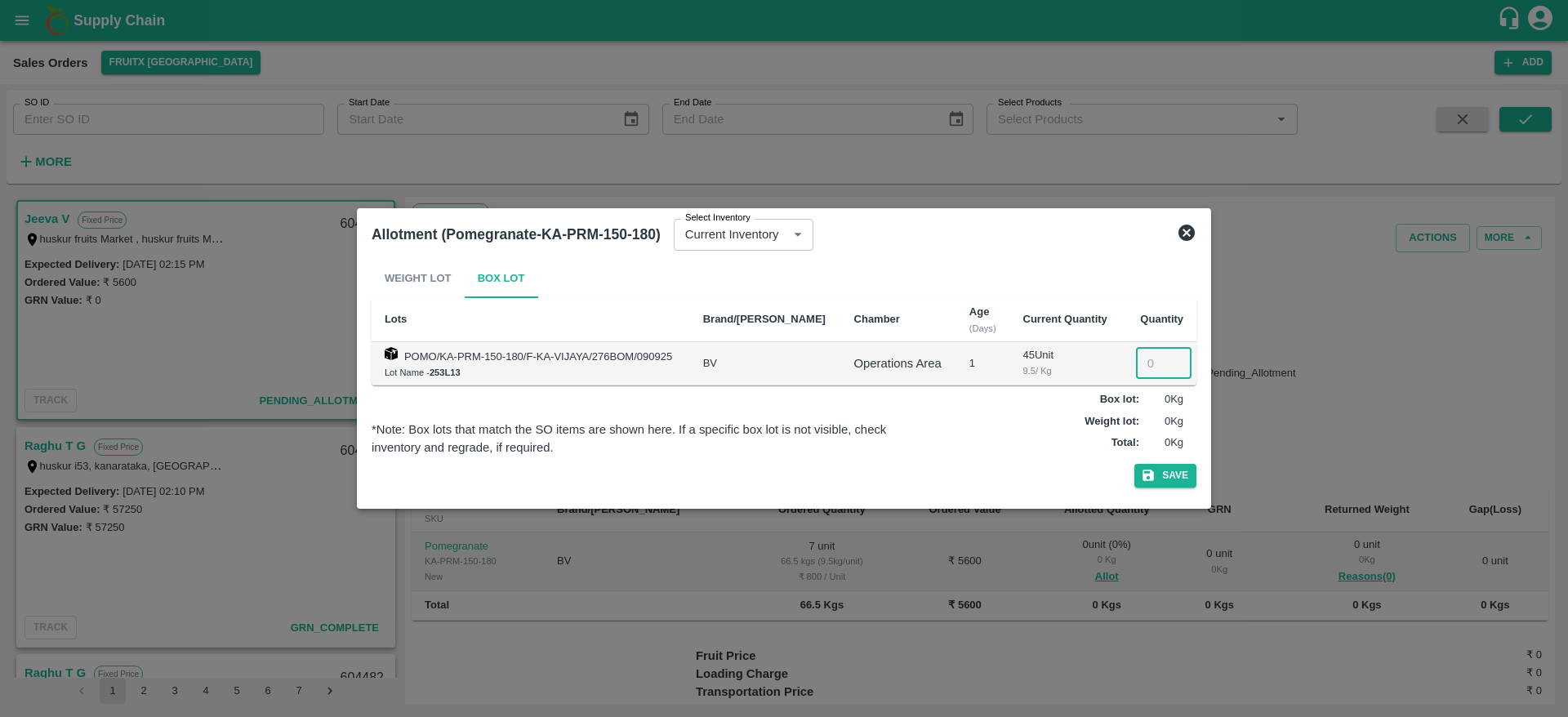
click at [1148, 363] on input "number" at bounding box center [1163, 363] width 55 height 31
type input "7"
click at [1180, 486] on button "Save" at bounding box center [1165, 476] width 62 height 24
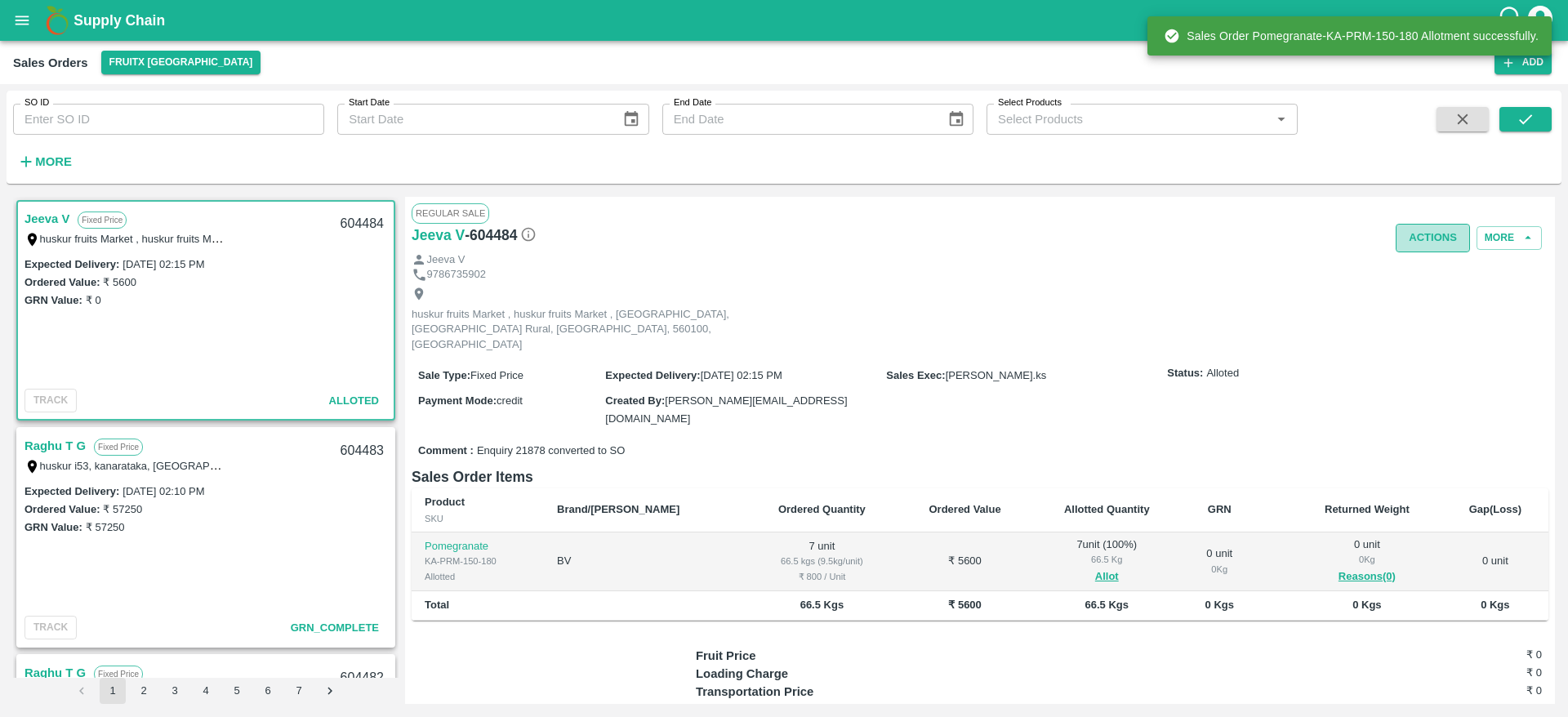
click at [1422, 237] on button "Actions" at bounding box center [1433, 237] width 74 height 29
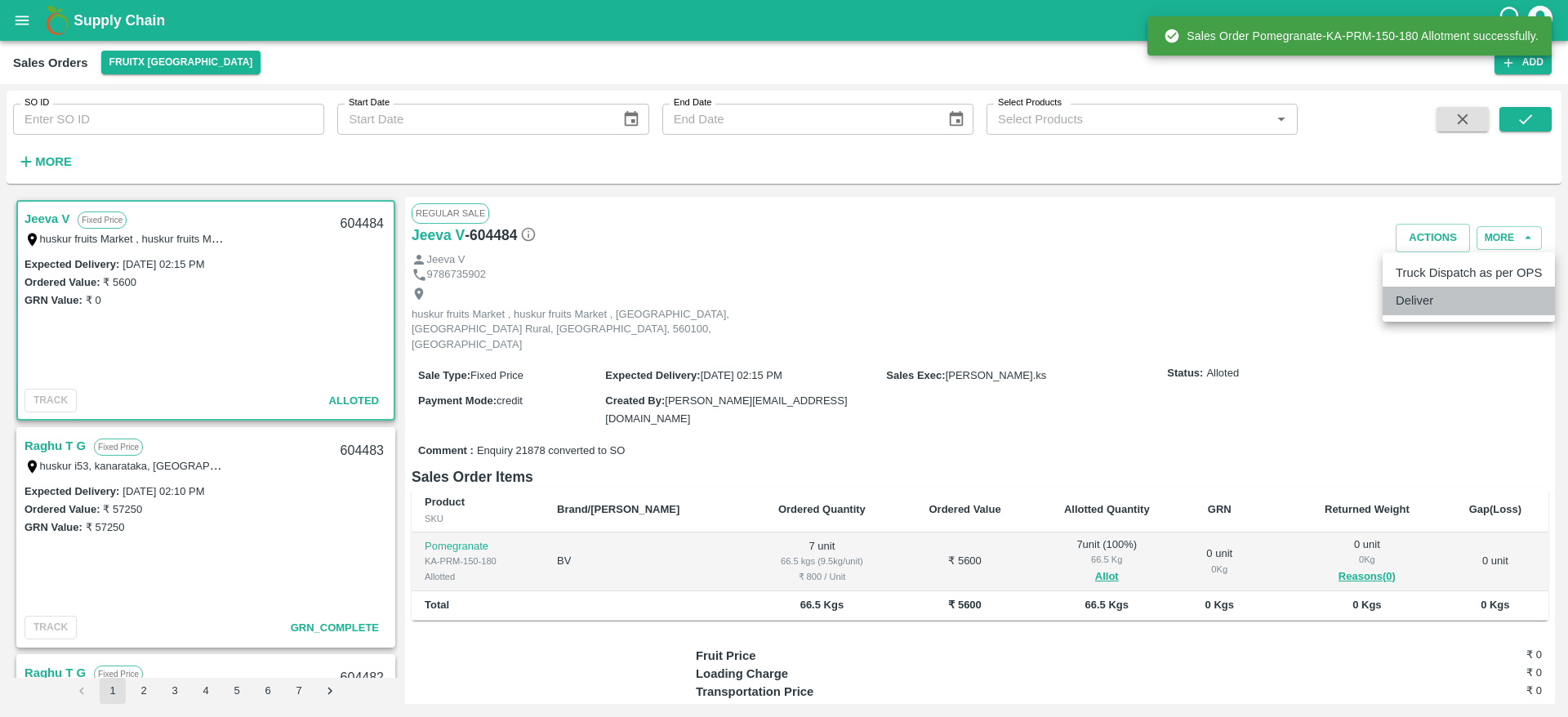
click at [1417, 306] on li "Deliver" at bounding box center [1469, 300] width 172 height 28
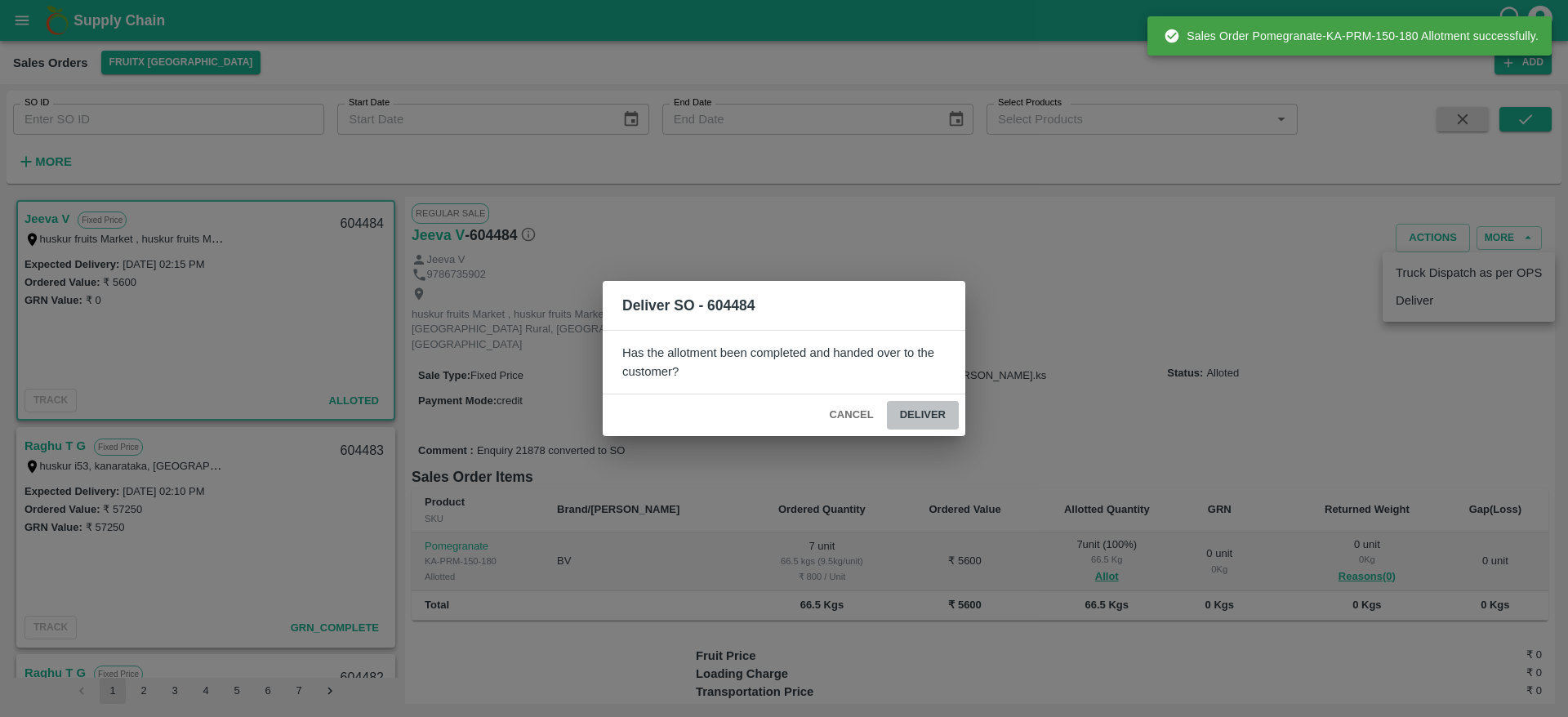
click at [931, 405] on button "Deliver" at bounding box center [923, 415] width 72 height 29
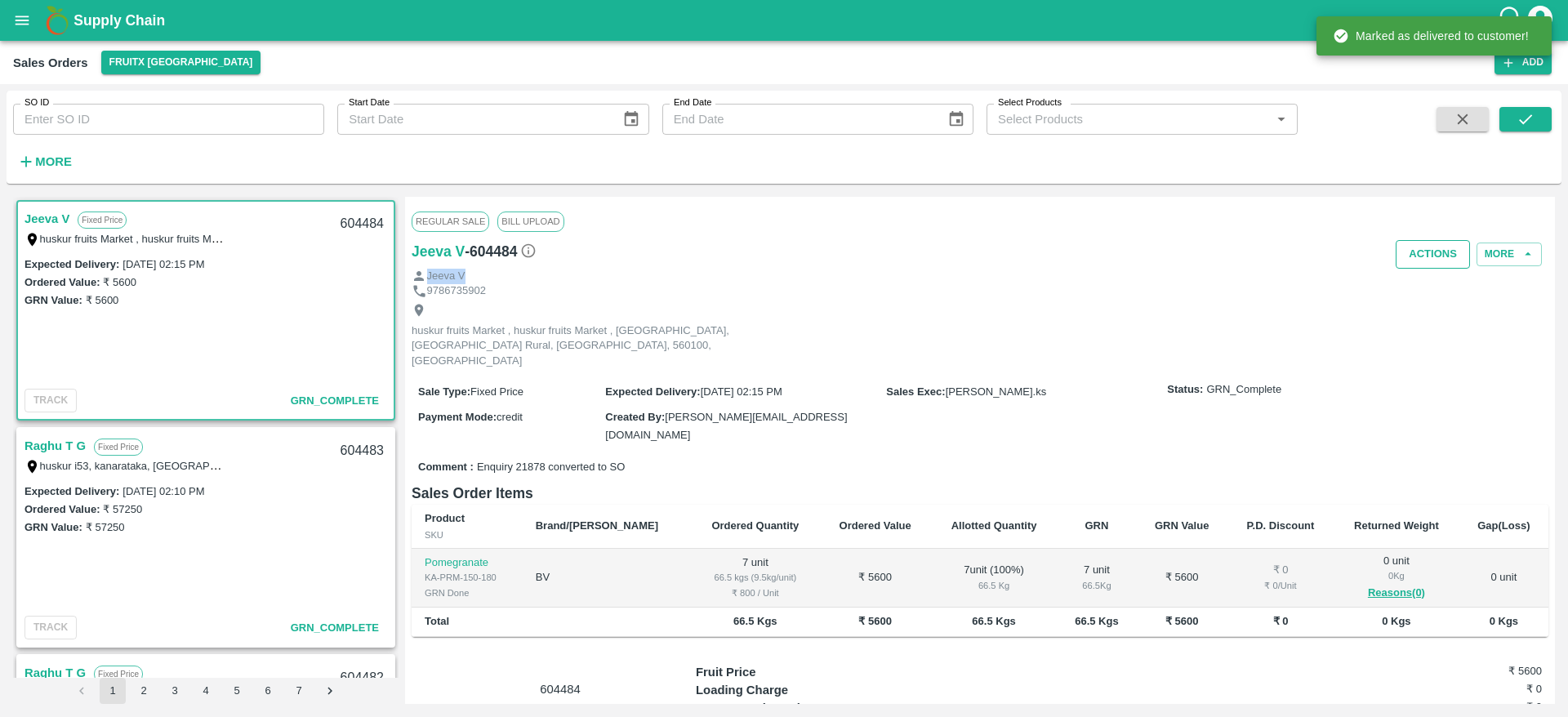
drag, startPoint x: 1388, startPoint y: 270, endPoint x: 1415, endPoint y: 259, distance: 29.2
click at [1415, 259] on div "Regular Sale Bill Upload Jeeva V - 604484 Actions More Jeeva V 9786735902 husku…" at bounding box center [981, 450] width 1150 height 507
click at [1415, 259] on button "Actions" at bounding box center [1433, 254] width 74 height 29
click at [1409, 294] on li "Truck Dispatch as per OPS" at bounding box center [1469, 289] width 172 height 28
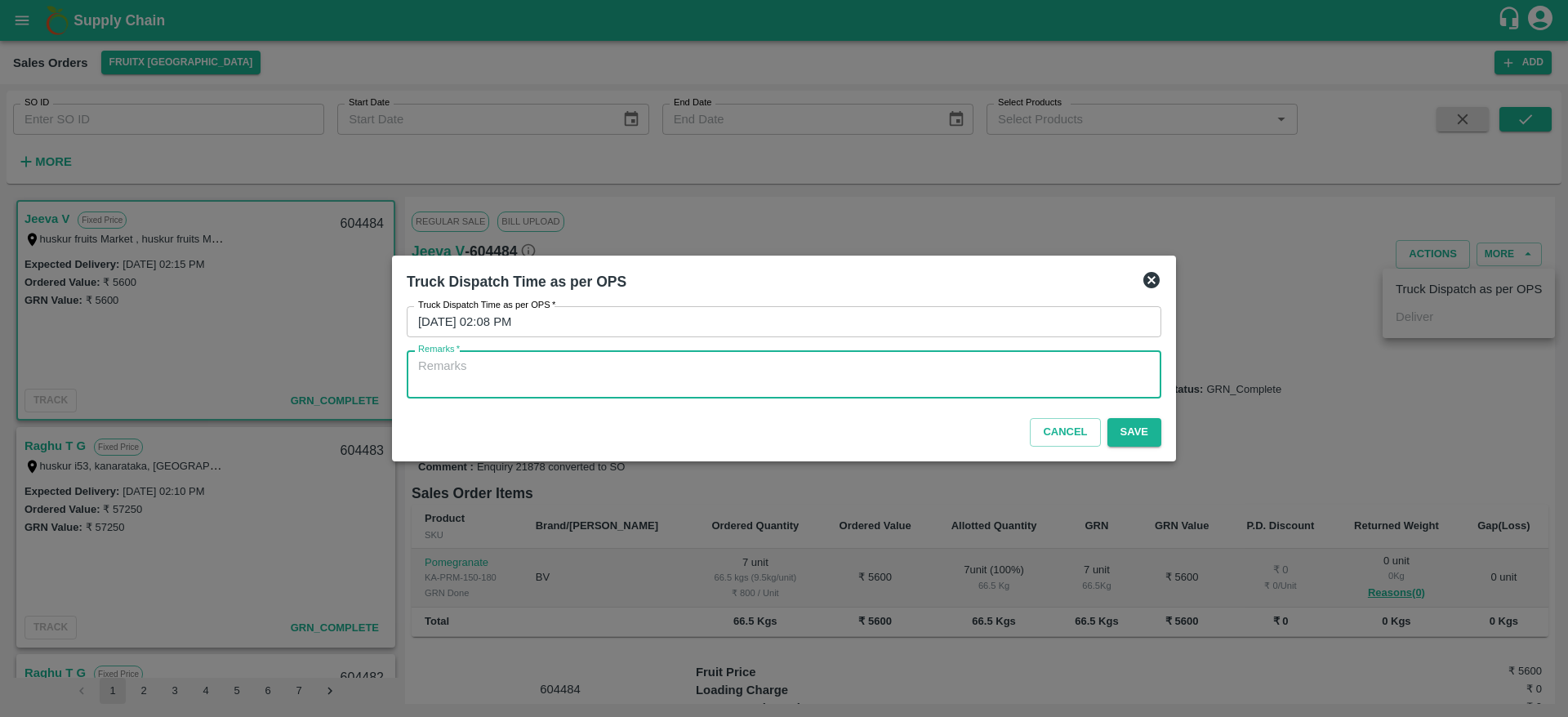
click at [795, 381] on textarea "Remarks   *" at bounding box center [784, 374] width 731 height 34
type textarea "OTD"
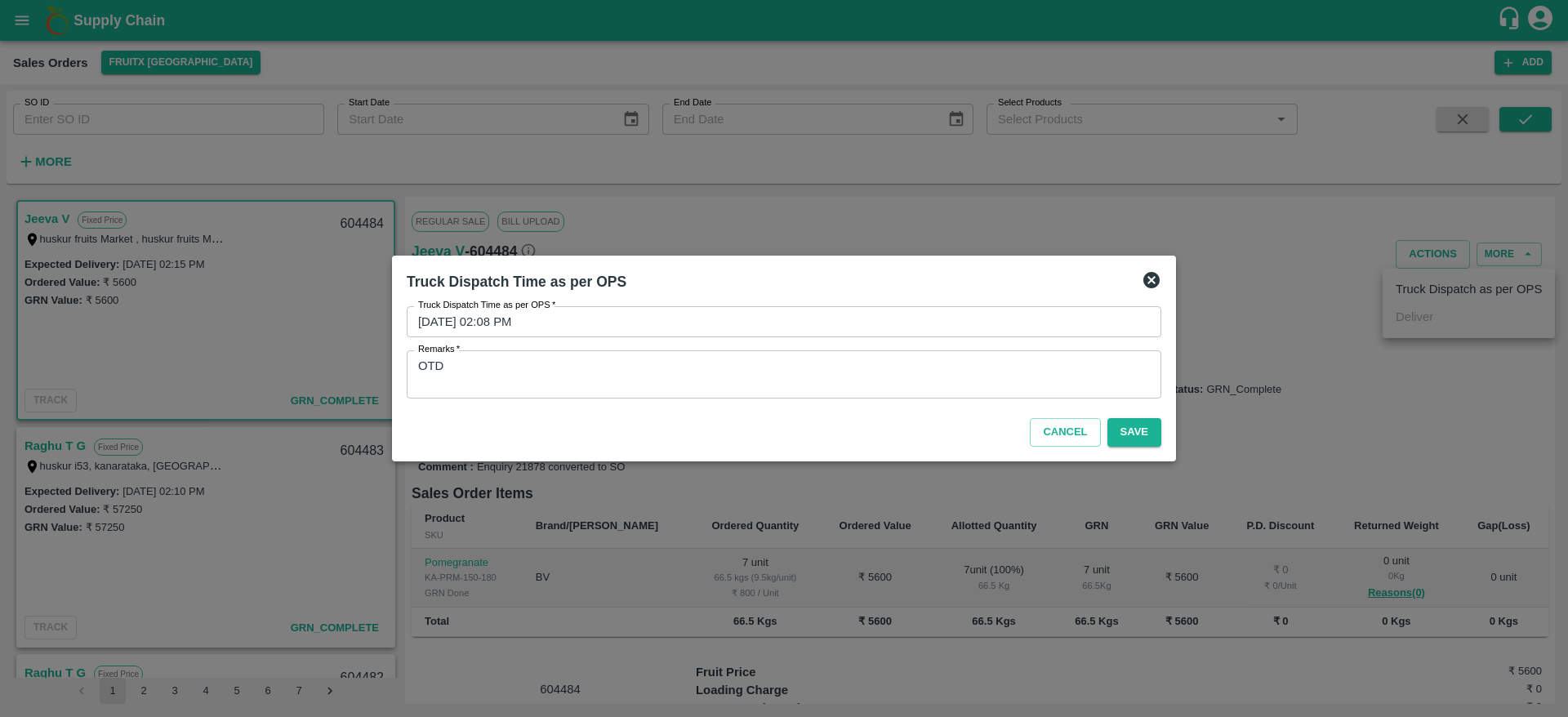
click at [1163, 446] on div "Cancel Save" at bounding box center [784, 429] width 768 height 48
click at [1150, 440] on button "Save" at bounding box center [1134, 432] width 54 height 29
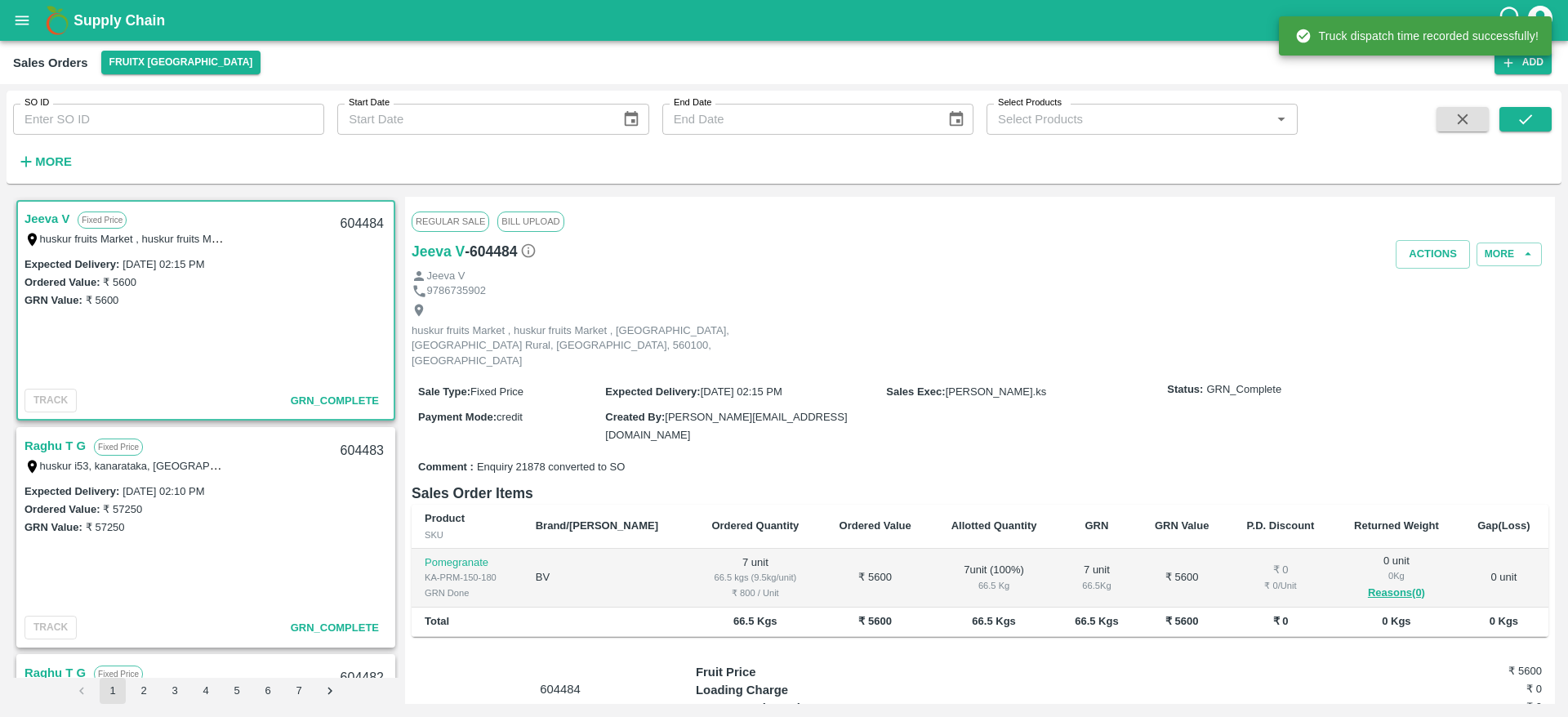
scroll to position [87, 0]
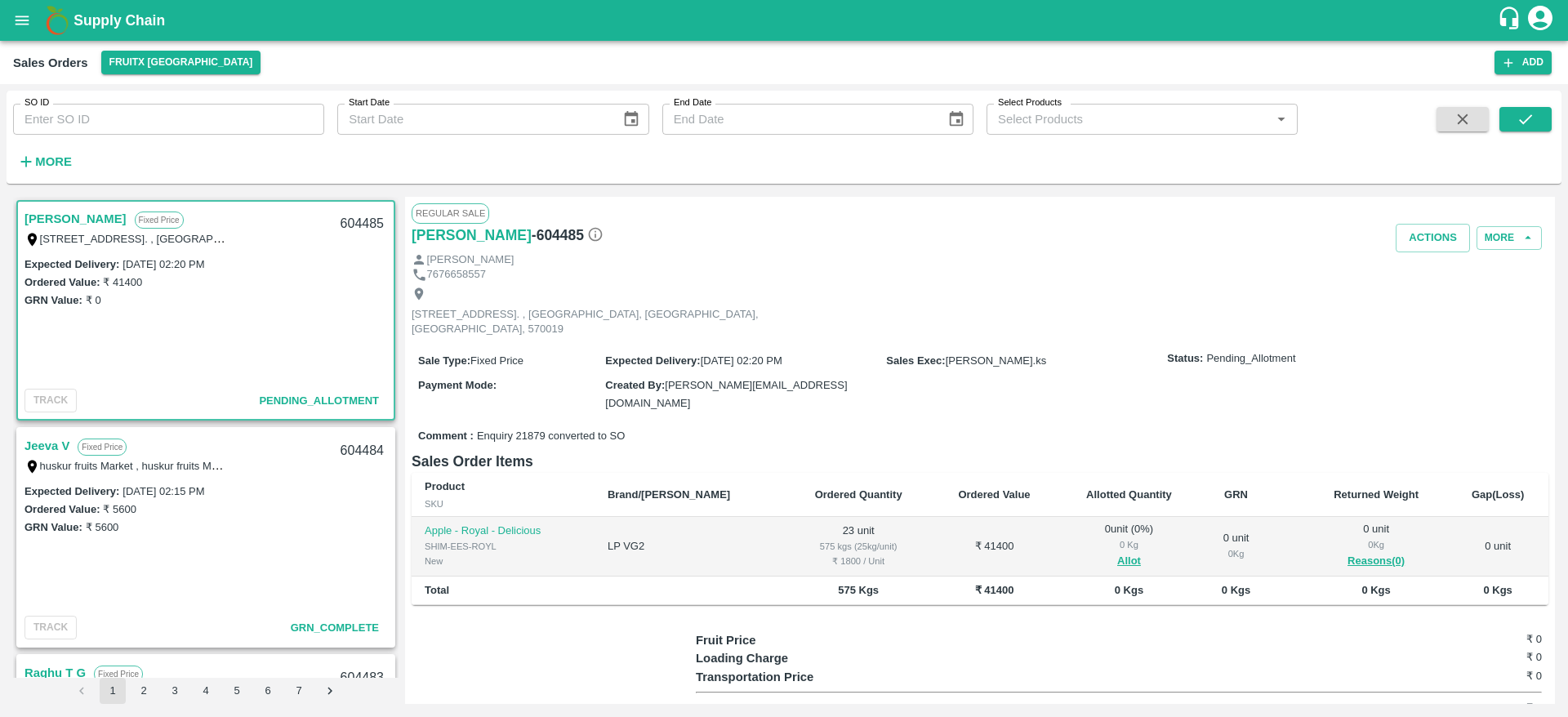
click at [90, 210] on link "[PERSON_NAME]" at bounding box center [75, 219] width 102 height 22
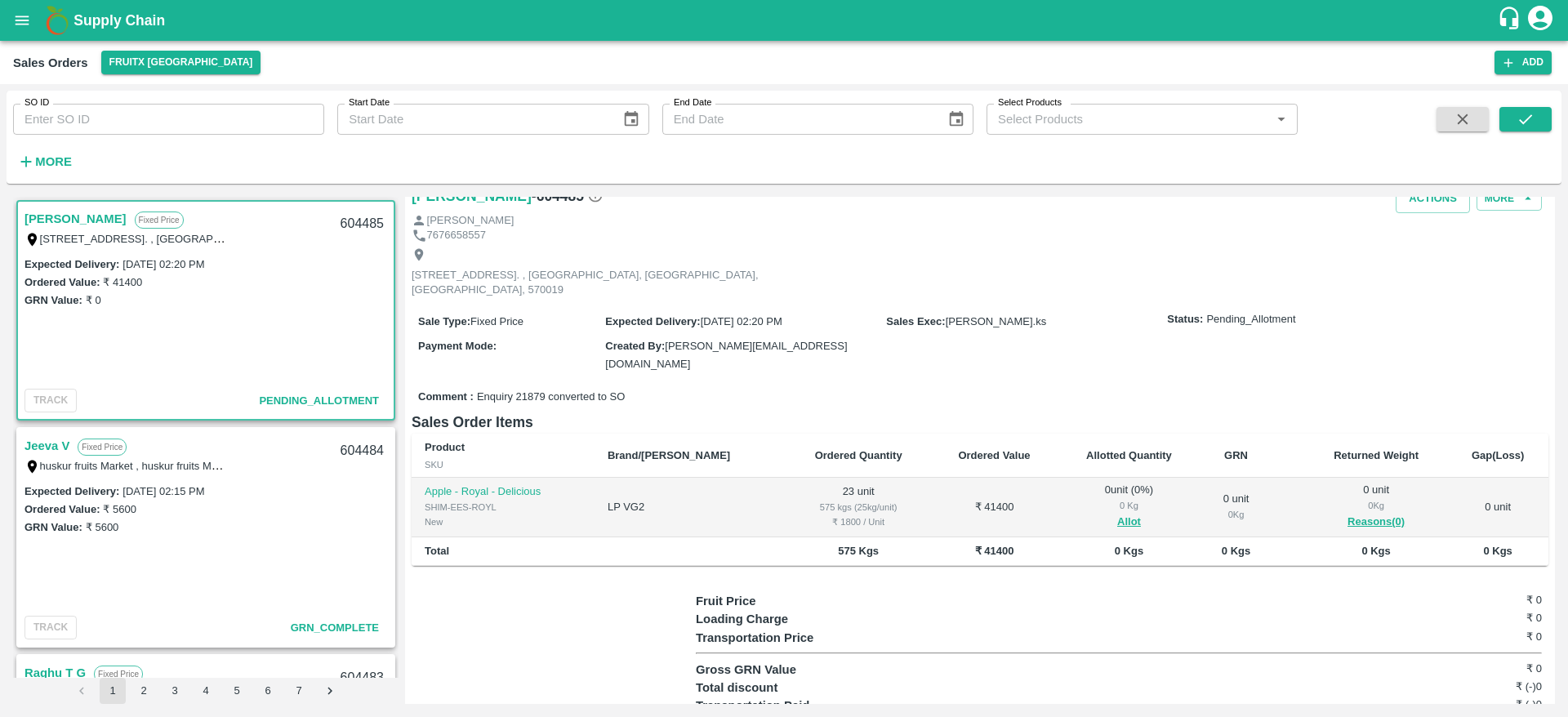
scroll to position [41, 0]
click at [345, 222] on div "604485" at bounding box center [362, 224] width 63 height 38
copy div "604485"
click at [1117, 510] on button "Allot" at bounding box center [1129, 519] width 24 height 19
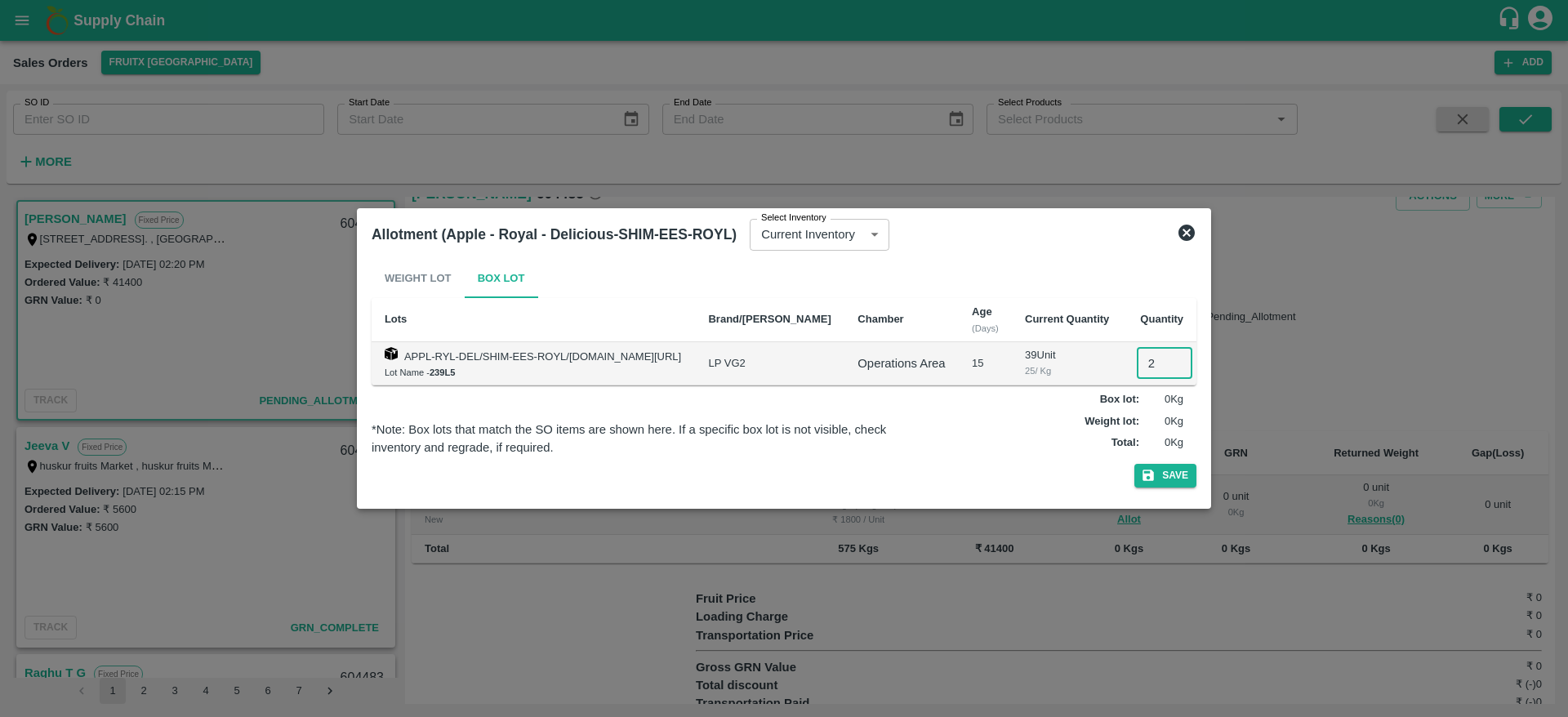
click at [1147, 361] on input "2" at bounding box center [1164, 363] width 55 height 31
type input "23"
click at [1165, 481] on button "Save" at bounding box center [1165, 476] width 62 height 24
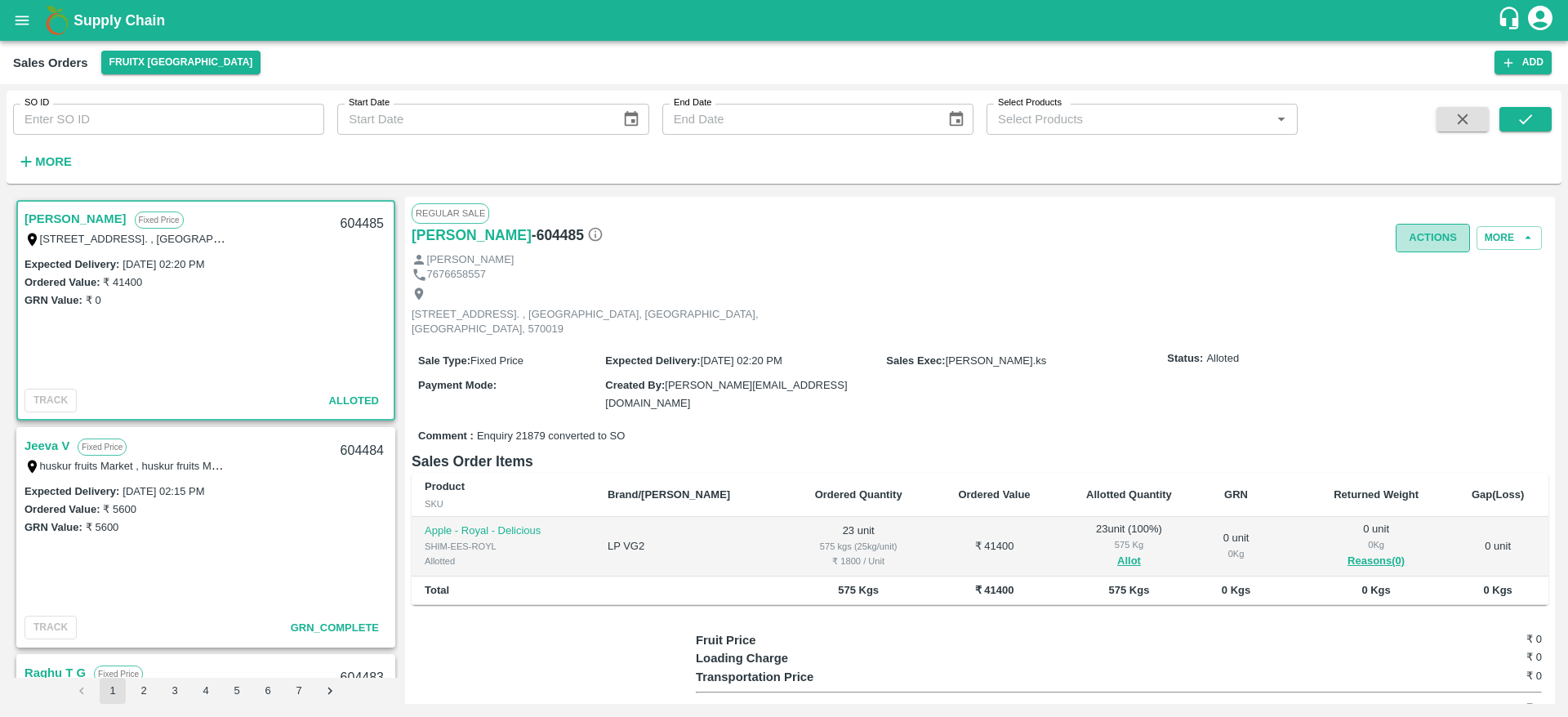
click at [1429, 227] on button "Actions" at bounding box center [1433, 237] width 74 height 29
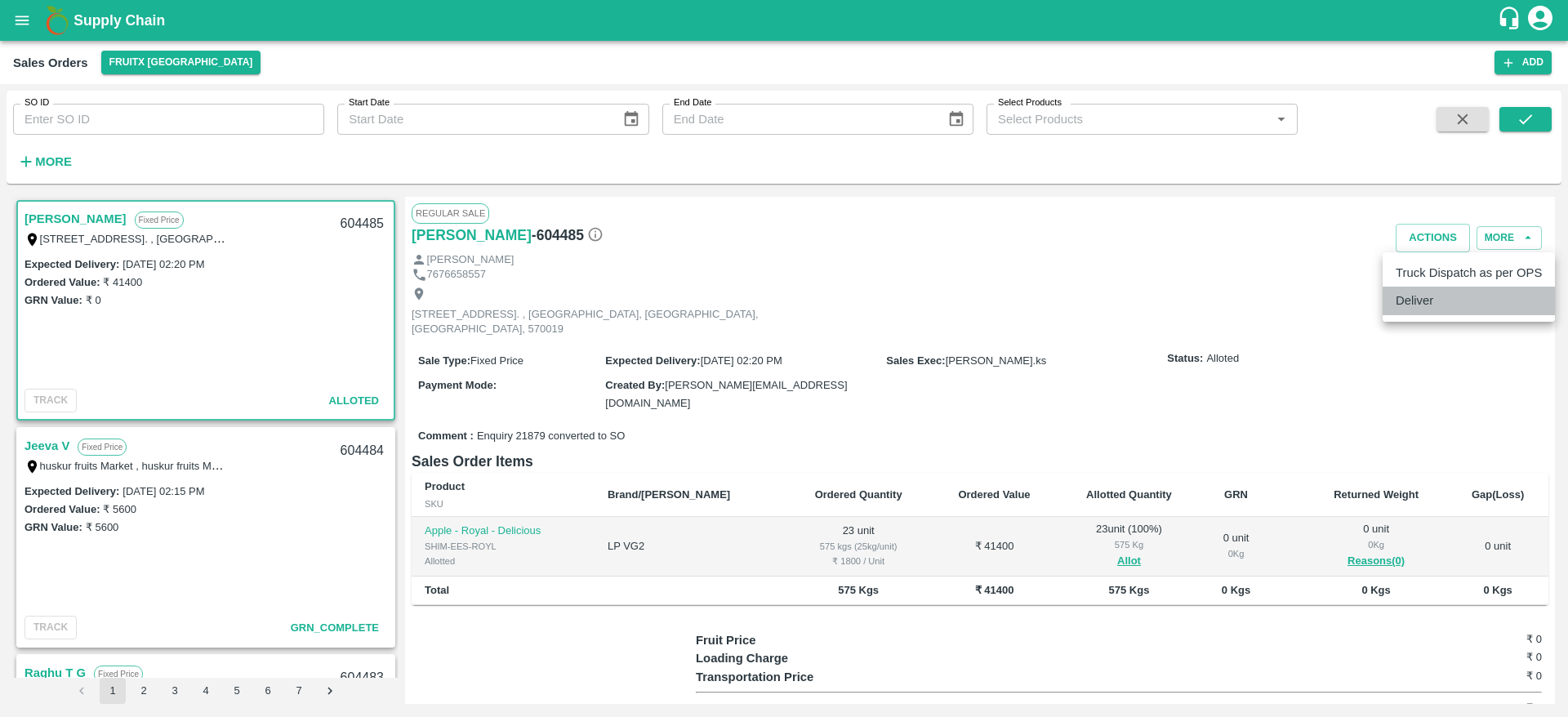
click at [1416, 297] on li "Deliver" at bounding box center [1469, 300] width 172 height 28
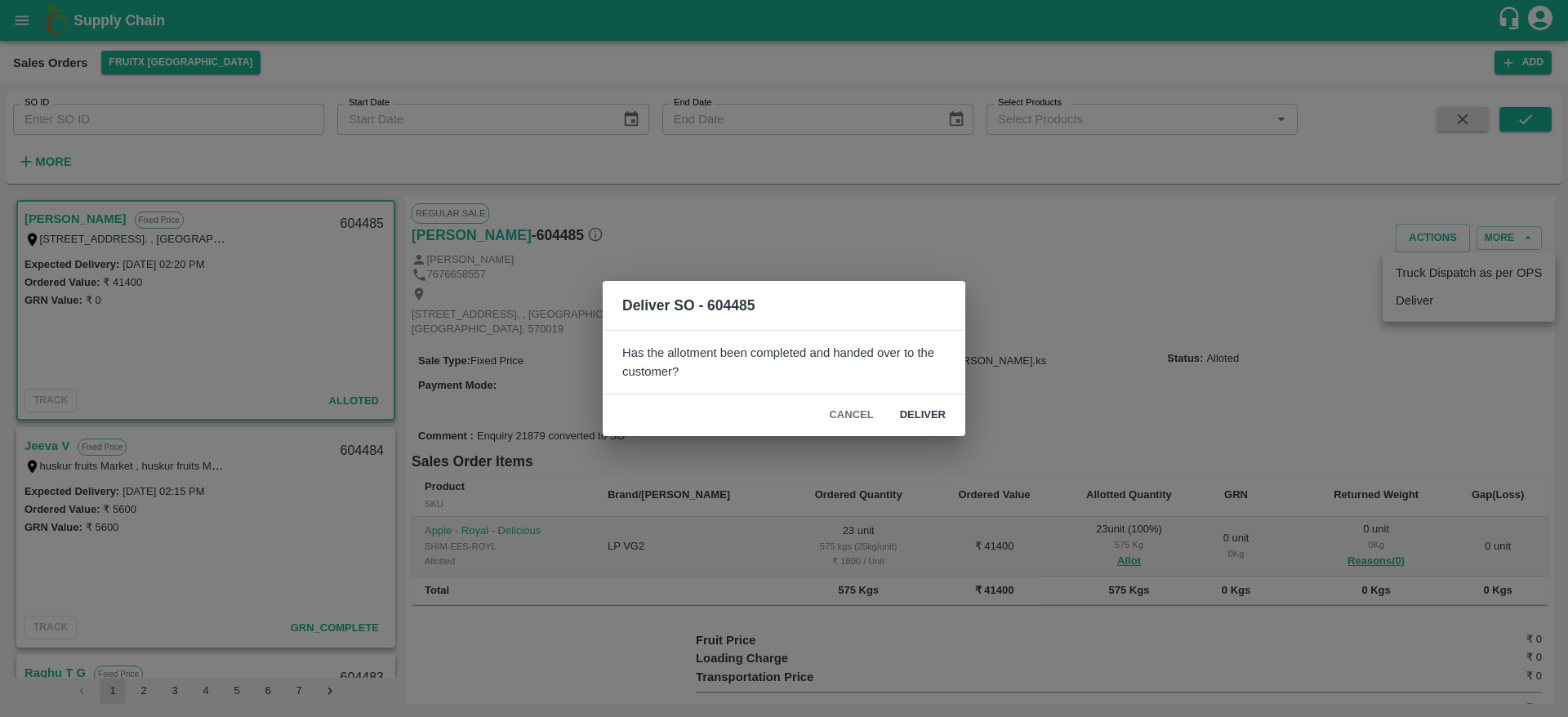
click at [921, 410] on button "Deliver" at bounding box center [923, 415] width 72 height 29
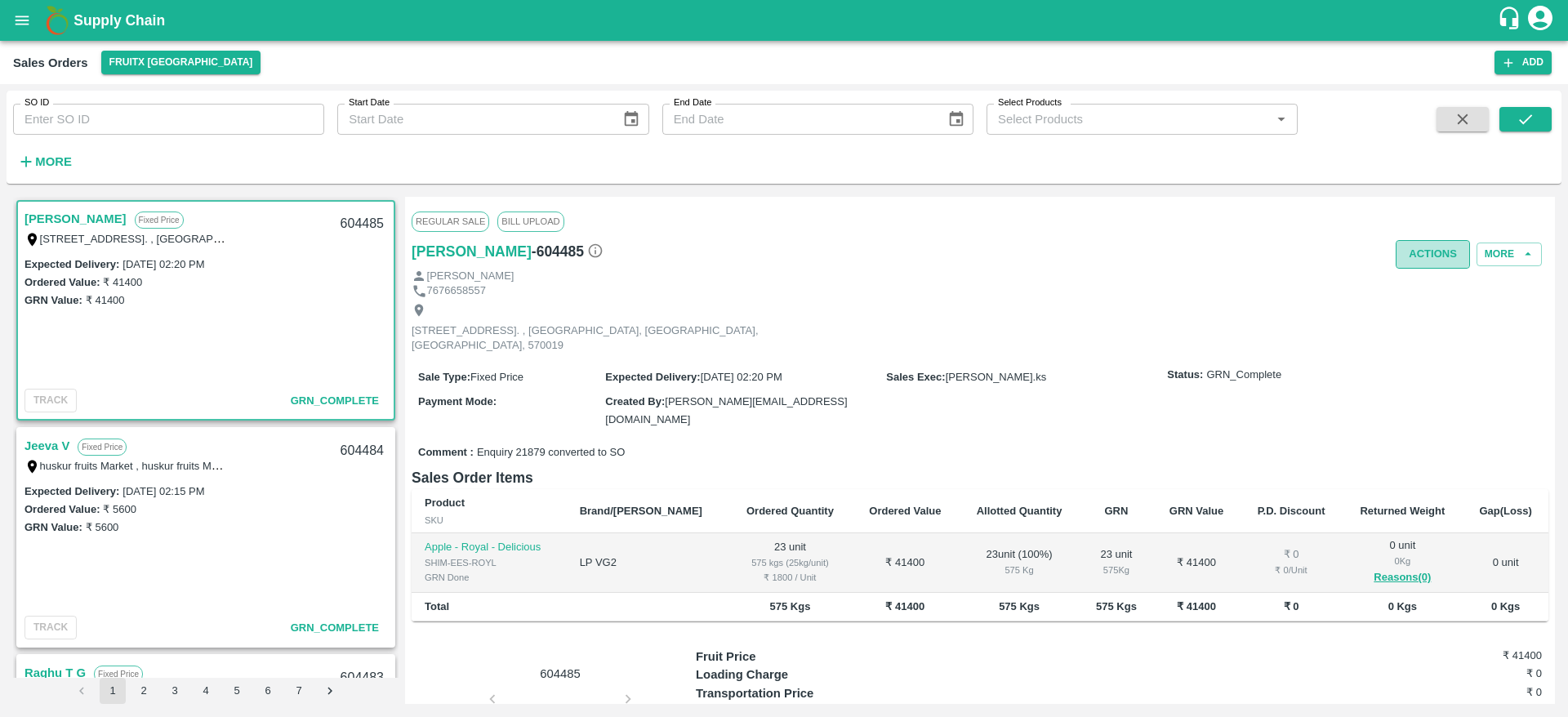
click at [1418, 254] on button "Actions" at bounding box center [1433, 254] width 74 height 29
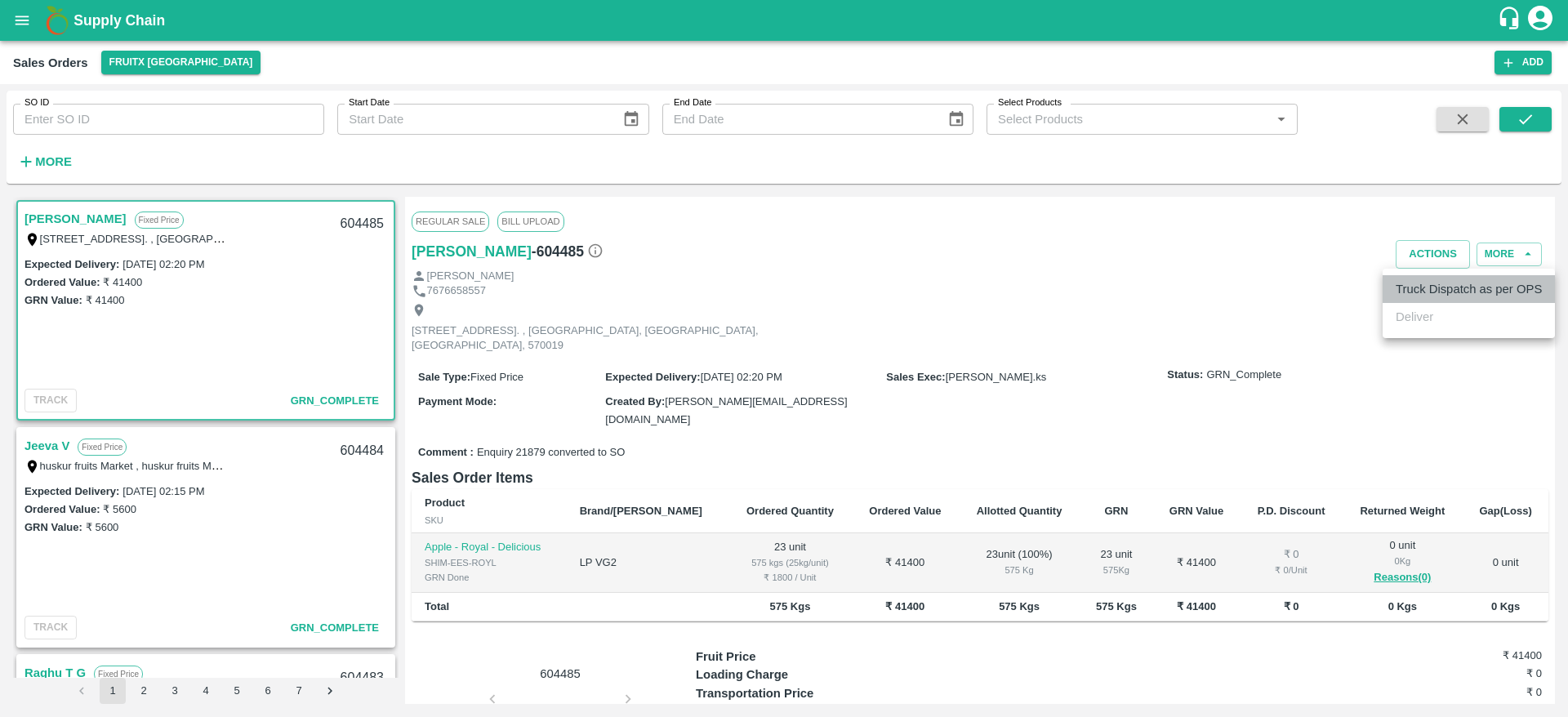
click at [1418, 291] on li "Truck Dispatch as per OPS" at bounding box center [1469, 289] width 172 height 28
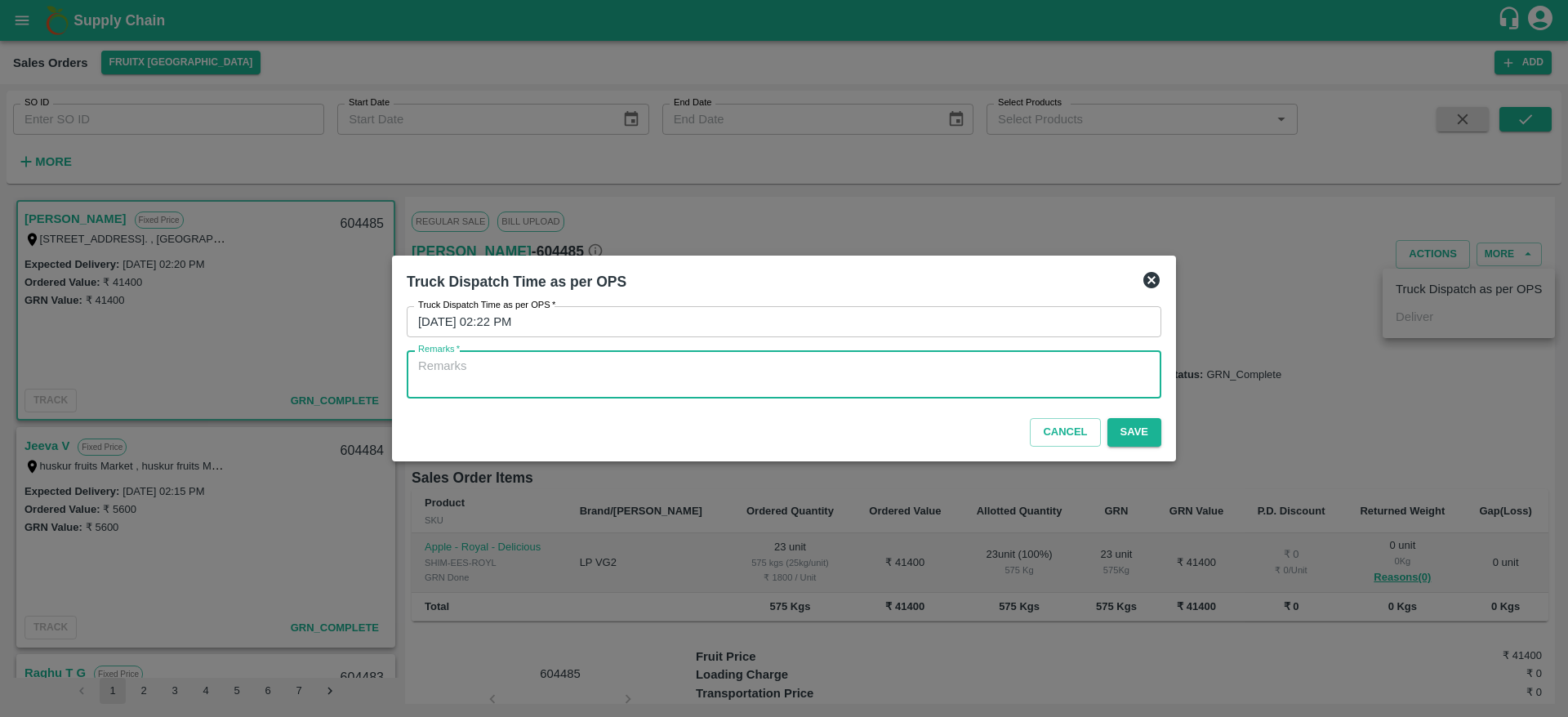
click at [894, 390] on textarea "Remarks   *" at bounding box center [784, 374] width 731 height 34
type textarea "OTD"
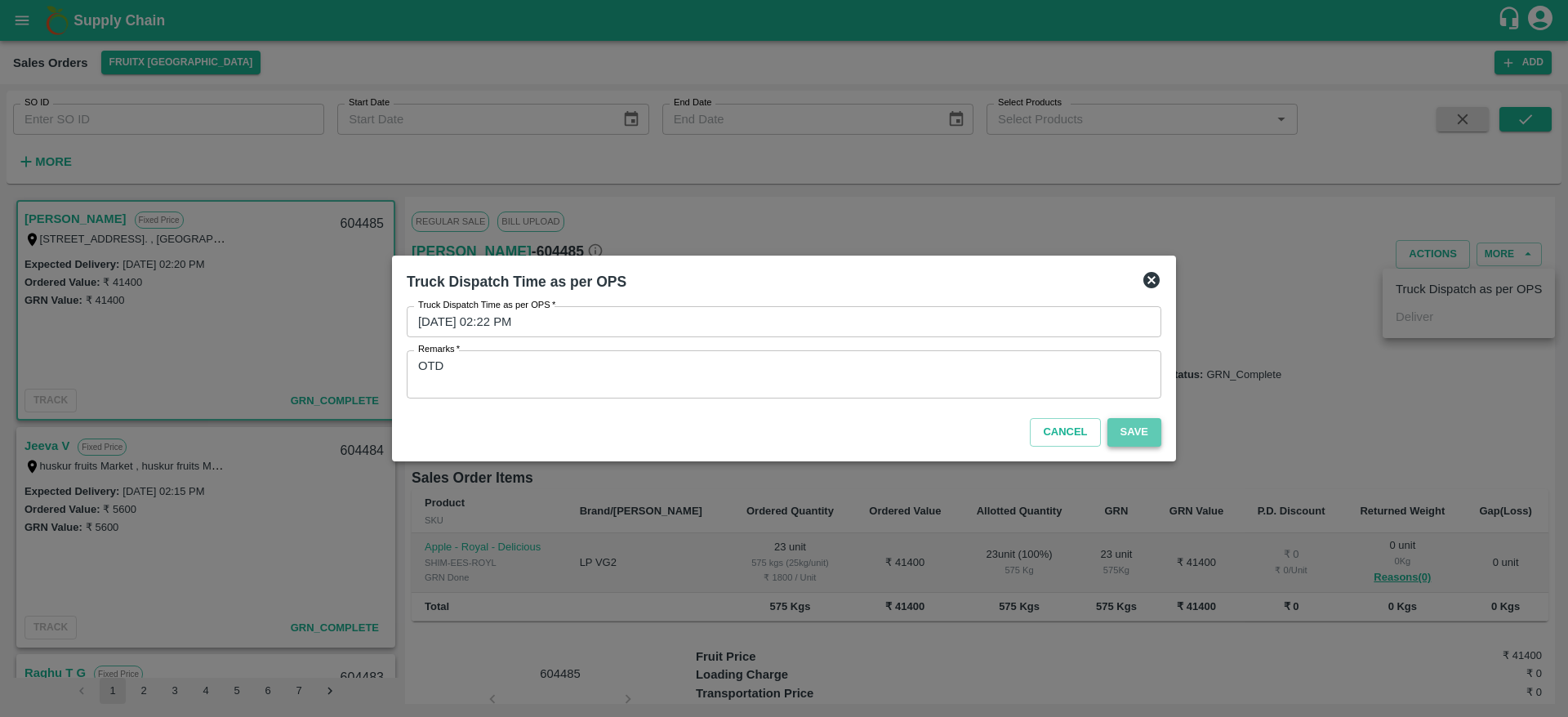
click at [1129, 426] on button "Save" at bounding box center [1134, 432] width 54 height 29
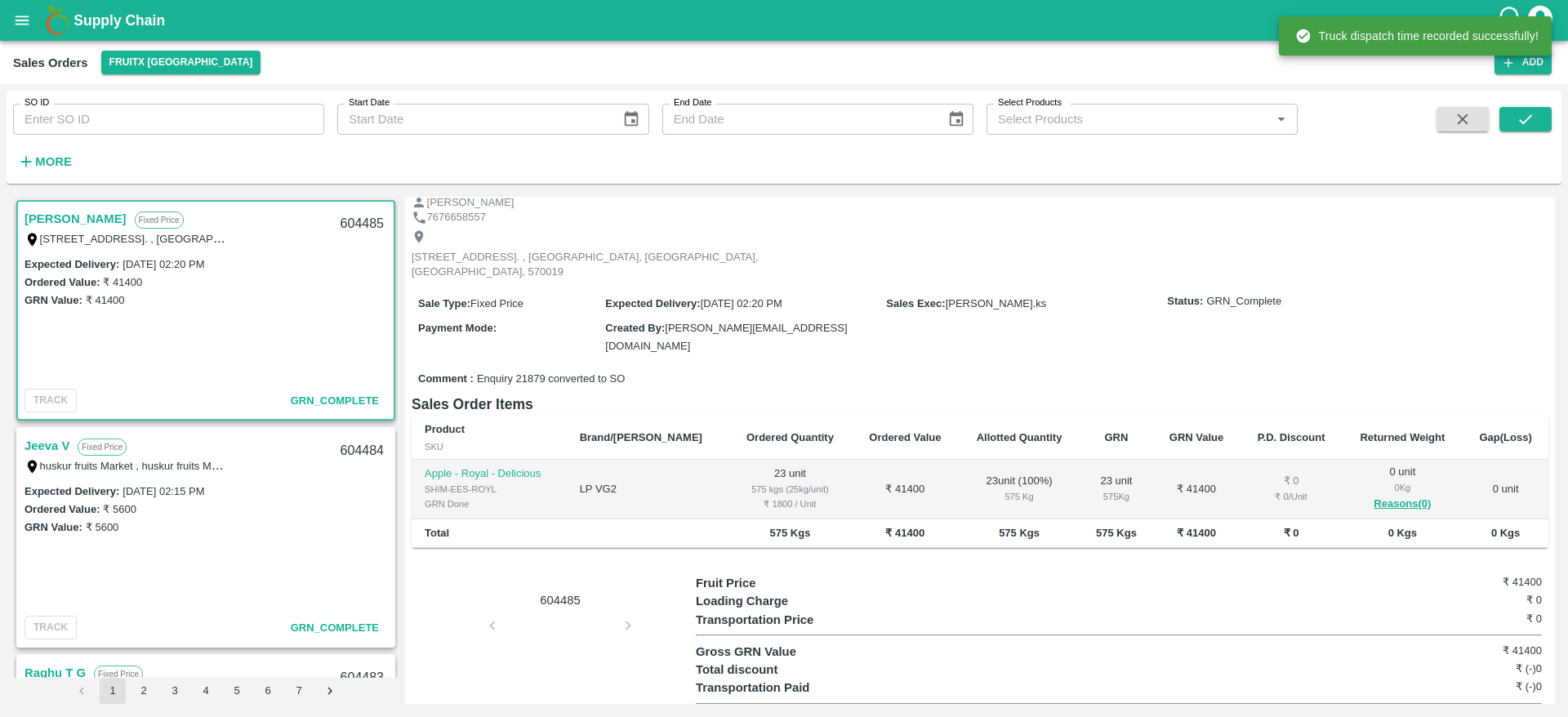
scroll to position [83, 0]
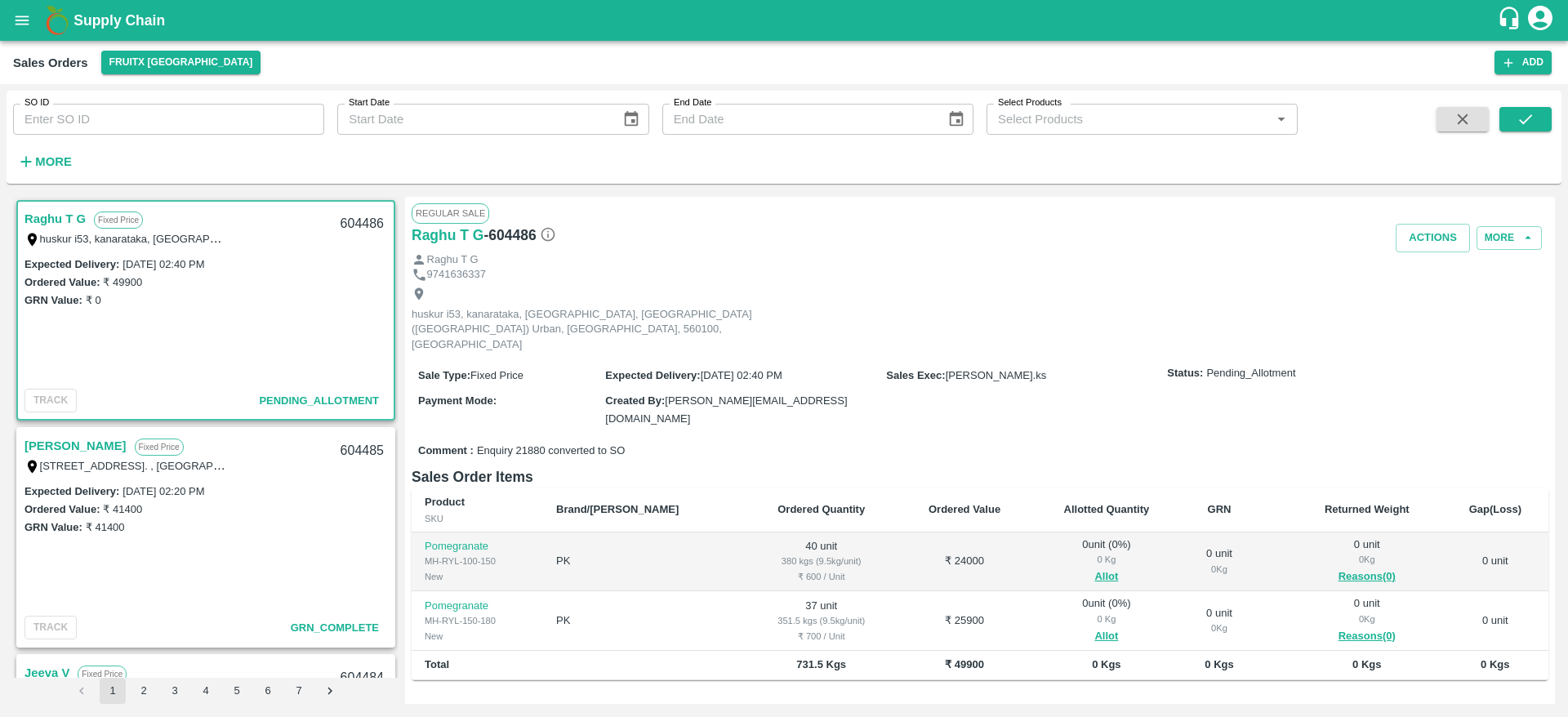
click at [60, 213] on link "Raghu T G" at bounding box center [55, 219] width 61 height 22
click at [1094, 567] on button "Allot" at bounding box center [1105, 576] width 24 height 19
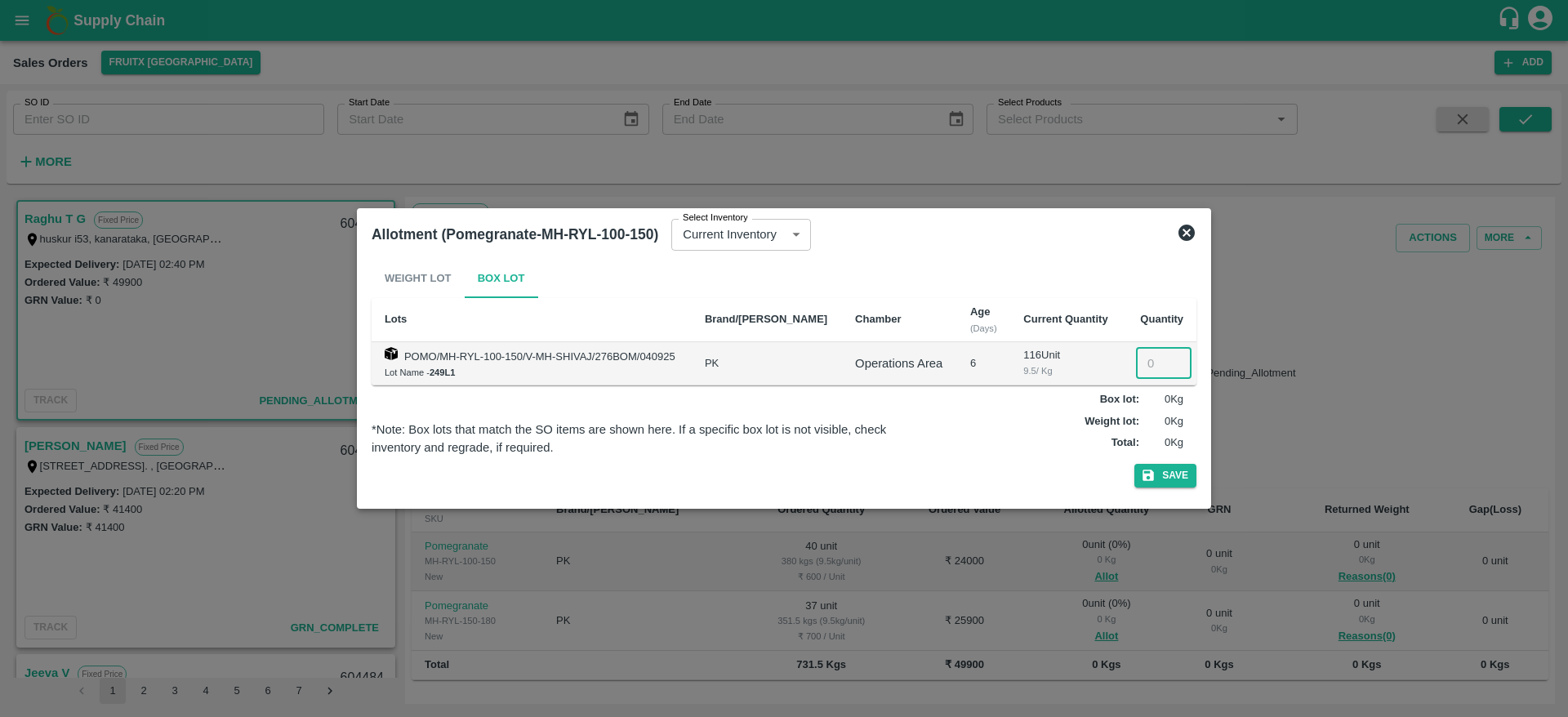
click at [1142, 367] on input "number" at bounding box center [1163, 363] width 55 height 31
type input "40"
click at [1157, 476] on button "Save" at bounding box center [1165, 476] width 62 height 24
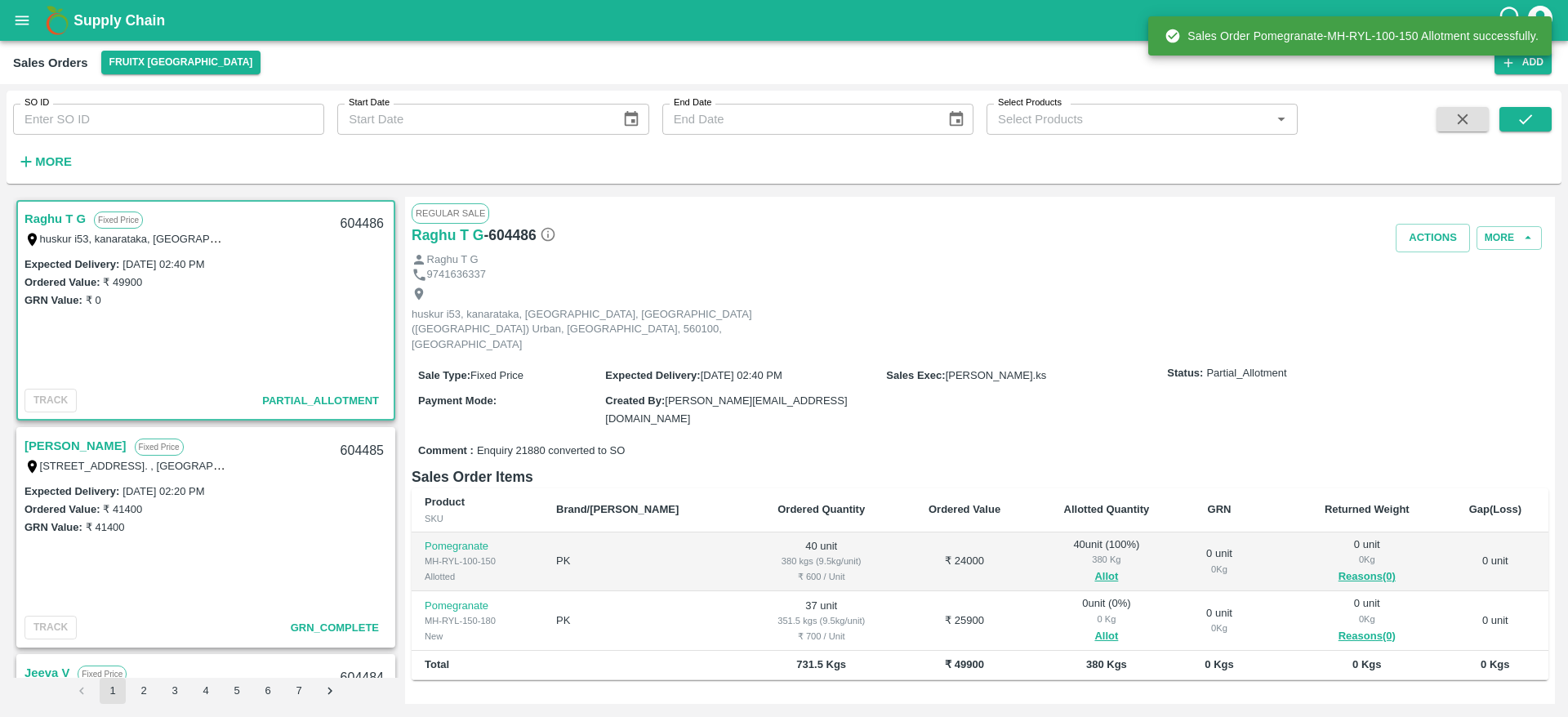
scroll to position [130, 0]
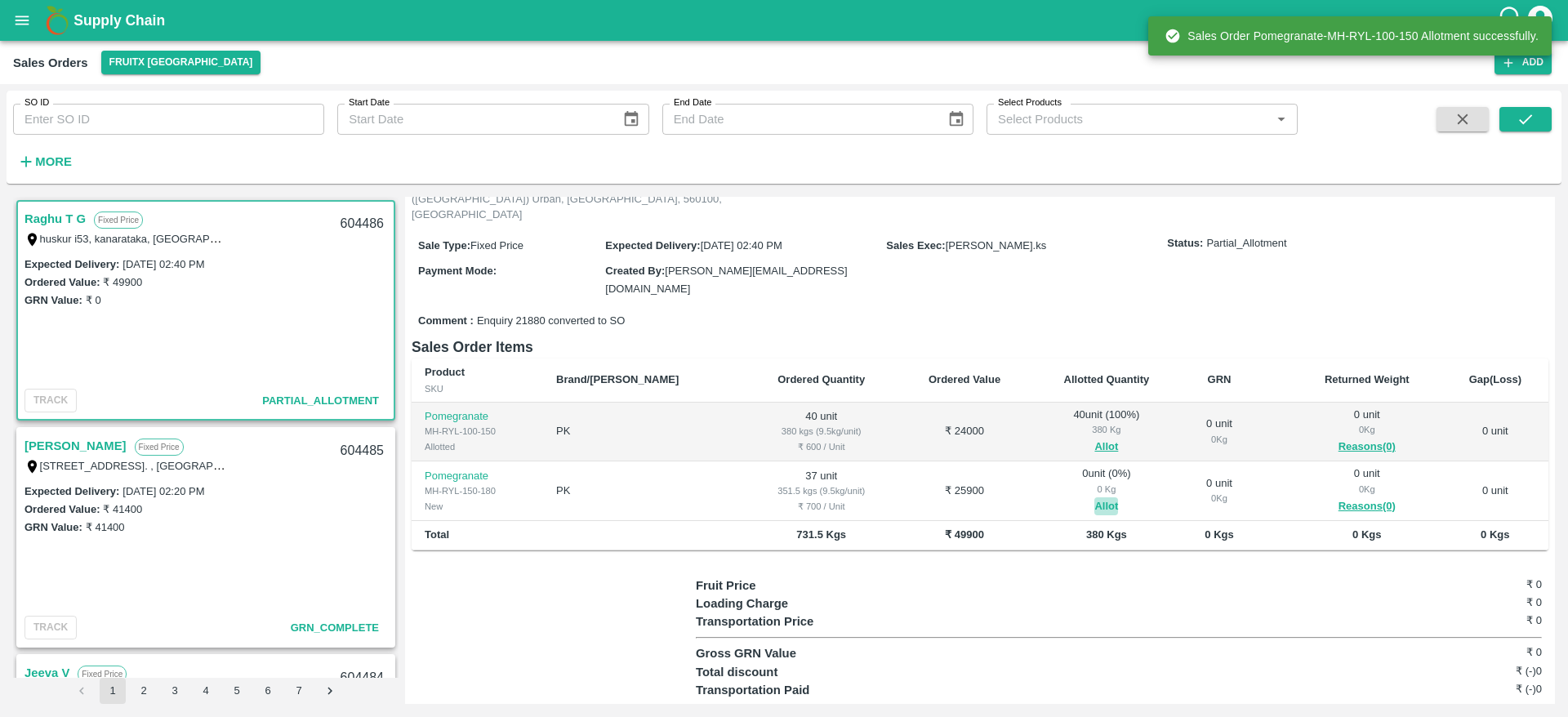
click at [1094, 497] on button "Allot" at bounding box center [1105, 506] width 24 height 19
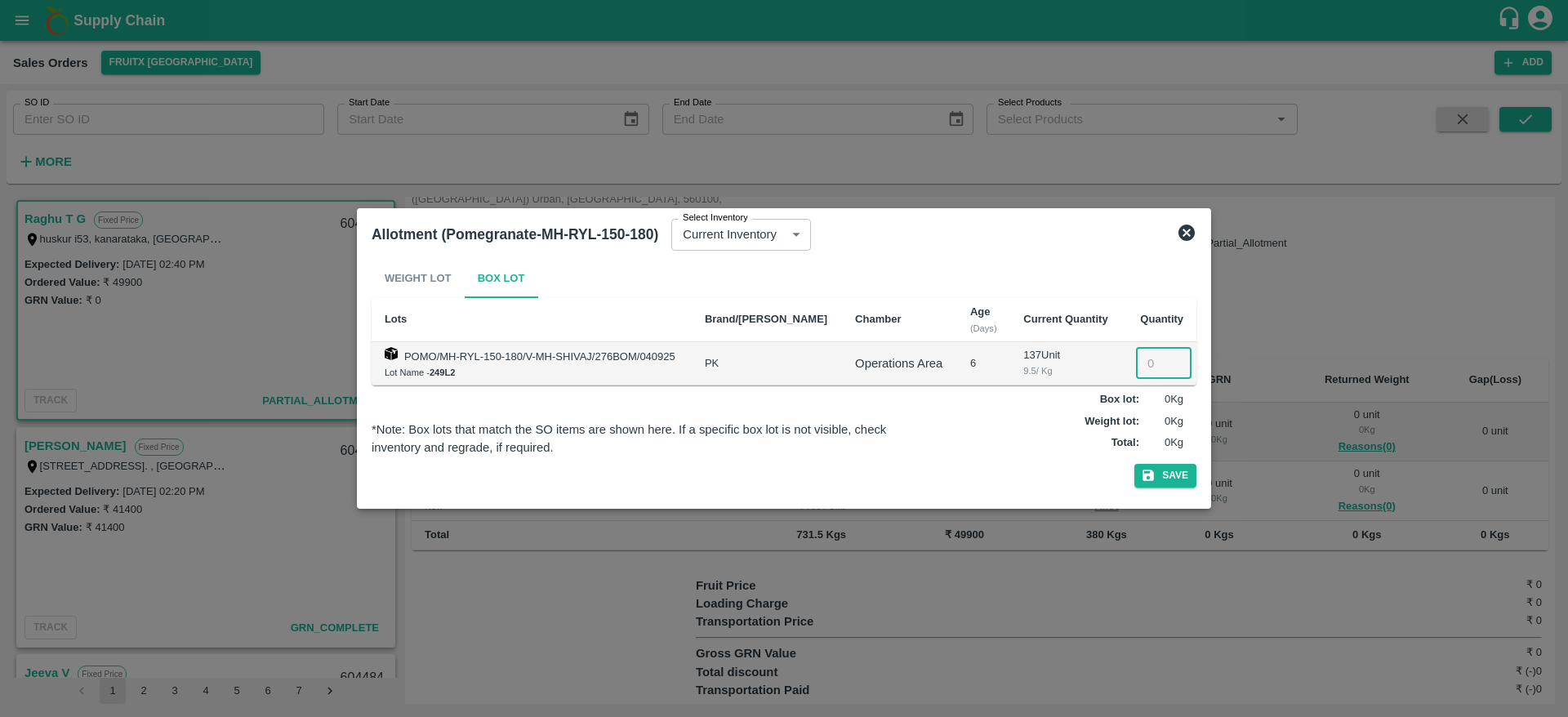
click at [1148, 358] on input "number" at bounding box center [1163, 363] width 55 height 31
type input "37"
click at [1168, 472] on button "Save" at bounding box center [1165, 476] width 62 height 24
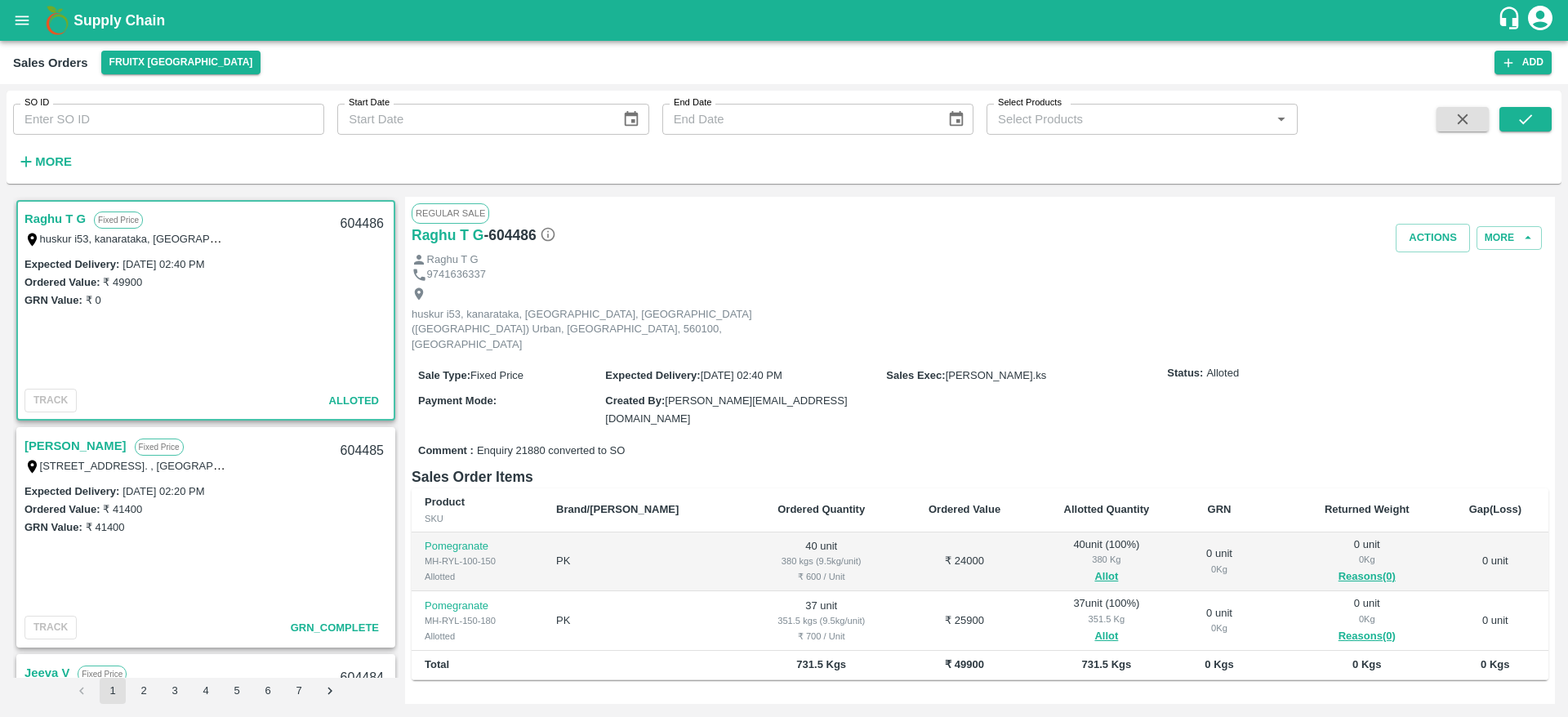
click at [354, 226] on div "604486" at bounding box center [362, 224] width 63 height 38
copy div "604486"
click at [1432, 241] on button "Actions" at bounding box center [1433, 237] width 74 height 29
click at [1428, 293] on li "Deliver" at bounding box center [1469, 300] width 172 height 28
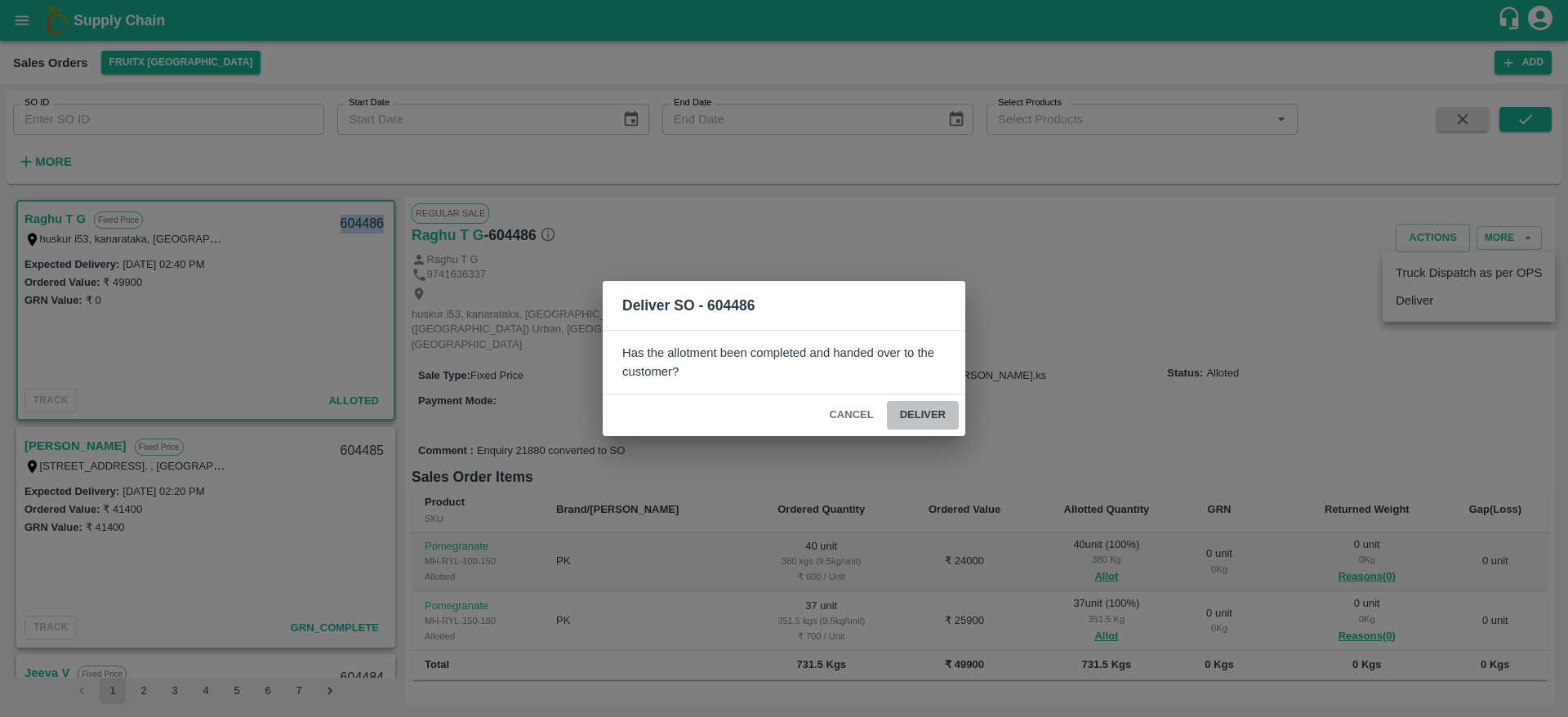
click at [927, 416] on button "Deliver" at bounding box center [923, 415] width 72 height 29
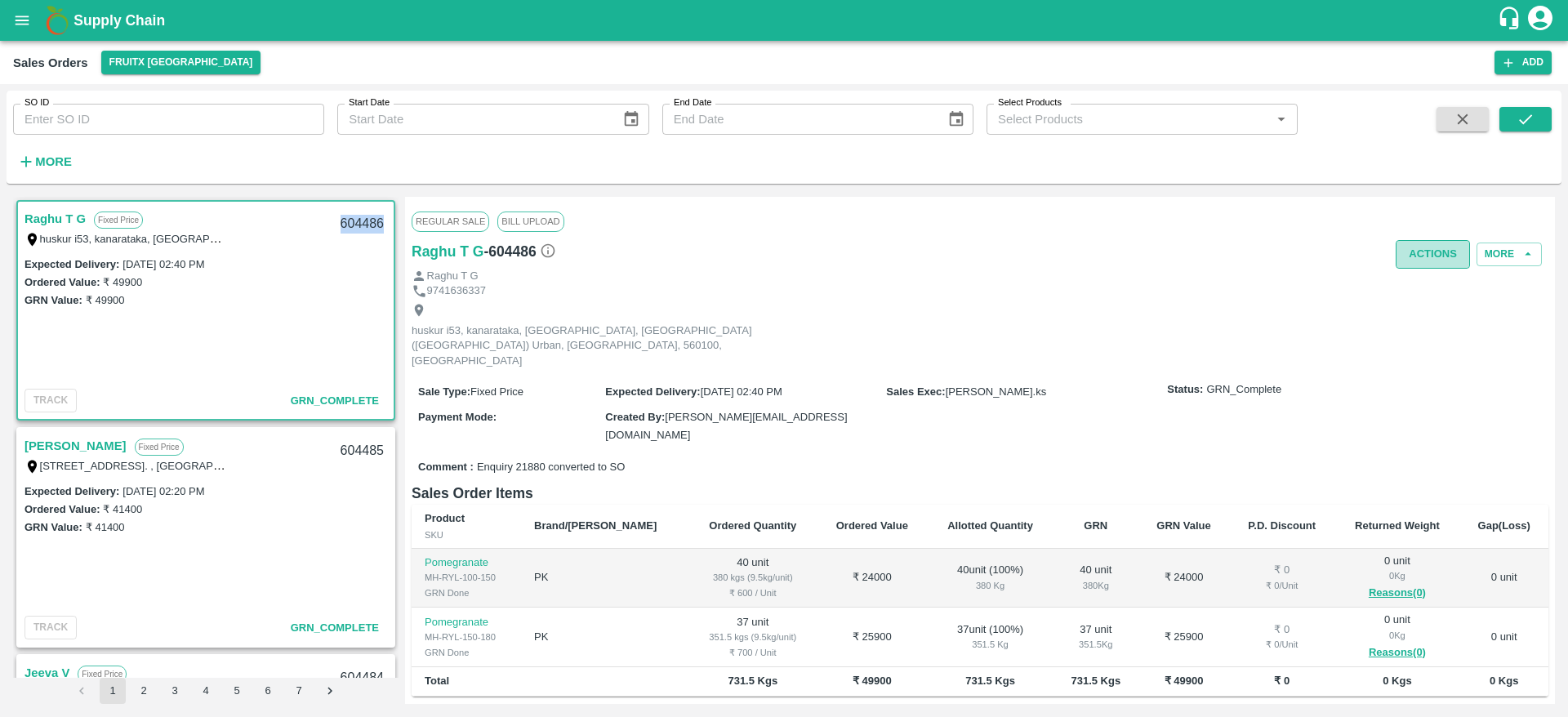
click at [1429, 261] on button "Actions" at bounding box center [1433, 254] width 74 height 29
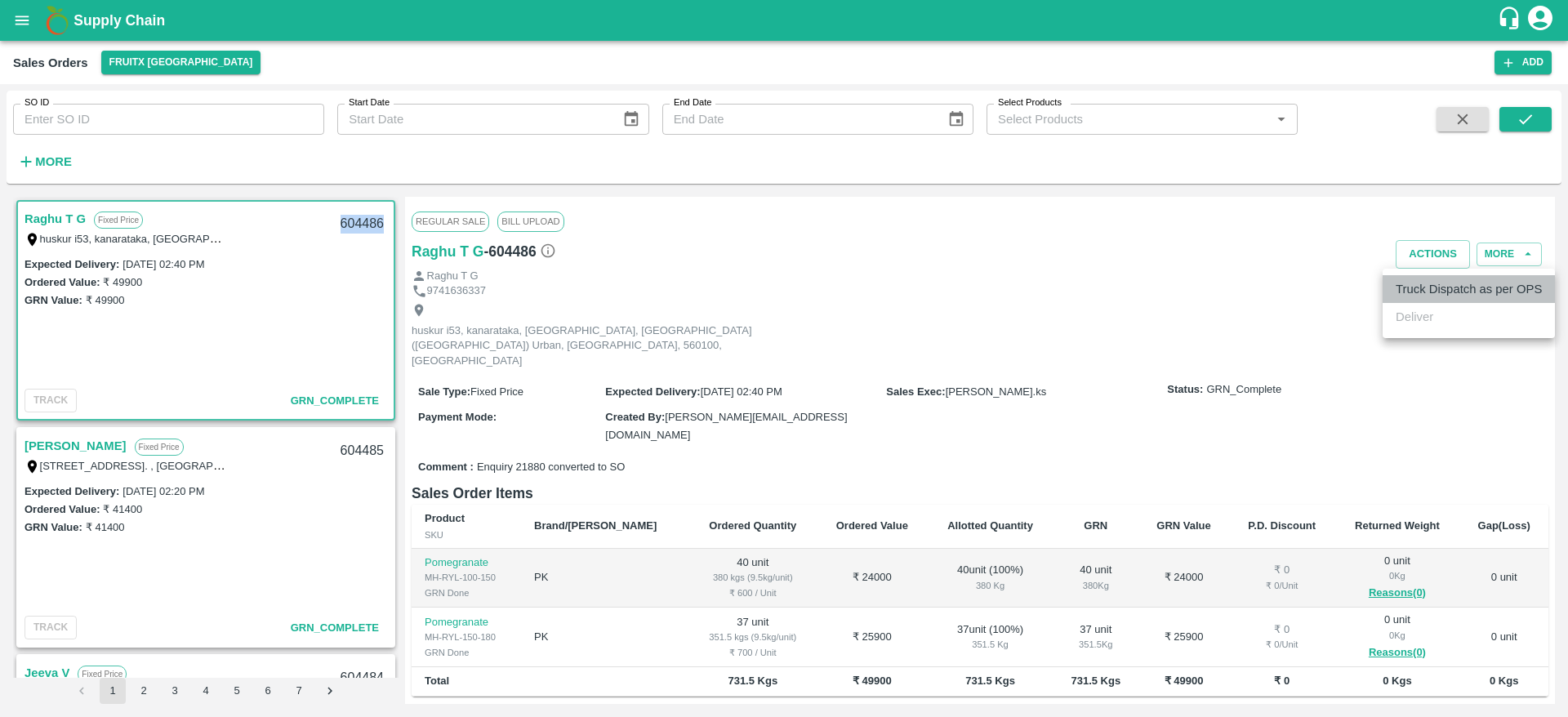
click at [1430, 299] on li "Truck Dispatch as per OPS" at bounding box center [1469, 289] width 172 height 28
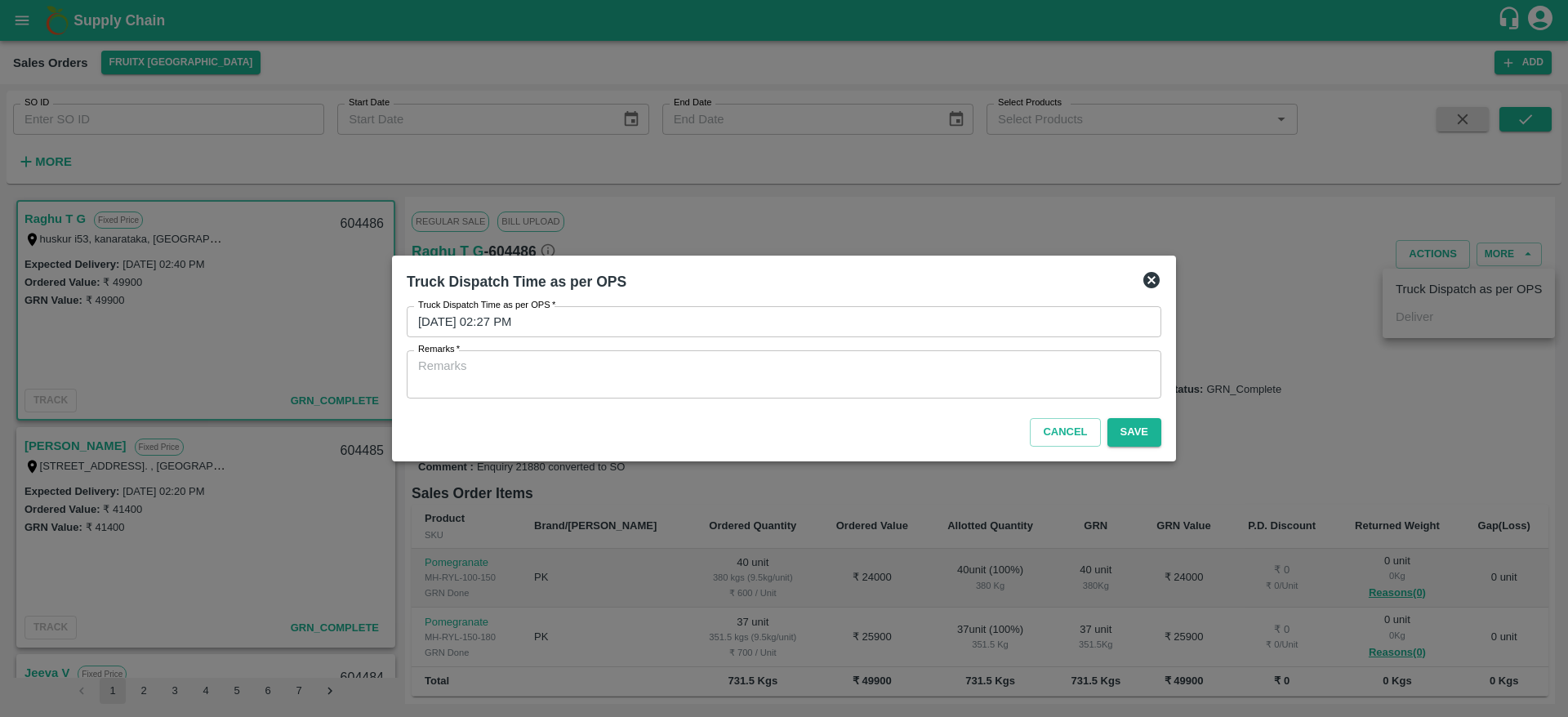
click at [828, 394] on div "x Remarks" at bounding box center [784, 374] width 755 height 48
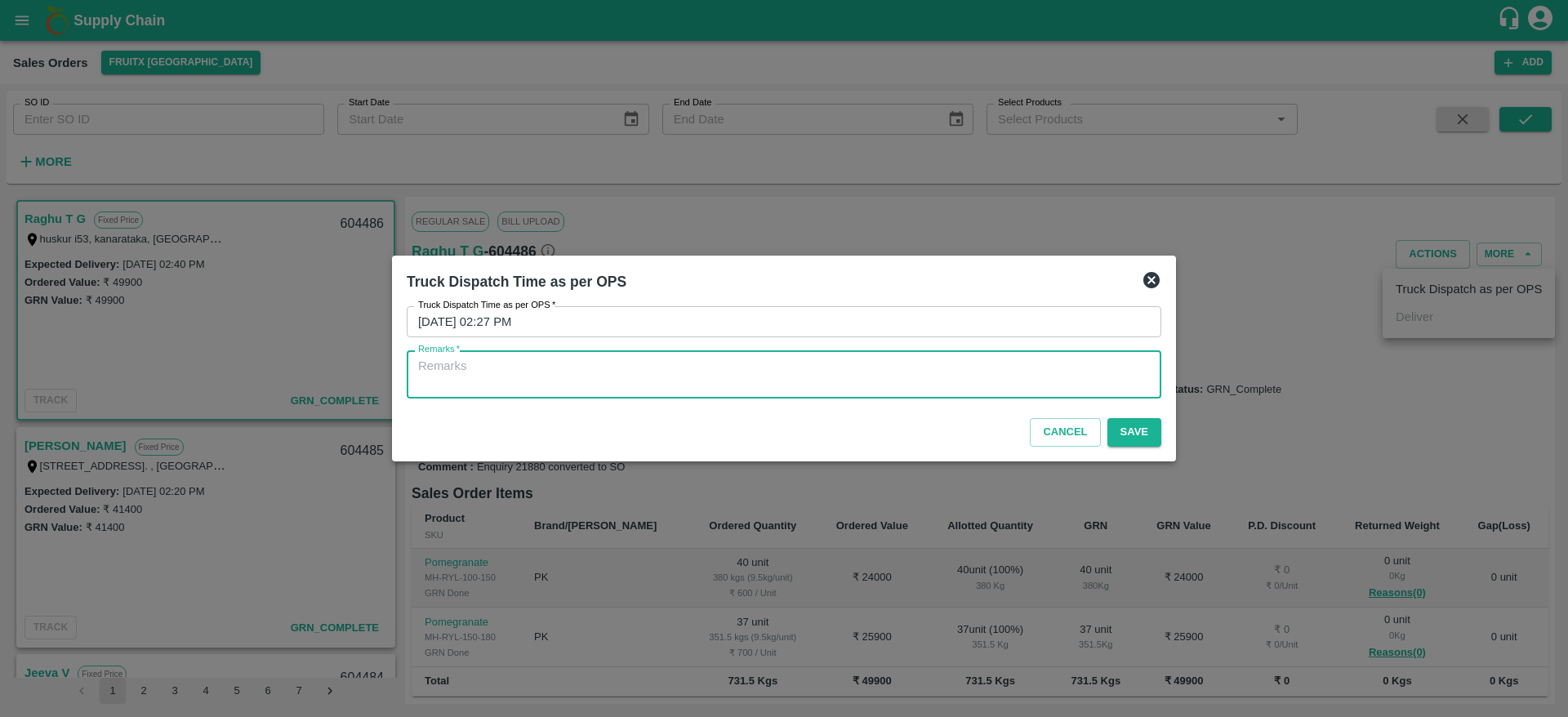
type textarea "o"
type textarea "OTD"
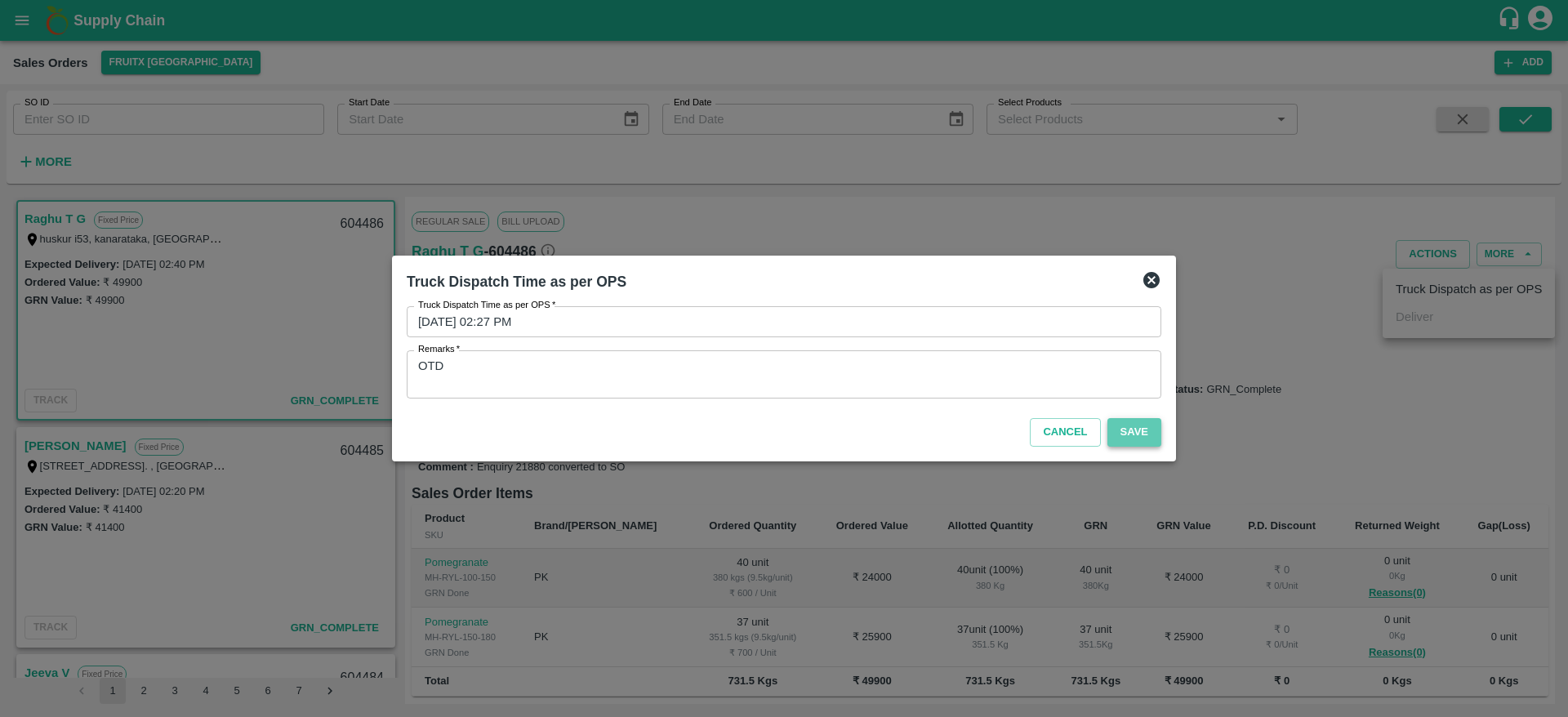
click at [1145, 445] on button "Save" at bounding box center [1134, 432] width 54 height 29
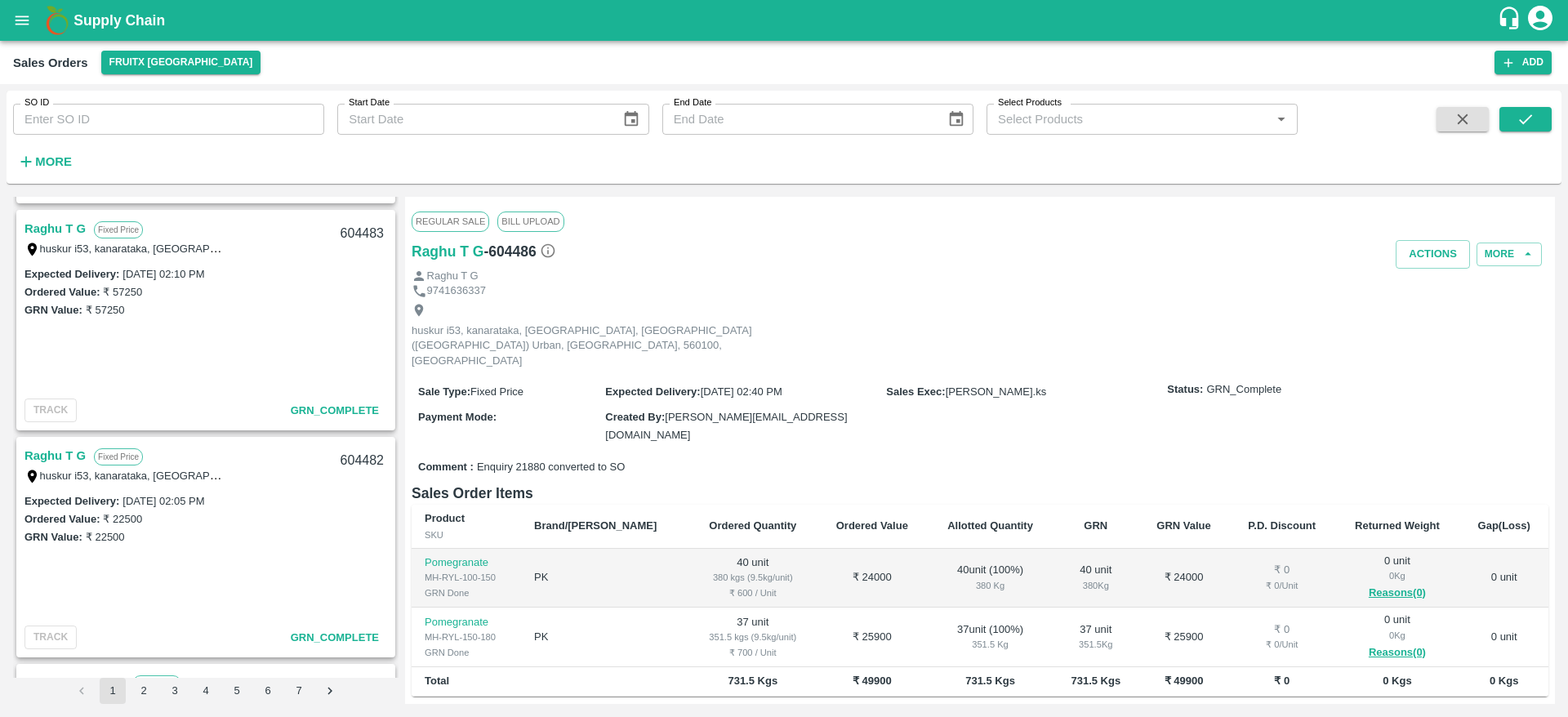
scroll to position [0, 0]
